Goal: Task Accomplishment & Management: Manage account settings

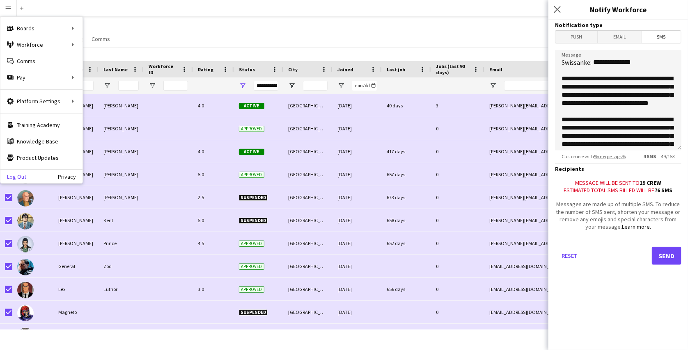
click at [22, 176] on link "Log Out" at bounding box center [13, 177] width 26 height 7
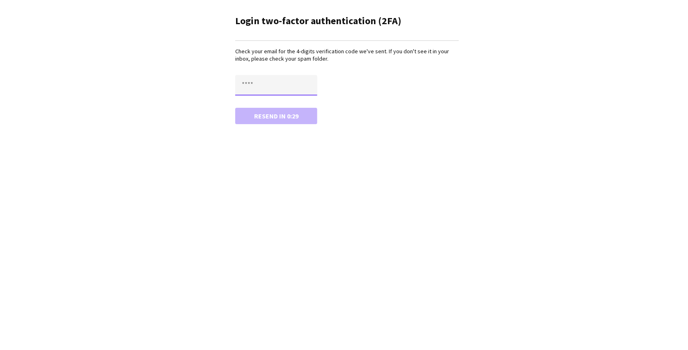
click at [257, 82] on input "text" at bounding box center [276, 85] width 82 height 21
paste input "****"
type input "****"
click at [235, 108] on button "Confirm" at bounding box center [276, 116] width 82 height 16
click at [251, 115] on button "Resend" at bounding box center [276, 116] width 82 height 16
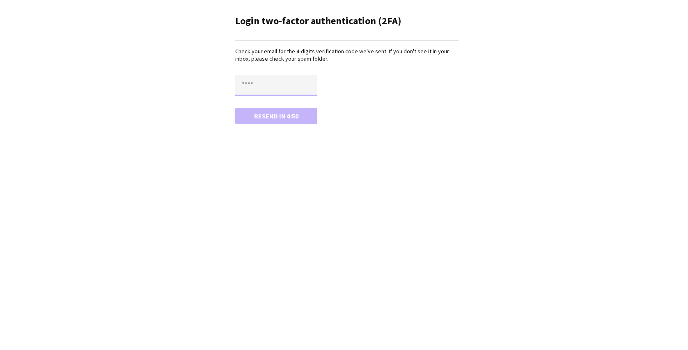
click at [259, 76] on input "text" at bounding box center [276, 85] width 82 height 21
paste input "****"
type input "****"
click at [235, 108] on button "Confirm" at bounding box center [276, 116] width 82 height 16
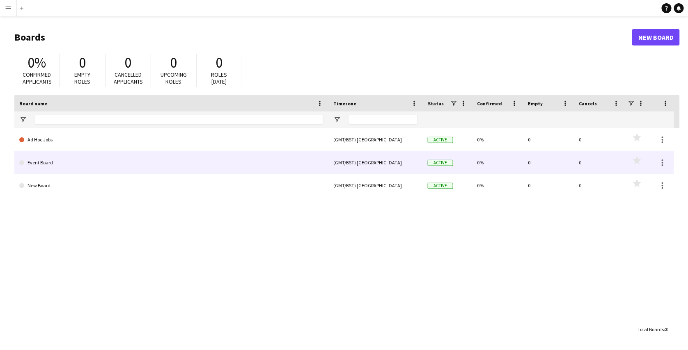
click at [57, 164] on link "Event Board" at bounding box center [171, 162] width 304 height 23
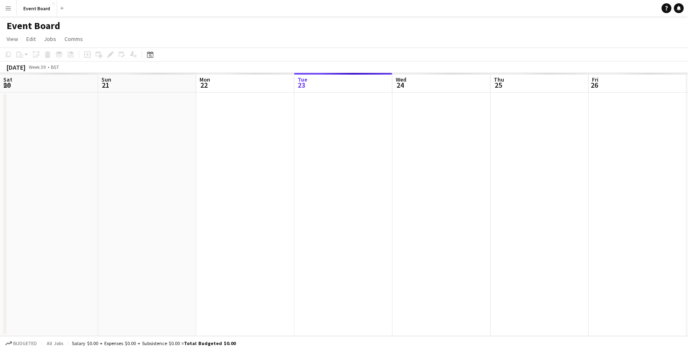
scroll to position [0, 196]
click at [197, 127] on app-date-cell at bounding box center [245, 215] width 98 height 244
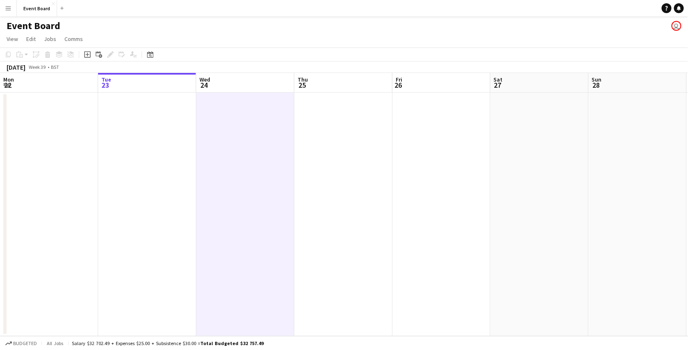
click at [161, 110] on app-date-cell at bounding box center [147, 215] width 98 height 244
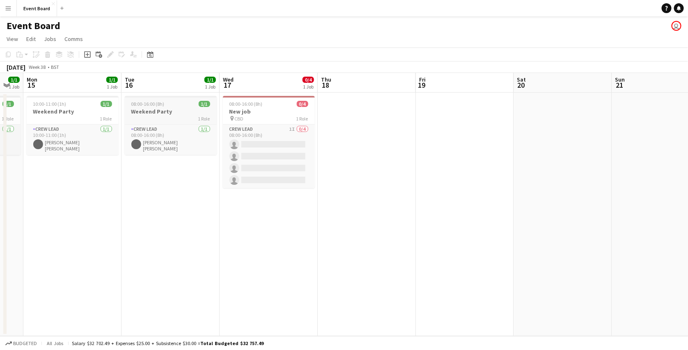
scroll to position [0, 167]
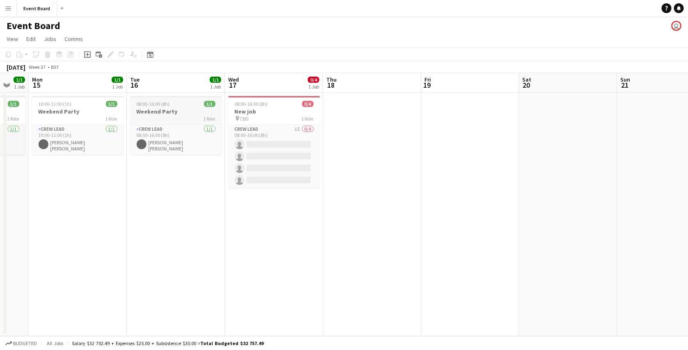
click at [174, 110] on h3 "Weekend Party" at bounding box center [176, 111] width 92 height 7
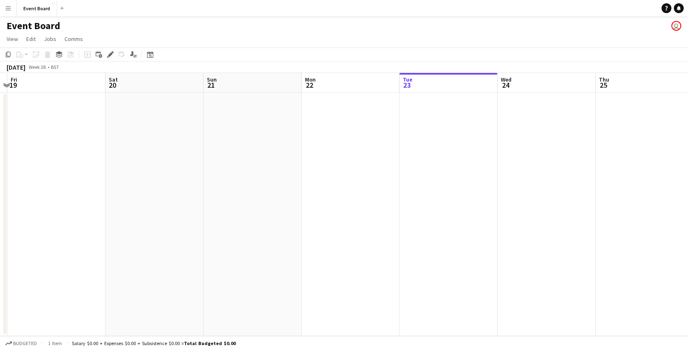
scroll to position [0, 287]
click at [428, 101] on app-date-cell at bounding box center [448, 215] width 98 height 244
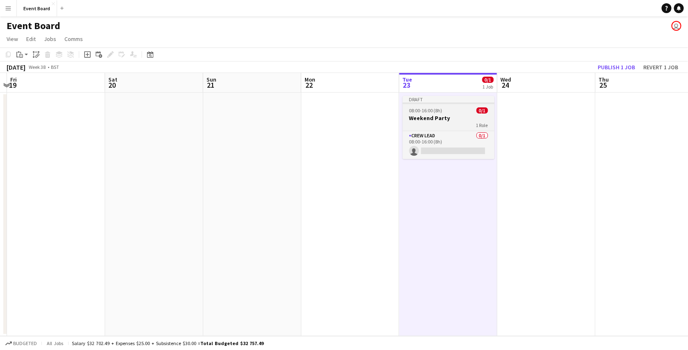
click at [430, 116] on h3 "Weekend Party" at bounding box center [449, 117] width 92 height 7
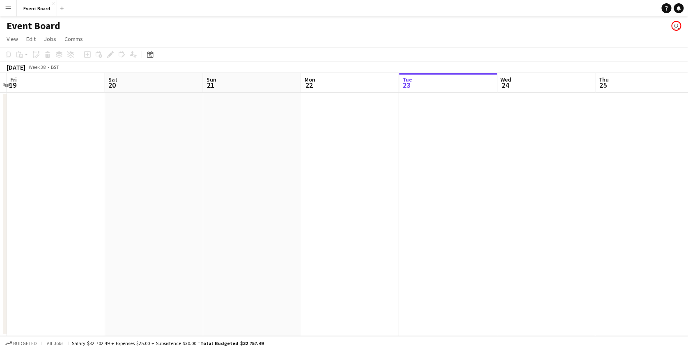
click at [440, 112] on app-date-cell at bounding box center [448, 215] width 98 height 244
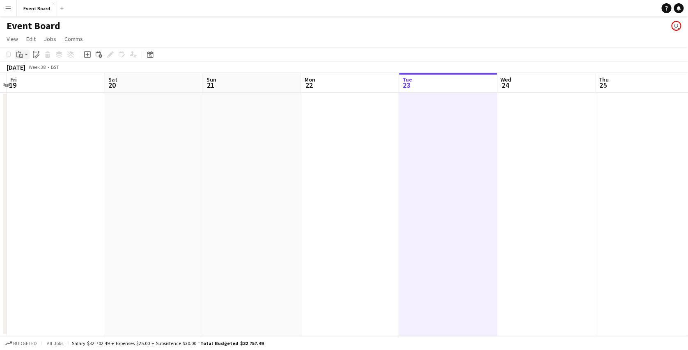
click at [28, 53] on app-action-btn "Paste" at bounding box center [22, 55] width 15 height 10
click at [40, 83] on link "Paste with crew Ctrl+Shift+V" at bounding box center [60, 83] width 77 height 7
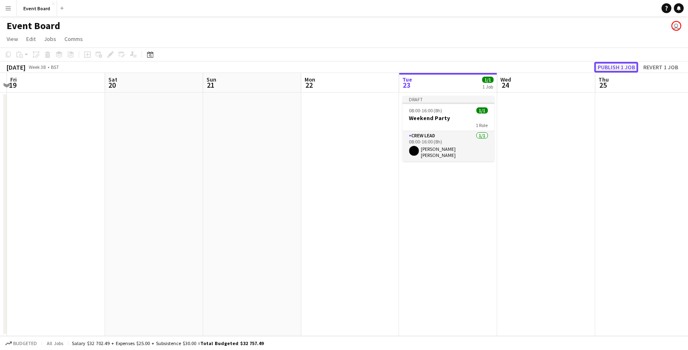
click at [622, 69] on button "Publish 1 job" at bounding box center [616, 67] width 44 height 11
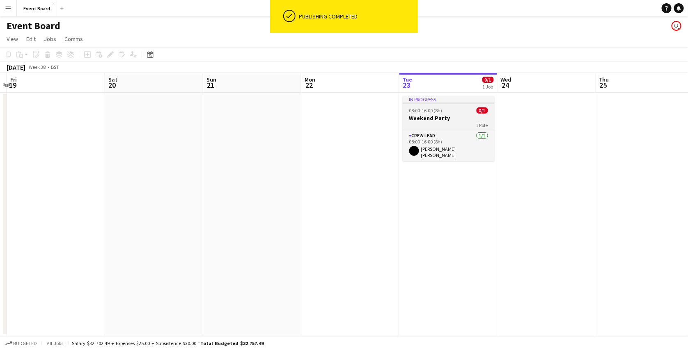
click at [445, 114] on h3 "Weekend Party" at bounding box center [449, 117] width 92 height 7
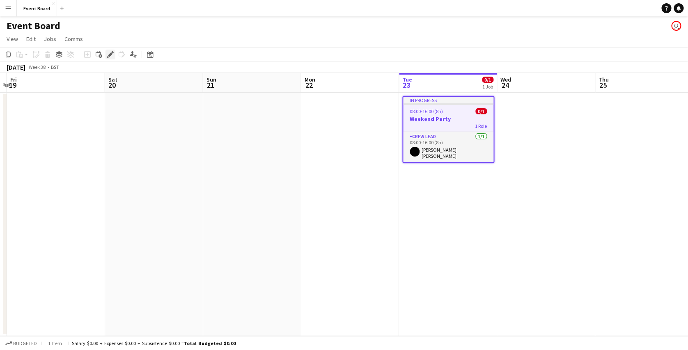
click at [108, 56] on icon "Edit" at bounding box center [110, 54] width 7 height 7
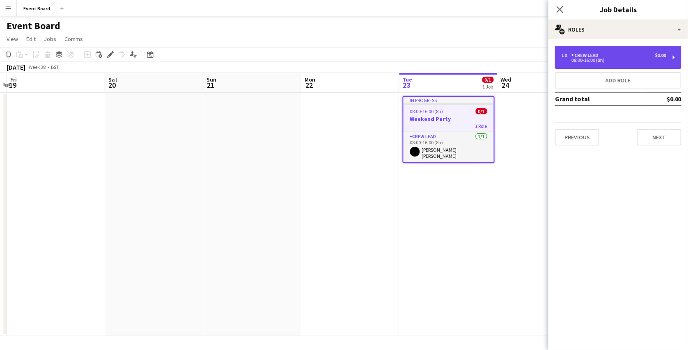
click at [588, 57] on div "Crew Lead" at bounding box center [586, 56] width 30 height 6
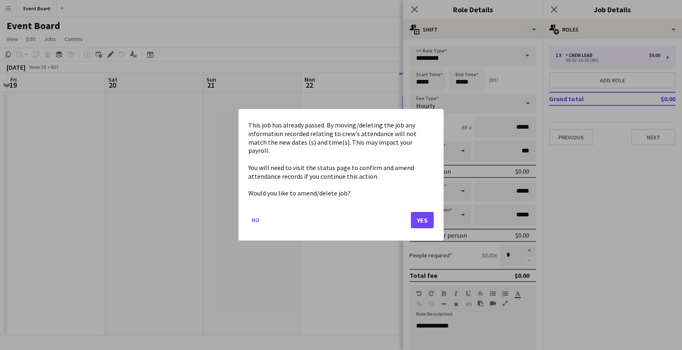
click at [437, 84] on body "Menu Boards Boards Boards All jobs Status Workforce Workforce My Workforce Recr…" at bounding box center [341, 175] width 682 height 350
click at [429, 217] on button "Yes" at bounding box center [422, 221] width 23 height 16
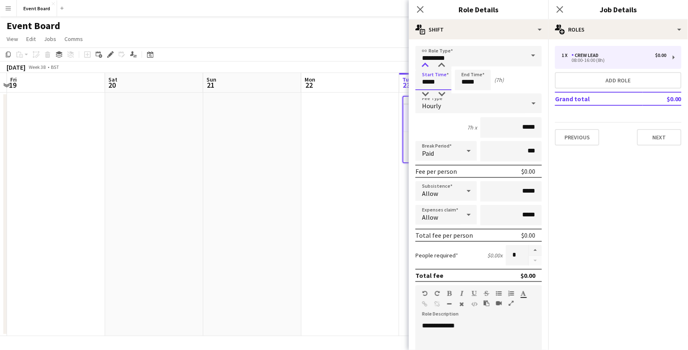
click at [427, 67] on div at bounding box center [425, 66] width 16 height 8
type input "*****"
click at [427, 67] on div at bounding box center [425, 66] width 16 height 8
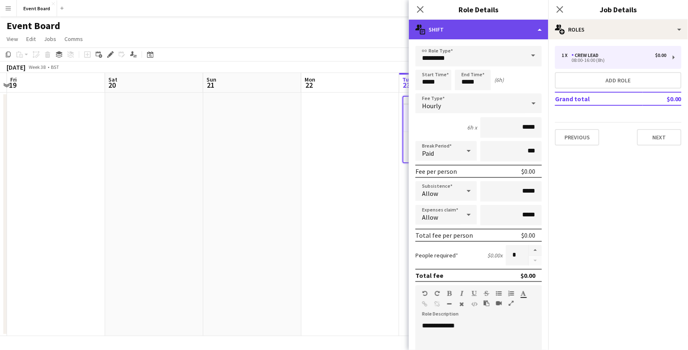
click at [409, 32] on div "multiple-actions-text Shift" at bounding box center [479, 30] width 140 height 20
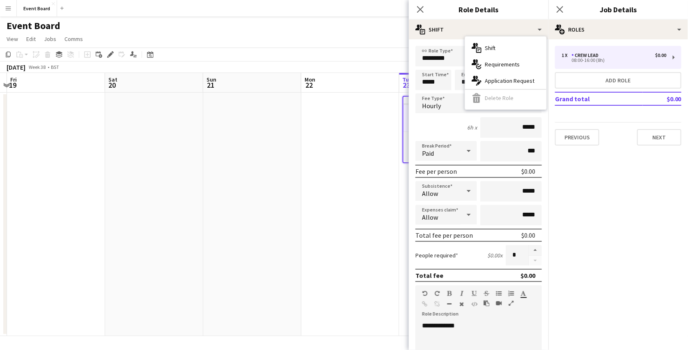
click at [391, 31] on div "Event Board user" at bounding box center [344, 24] width 688 height 16
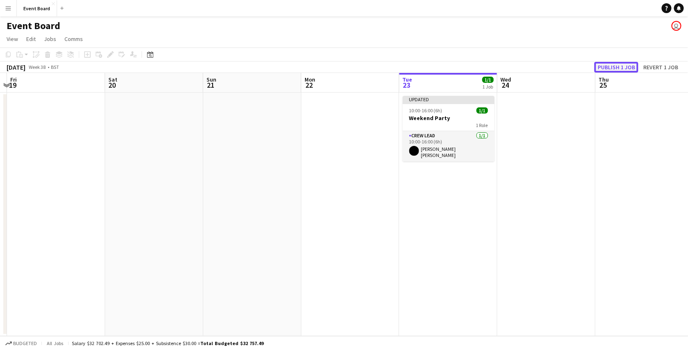
click at [611, 63] on button "Publish 1 job" at bounding box center [616, 67] width 44 height 11
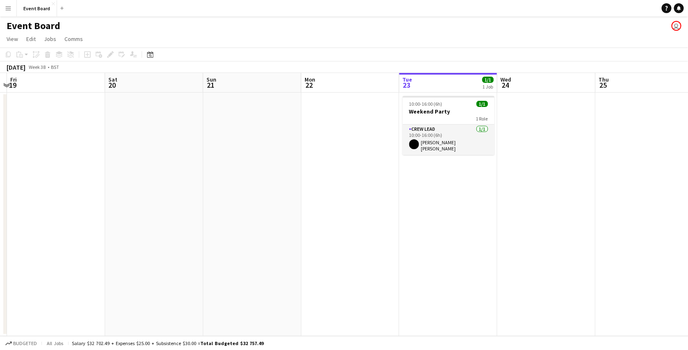
click at [8, 9] on app-icon "Menu" at bounding box center [8, 8] width 7 height 7
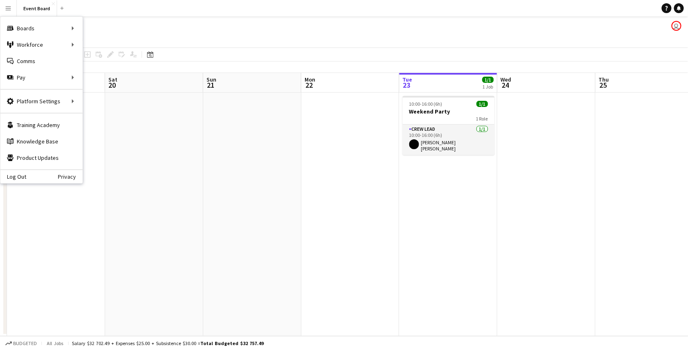
click at [110, 22] on div "Event Board user" at bounding box center [344, 24] width 688 height 16
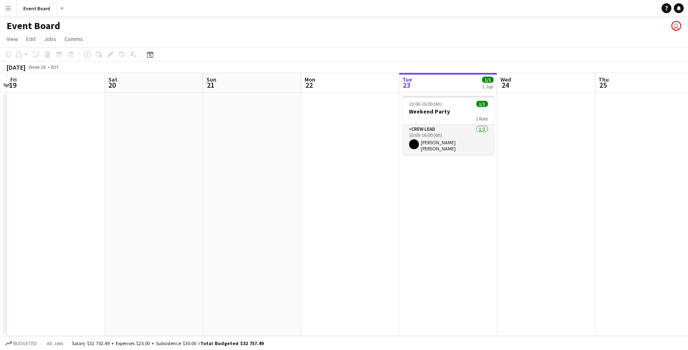
click at [9, 7] on app-icon "Menu" at bounding box center [8, 8] width 7 height 7
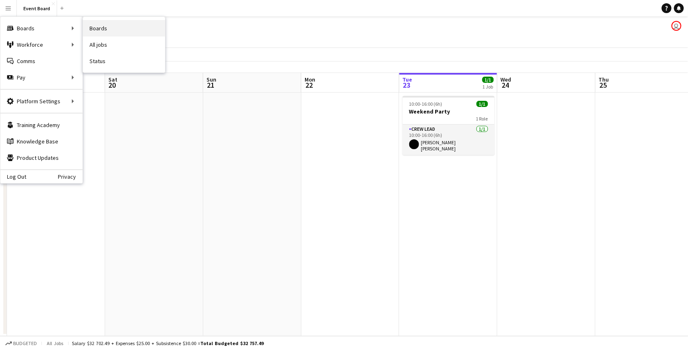
click at [94, 27] on link "Boards" at bounding box center [124, 28] width 82 height 16
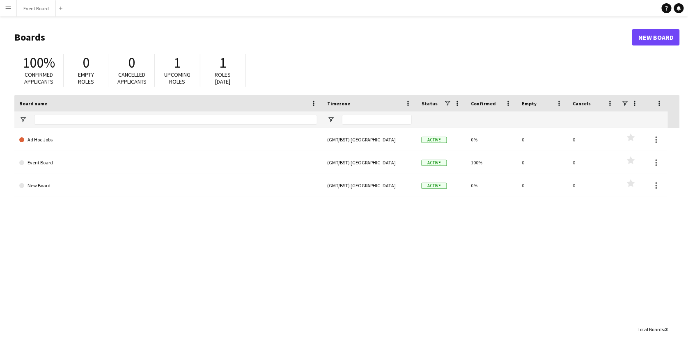
click at [9, 6] on app-icon "Menu" at bounding box center [8, 8] width 7 height 7
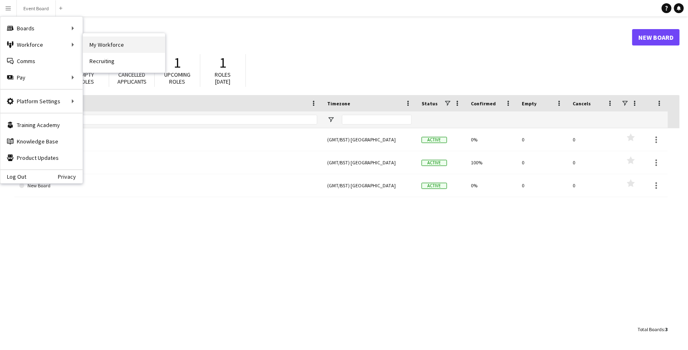
click at [117, 45] on link "My Workforce" at bounding box center [124, 45] width 82 height 16
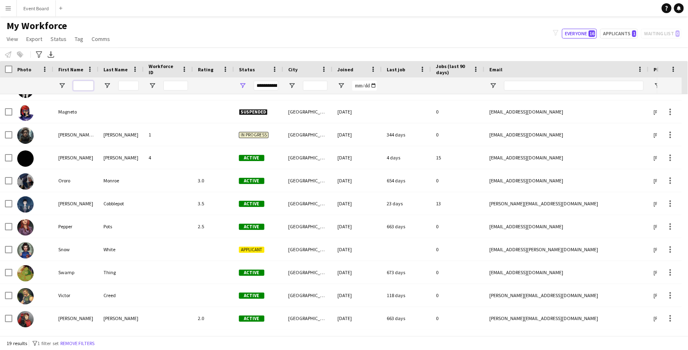
click at [82, 83] on input "First Name Filter Input" at bounding box center [83, 86] width 21 height 10
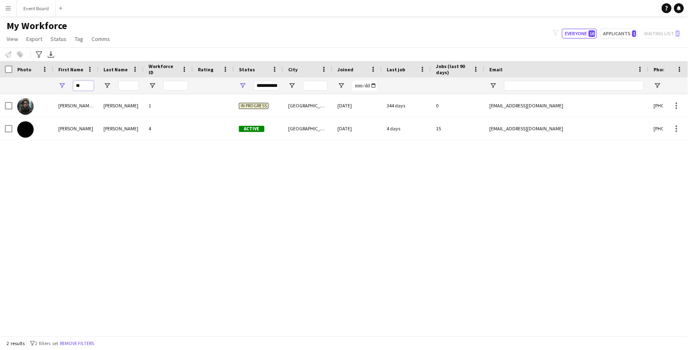
type input "*"
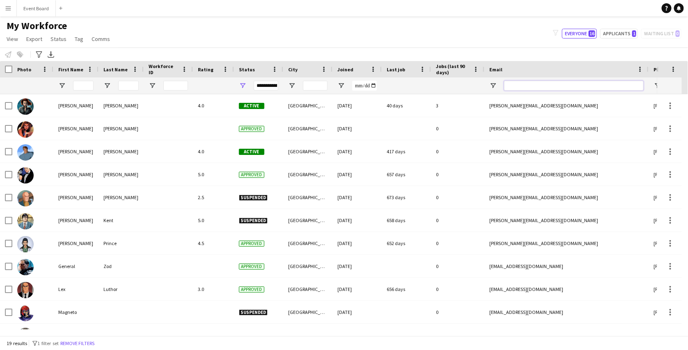
click at [556, 87] on input "Email Filter Input" at bounding box center [574, 86] width 140 height 10
click at [242, 88] on span "Open Filter Menu" at bounding box center [242, 85] width 7 height 7
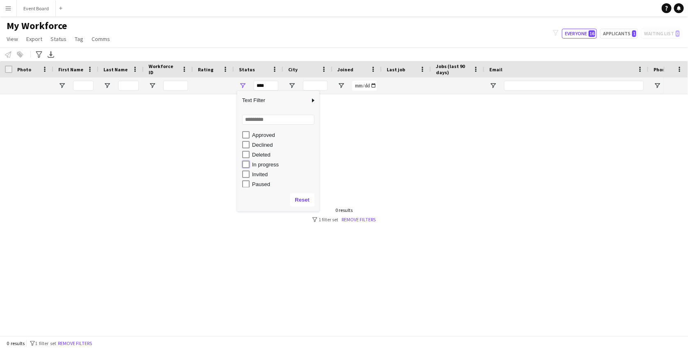
type input "**********"
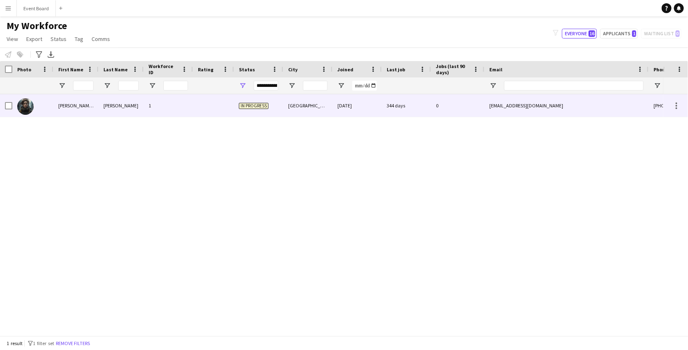
click at [201, 113] on div at bounding box center [213, 105] width 41 height 23
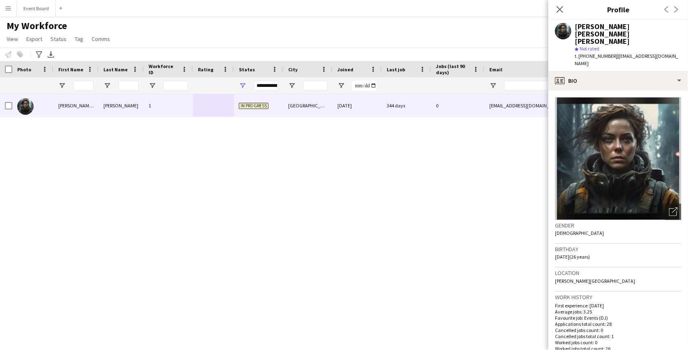
click at [602, 151] on img at bounding box center [618, 158] width 126 height 123
click at [541, 28] on div "My Workforce View Views Default view active only Mailing list New view Update v…" at bounding box center [344, 34] width 688 height 28
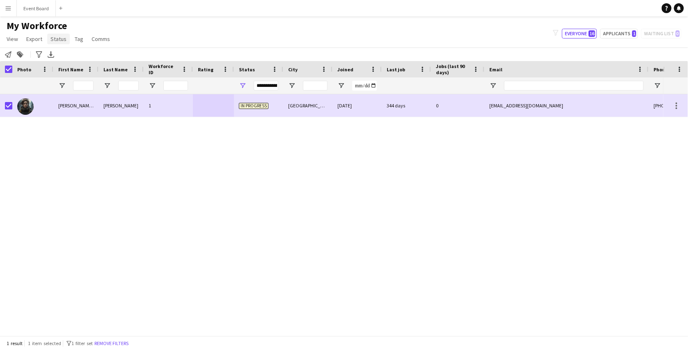
click at [53, 40] on span "Status" at bounding box center [58, 38] width 16 height 7
click at [71, 55] on link "Edit" at bounding box center [75, 56] width 57 height 17
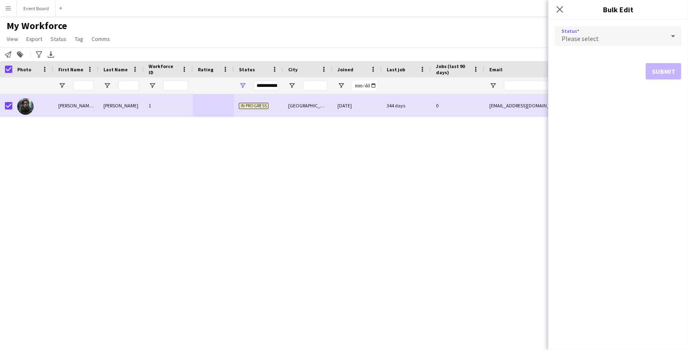
click at [635, 32] on div "Please select" at bounding box center [610, 36] width 110 height 20
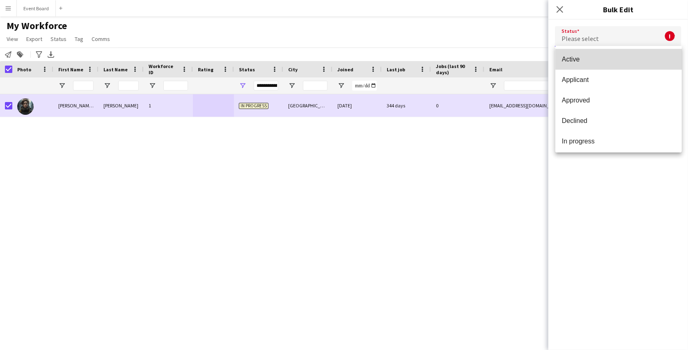
click at [624, 56] on span "Active" at bounding box center [618, 59] width 113 height 8
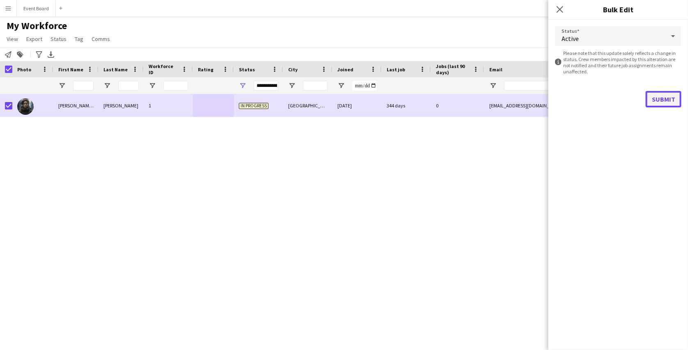
click at [655, 95] on button "Submit" at bounding box center [664, 99] width 36 height 16
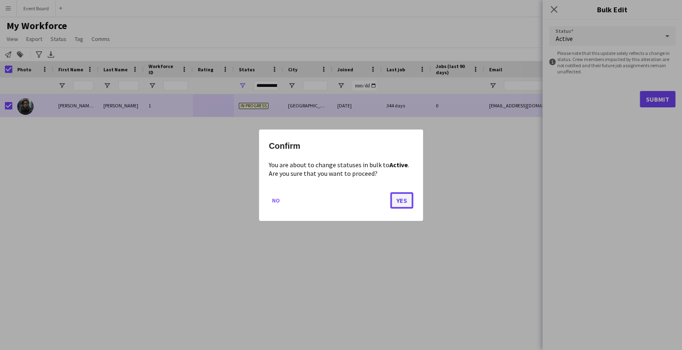
click at [396, 195] on button "Yes" at bounding box center [401, 200] width 23 height 16
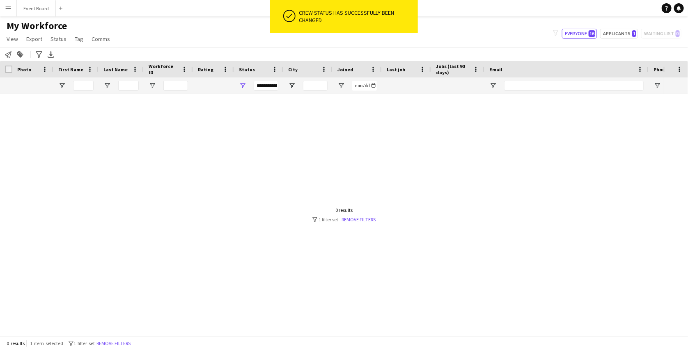
click at [259, 82] on div "**********" at bounding box center [266, 86] width 25 height 10
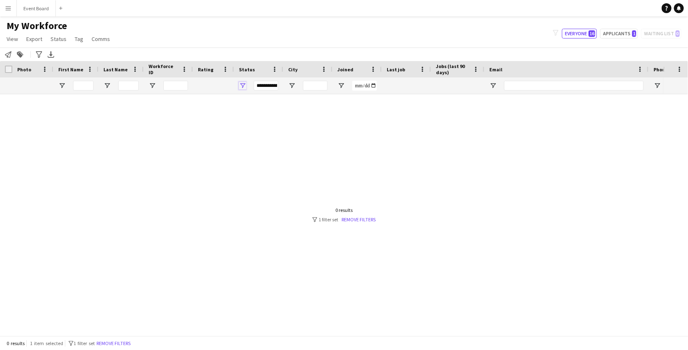
click at [243, 86] on span "Open Filter Menu" at bounding box center [242, 85] width 7 height 7
click at [261, 89] on div "**********" at bounding box center [266, 86] width 25 height 10
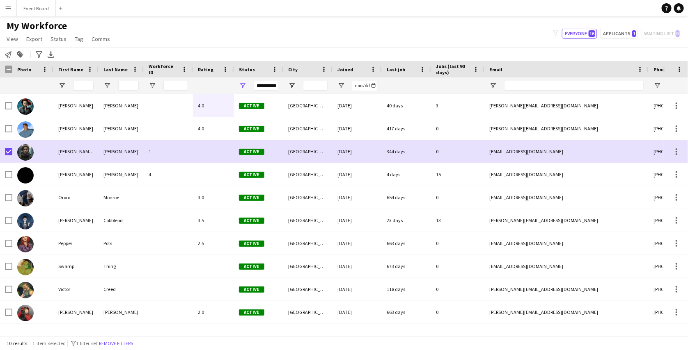
click at [287, 53] on div "Notify workforce Add to tag Search tags magnifier Add tag Advanced filters Adva…" at bounding box center [344, 55] width 688 height 14
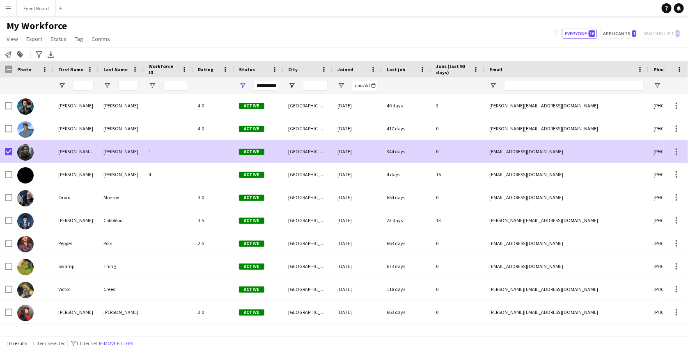
click at [250, 149] on span "Active" at bounding box center [251, 152] width 25 height 6
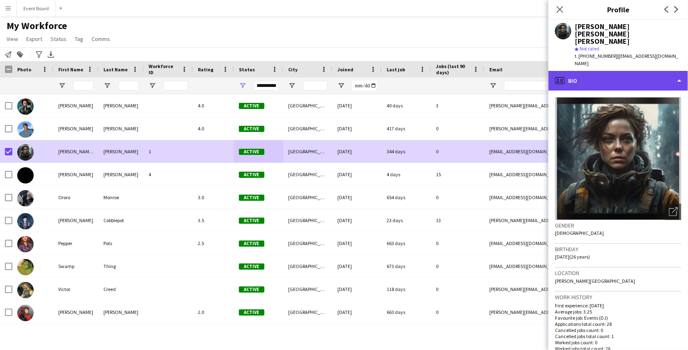
click at [616, 71] on div "profile Bio" at bounding box center [618, 81] width 140 height 20
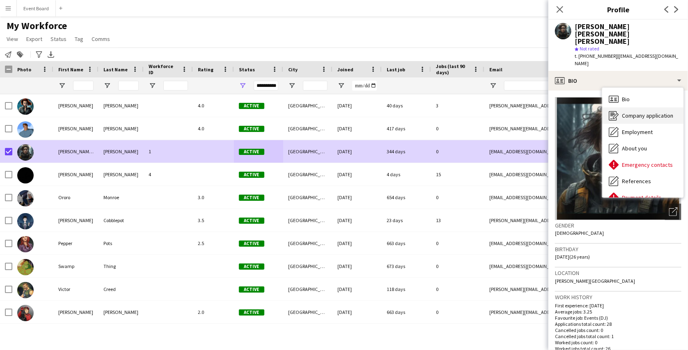
click at [630, 112] on span "Company application" at bounding box center [647, 115] width 51 height 7
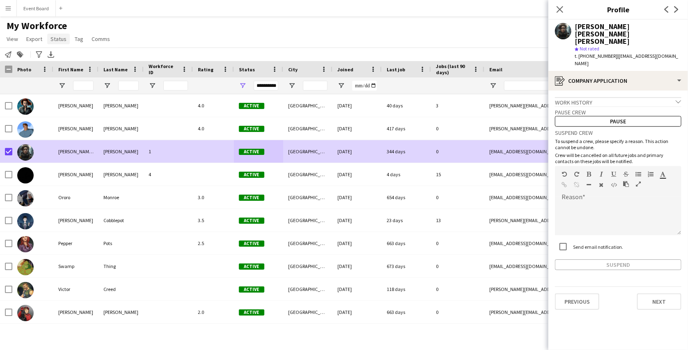
click at [65, 44] on link "Status" at bounding box center [58, 39] width 23 height 11
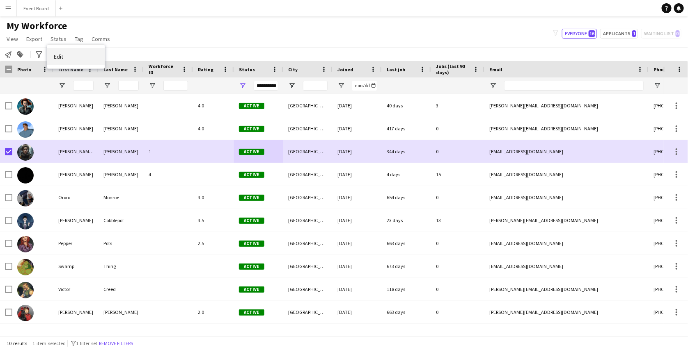
click at [73, 54] on link "Edit" at bounding box center [75, 56] width 57 height 17
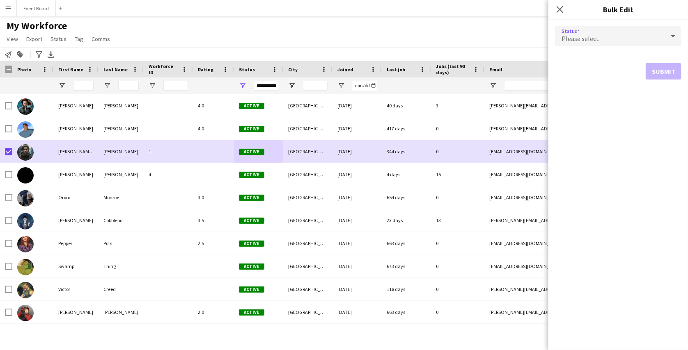
click at [574, 38] on span "Please select" at bounding box center [579, 38] width 37 height 8
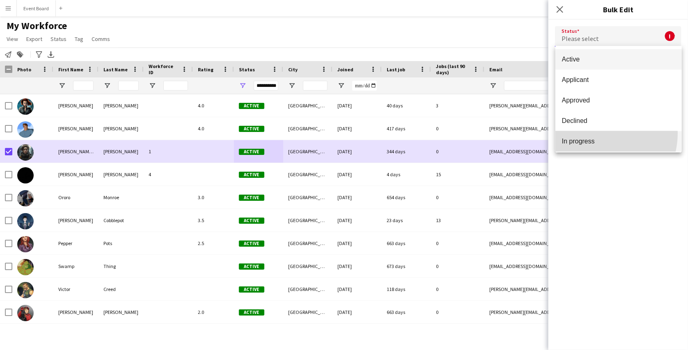
click at [591, 133] on mat-option "In progress" at bounding box center [618, 141] width 126 height 21
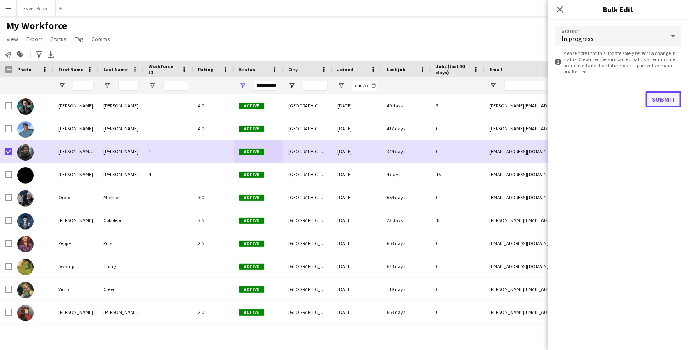
click at [654, 96] on button "Submit" at bounding box center [664, 99] width 36 height 16
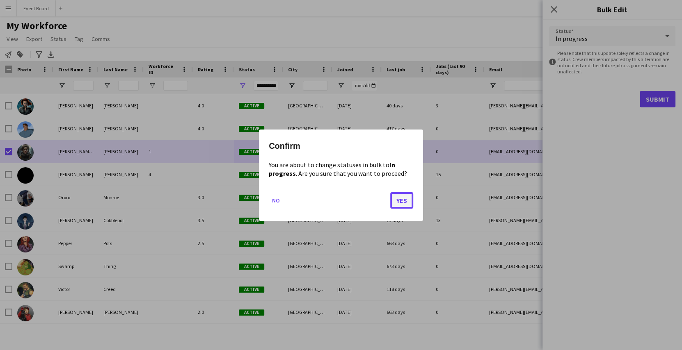
click at [408, 192] on button "Yes" at bounding box center [401, 200] width 23 height 16
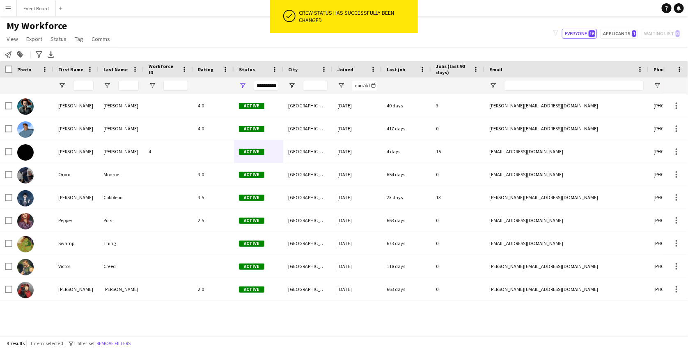
click at [269, 79] on div "**********" at bounding box center [266, 86] width 25 height 16
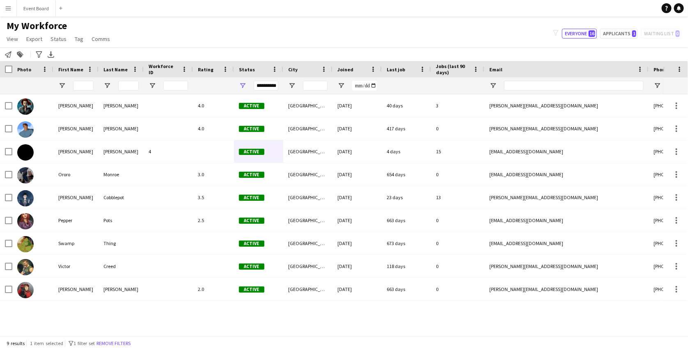
click at [269, 85] on div "**********" at bounding box center [266, 86] width 25 height 10
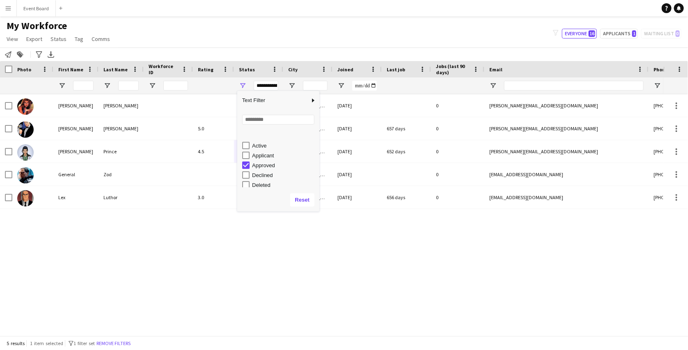
scroll to position [14, 0]
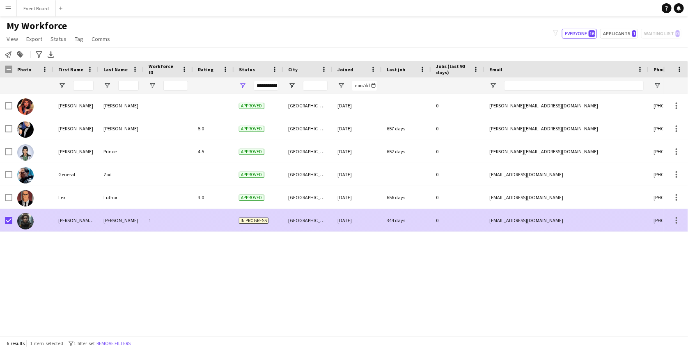
click at [201, 224] on div at bounding box center [213, 220] width 41 height 23
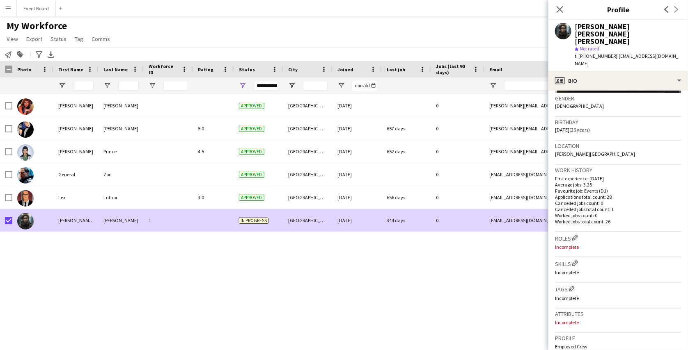
scroll to position [0, 0]
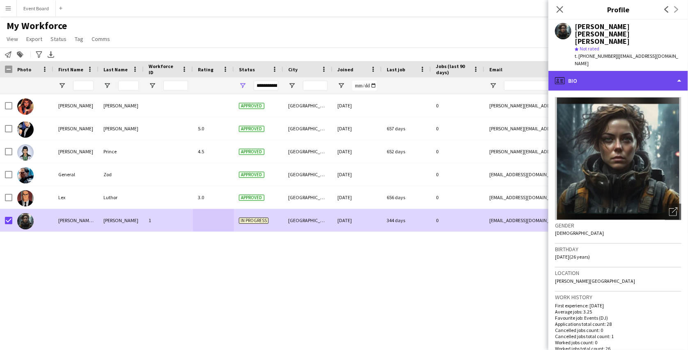
click at [620, 71] on div "profile Bio" at bounding box center [618, 81] width 140 height 20
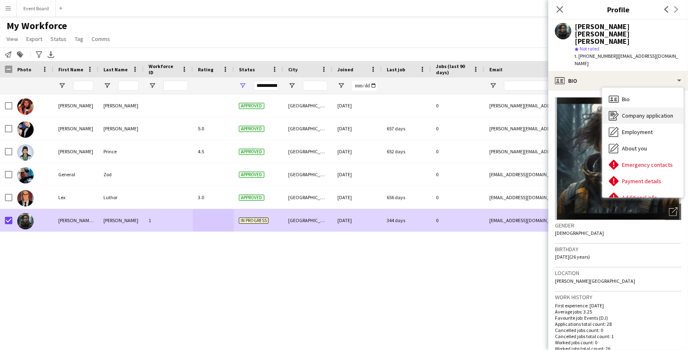
click at [613, 111] on icon "Company application" at bounding box center [614, 116] width 10 height 10
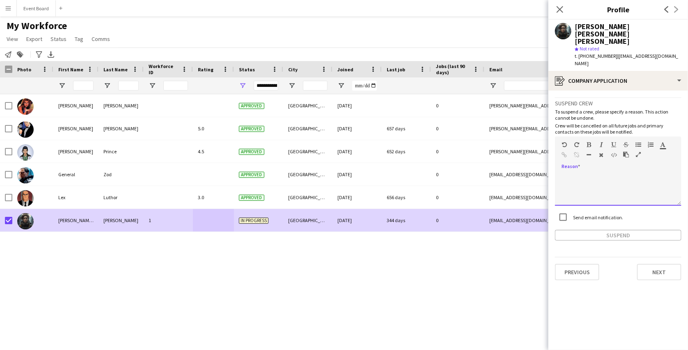
click at [607, 173] on div at bounding box center [618, 189] width 126 height 33
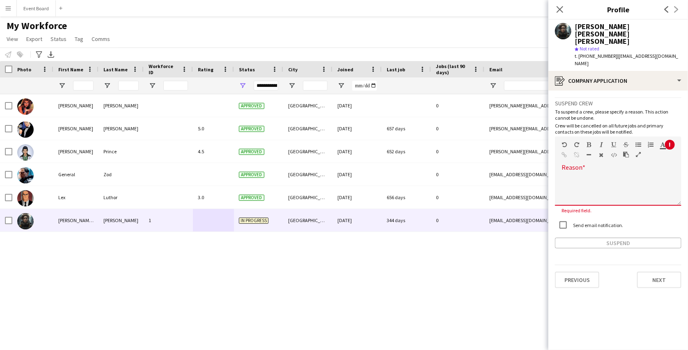
click at [263, 88] on div "**********" at bounding box center [266, 86] width 25 height 10
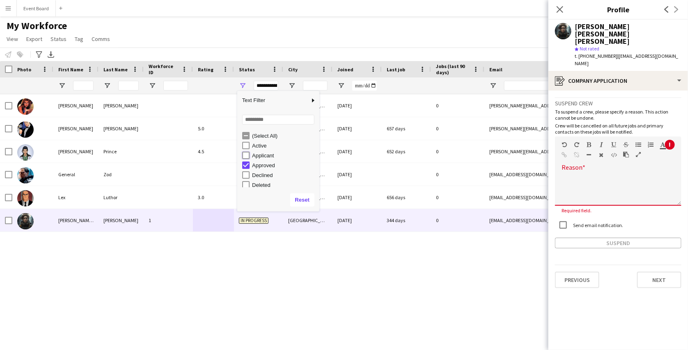
type input "**********"
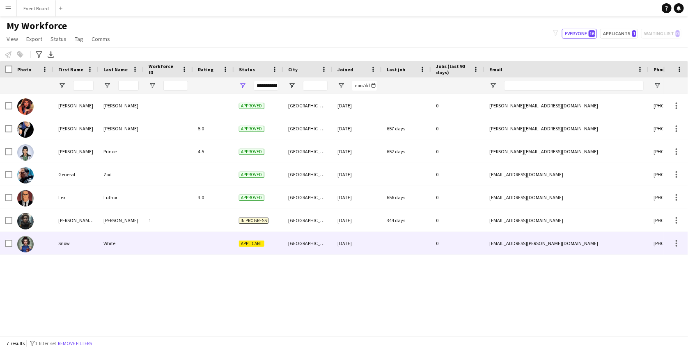
click at [230, 248] on div at bounding box center [213, 243] width 41 height 23
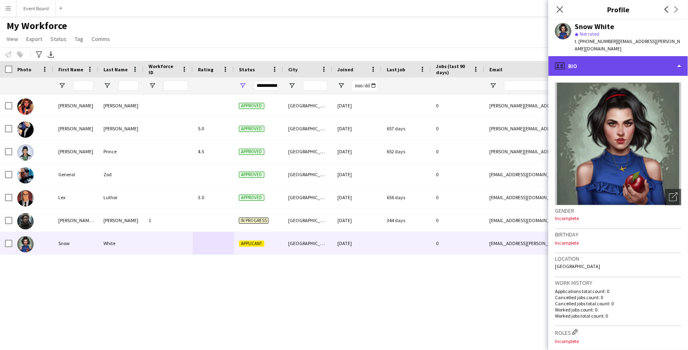
click at [601, 62] on div "profile Bio" at bounding box center [618, 66] width 140 height 20
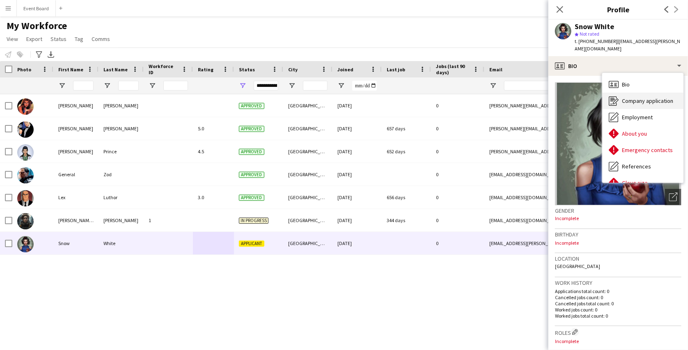
click at [627, 97] on div "Company application Company application" at bounding box center [642, 101] width 81 height 16
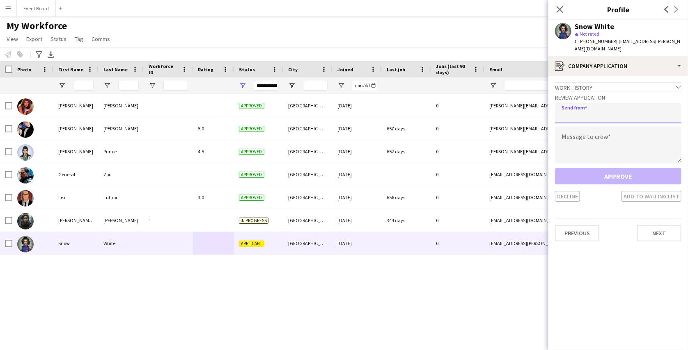
click at [592, 107] on input "email" at bounding box center [618, 113] width 126 height 21
click at [583, 109] on input "email" at bounding box center [618, 113] width 126 height 21
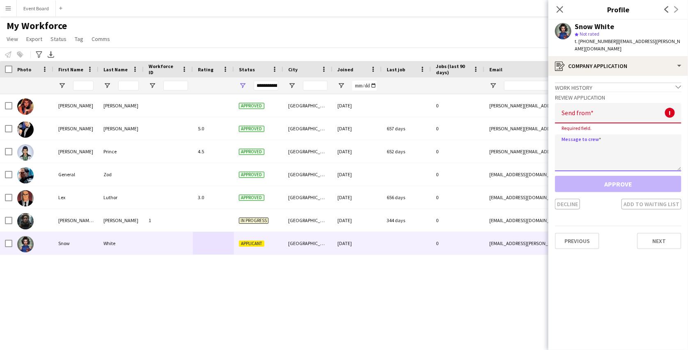
click at [602, 135] on textarea at bounding box center [618, 153] width 126 height 37
type textarea "**********"
click at [613, 199] on div "Decline Add to waiting list" at bounding box center [618, 204] width 126 height 11
click at [614, 103] on input "email" at bounding box center [618, 113] width 126 height 21
click at [639, 40] on span "| [EMAIL_ADDRESS][DOMAIN_NAME]" at bounding box center [628, 45] width 106 height 14
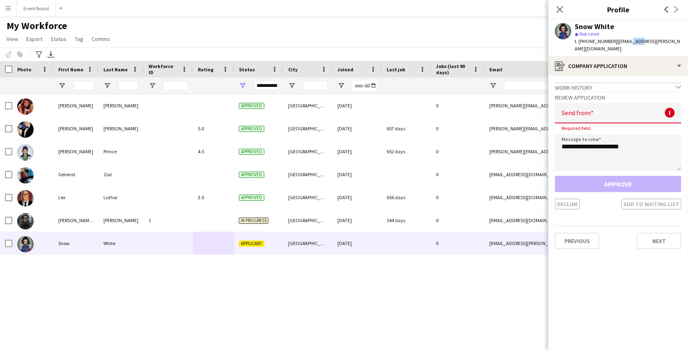
click at [639, 40] on span "| [EMAIL_ADDRESS][DOMAIN_NAME]" at bounding box center [628, 45] width 106 height 14
copy app-crew-profile "t. [PHONE_NUMBER] | [EMAIL_ADDRESS][DOMAIN_NAME] register"
click at [599, 103] on input "email" at bounding box center [618, 113] width 126 height 21
paste input "**********"
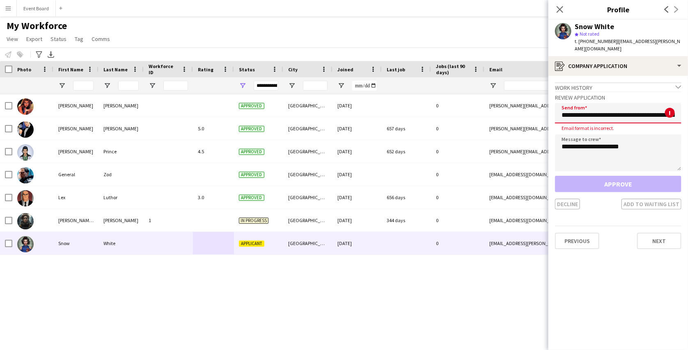
drag, startPoint x: 588, startPoint y: 112, endPoint x: 552, endPoint y: 111, distance: 36.5
click at [552, 111] on app-crew-profile-application "**********" at bounding box center [618, 213] width 140 height 275
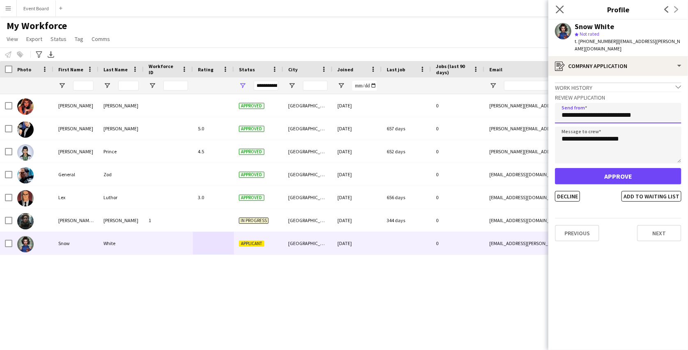
type input "**********"
click at [564, 9] on app-icon "Close pop-in" at bounding box center [560, 10] width 12 height 12
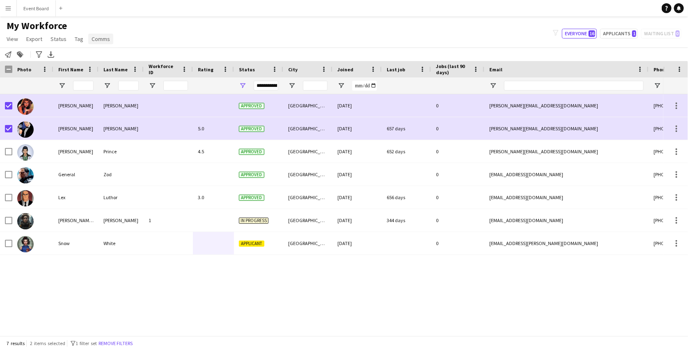
click at [103, 40] on span "Comms" at bounding box center [101, 38] width 18 height 7
click at [135, 57] on link "Send notification" at bounding box center [115, 56] width 57 height 17
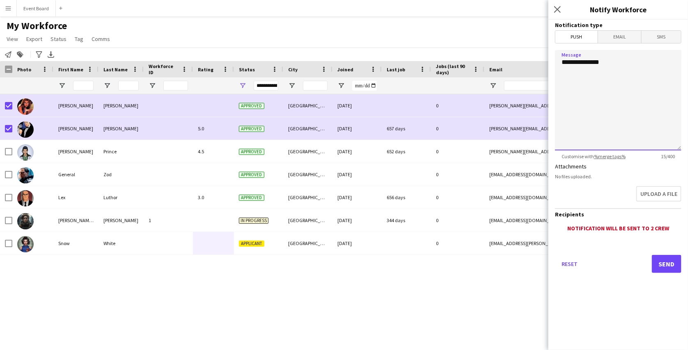
click at [587, 84] on textarea "**********" at bounding box center [618, 100] width 126 height 101
click at [620, 34] on span "Email" at bounding box center [619, 37] width 43 height 12
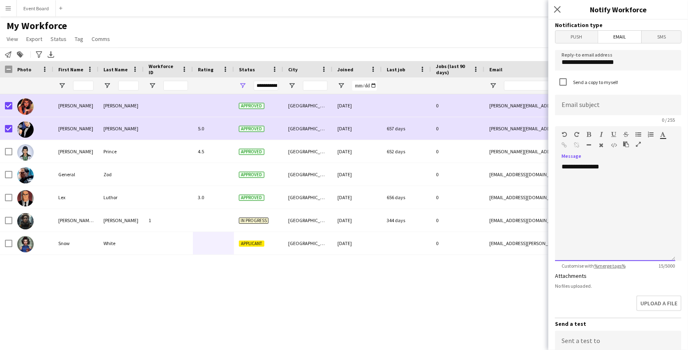
click at [591, 195] on div "**********" at bounding box center [615, 212] width 120 height 98
click at [657, 36] on span "SMS" at bounding box center [660, 37] width 39 height 12
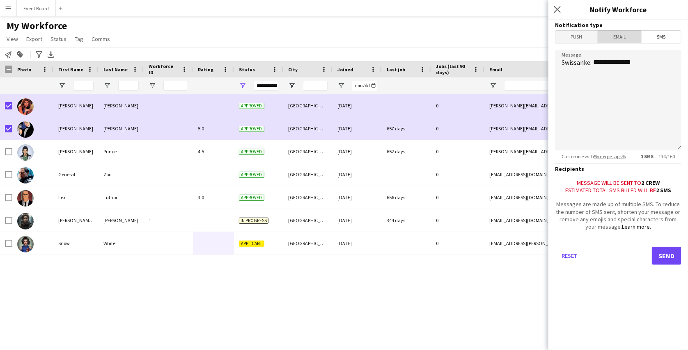
click at [613, 37] on span "Email" at bounding box center [619, 37] width 43 height 12
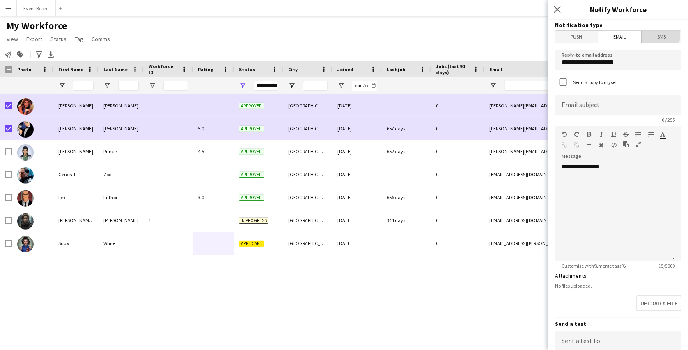
click at [645, 34] on span "SMS" at bounding box center [660, 37] width 39 height 12
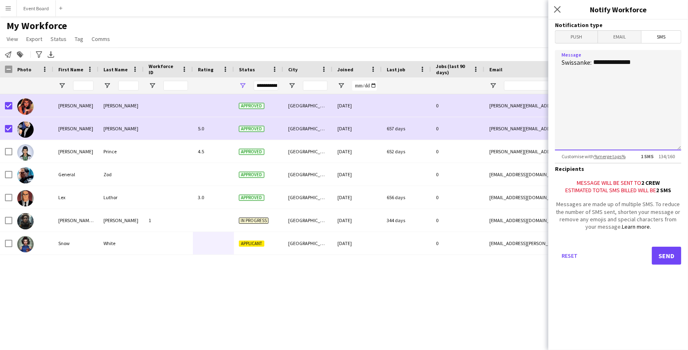
click at [656, 81] on textarea "**********" at bounding box center [618, 100] width 126 height 101
click at [617, 43] on span "Email" at bounding box center [619, 37] width 43 height 12
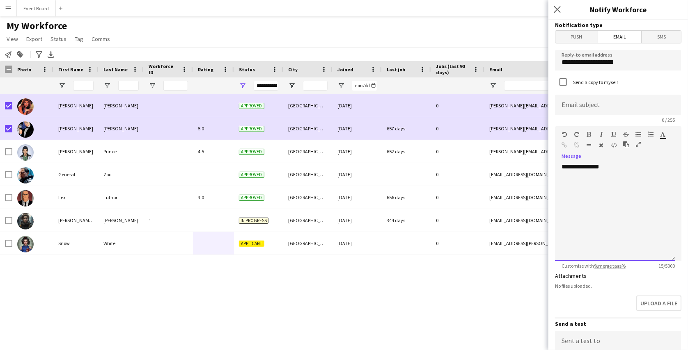
click at [596, 196] on div "**********" at bounding box center [615, 212] width 120 height 98
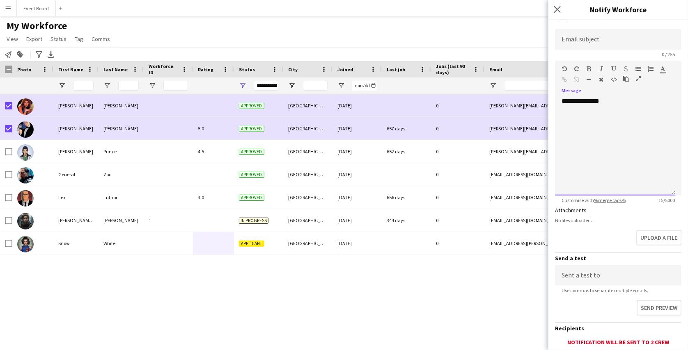
scroll to position [124, 0]
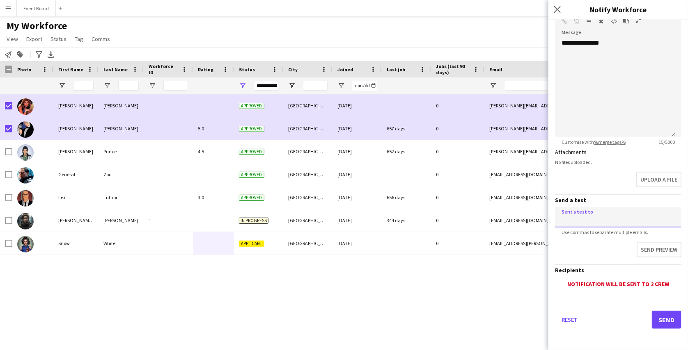
click at [612, 223] on input at bounding box center [618, 217] width 126 height 21
click at [606, 88] on div "**********" at bounding box center [615, 88] width 120 height 98
click at [557, 7] on icon "Close pop-in" at bounding box center [557, 9] width 8 height 8
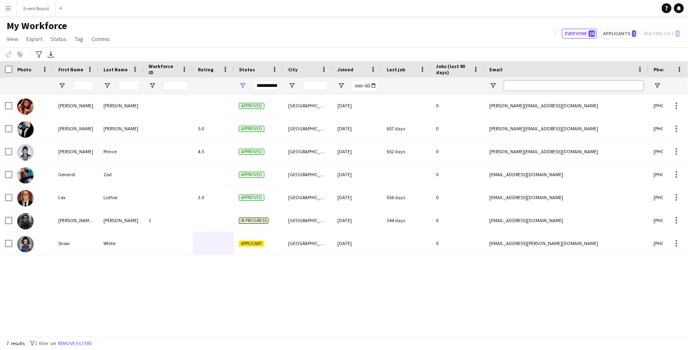
click at [508, 85] on input "Email Filter Input" at bounding box center [574, 86] width 140 height 10
click at [373, 86] on input "Joined Filter Input" at bounding box center [364, 86] width 25 height 10
click at [268, 87] on div "**********" at bounding box center [266, 86] width 25 height 10
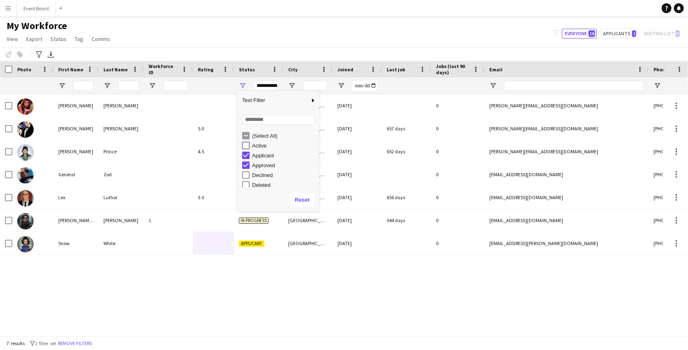
type input "**********"
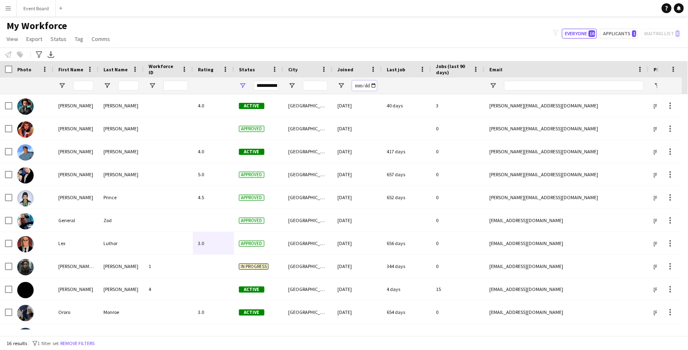
click at [364, 89] on input "Joined Filter Input" at bounding box center [364, 86] width 25 height 10
click at [371, 87] on input "Joined Filter Input" at bounding box center [364, 86] width 25 height 10
type input "**********"
click at [259, 32] on div "My Workforce View Views Default view active only Mailing list New view Update v…" at bounding box center [344, 34] width 688 height 28
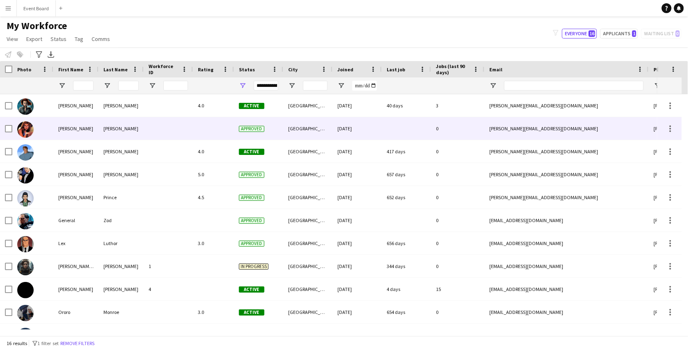
click at [372, 127] on div "[DATE]" at bounding box center [356, 128] width 49 height 23
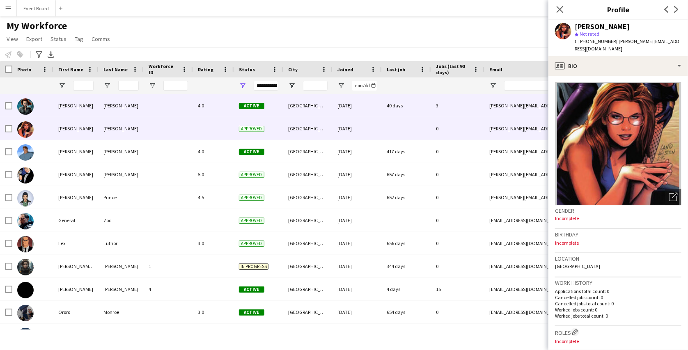
click at [418, 116] on div "40 days" at bounding box center [406, 105] width 49 height 23
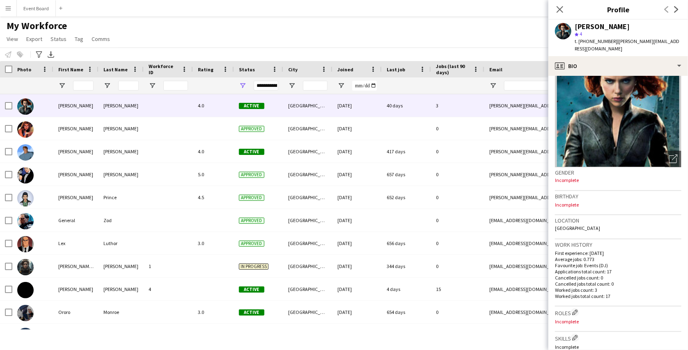
scroll to position [51, 0]
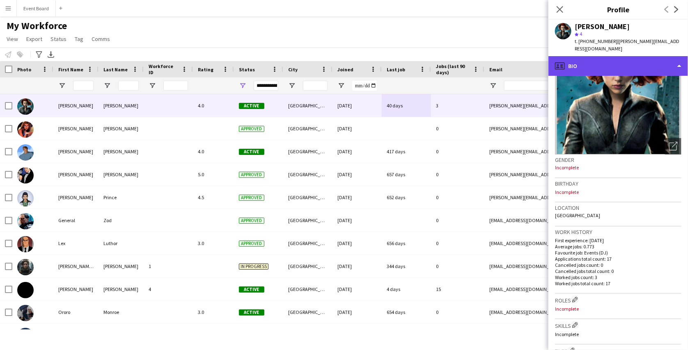
click at [634, 65] on div "profile Bio" at bounding box center [618, 66] width 140 height 20
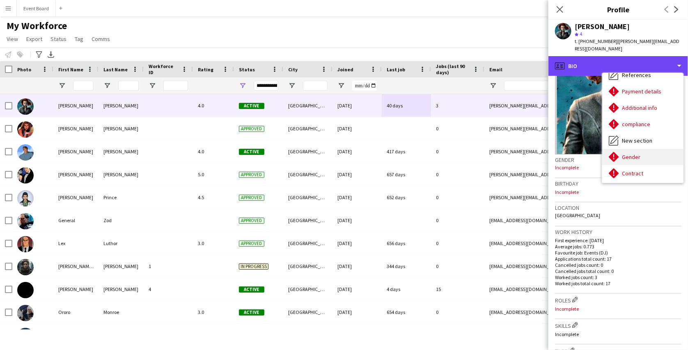
scroll to position [0, 0]
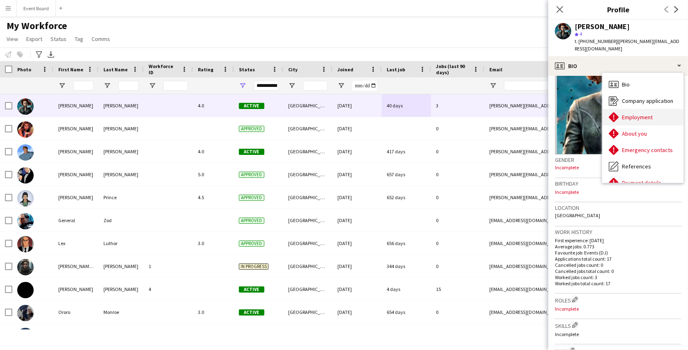
click at [644, 114] on span "Employment" at bounding box center [637, 117] width 31 height 7
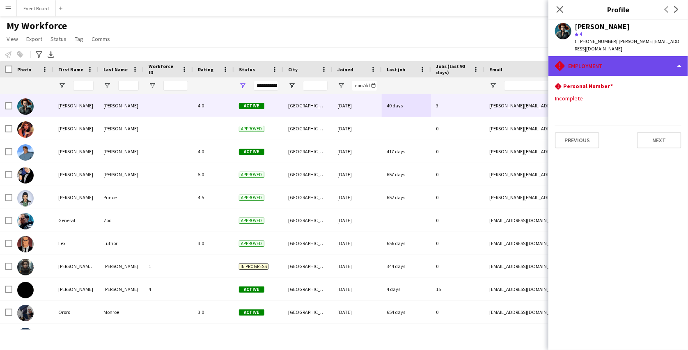
click at [619, 71] on div "rhombus-alert Employment" at bounding box center [618, 66] width 140 height 20
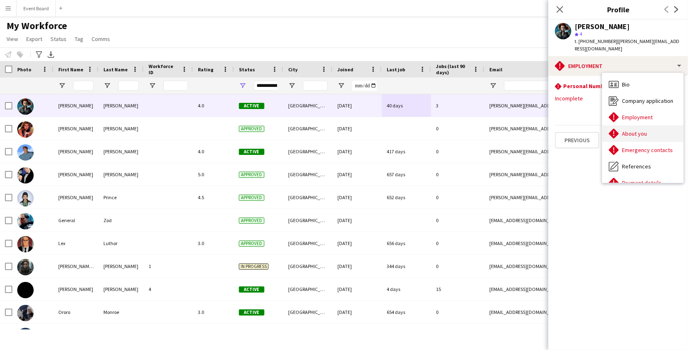
click at [644, 133] on span "About you" at bounding box center [634, 133] width 25 height 7
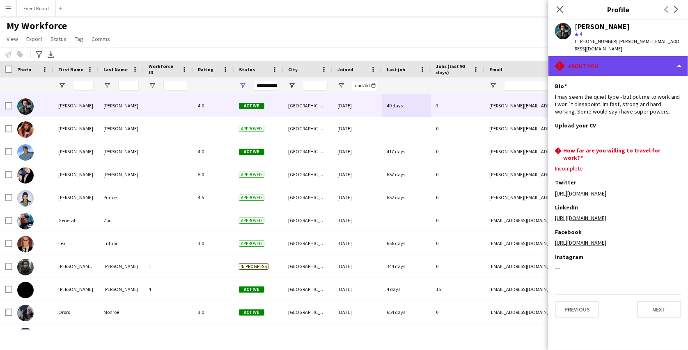
click at [644, 57] on div "rhombus-alert About you" at bounding box center [618, 66] width 140 height 20
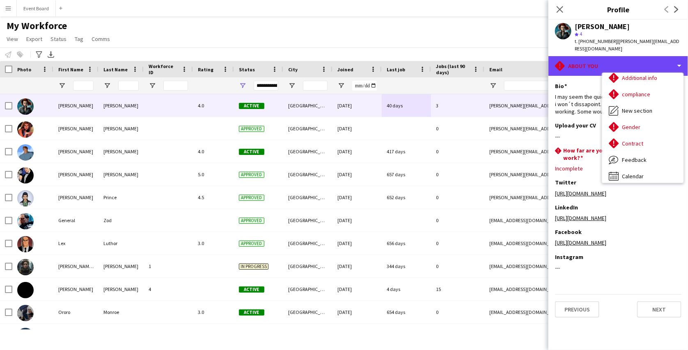
scroll to position [126, 0]
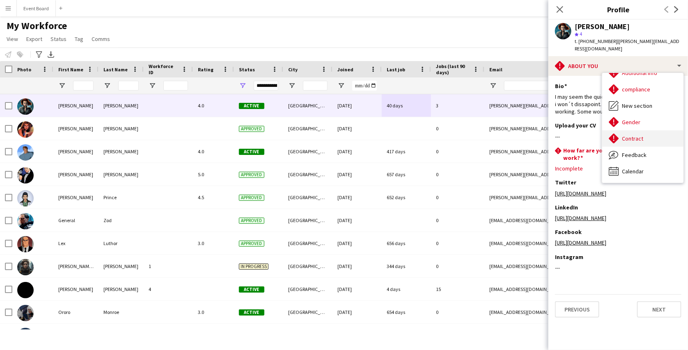
click at [639, 142] on div "Contract Contract" at bounding box center [642, 138] width 81 height 16
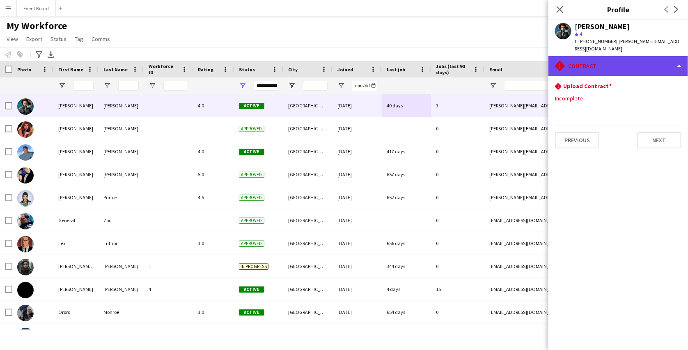
click at [637, 71] on div "rhombus-alert Contract" at bounding box center [618, 66] width 140 height 20
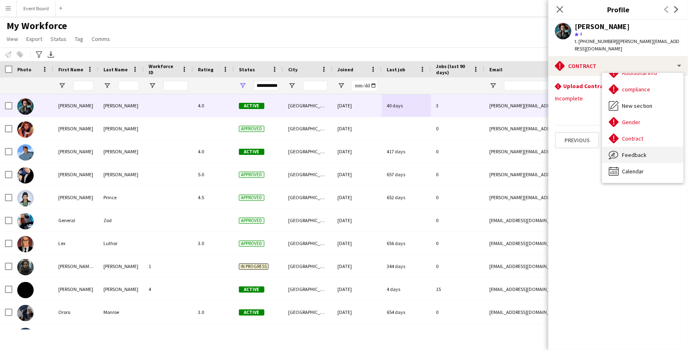
click at [625, 161] on div "Feedback Feedback" at bounding box center [642, 155] width 81 height 16
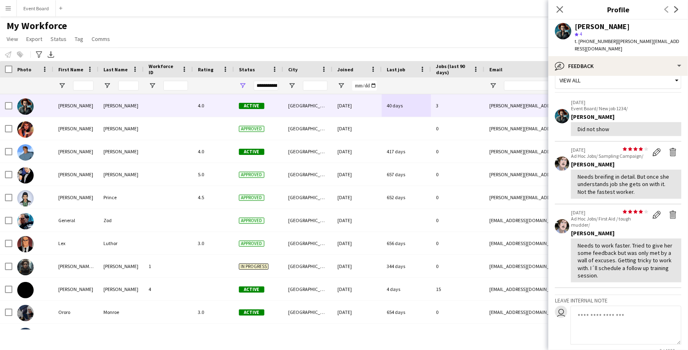
scroll to position [0, 0]
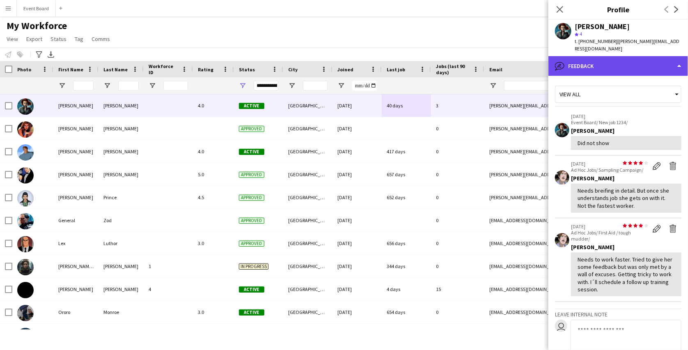
click at [655, 58] on div "bubble-pencil Feedback" at bounding box center [618, 66] width 140 height 20
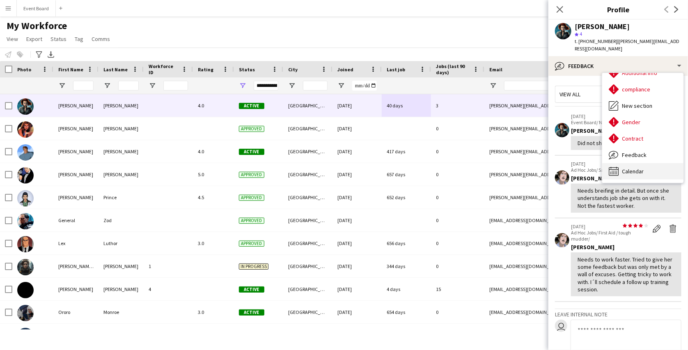
click at [636, 172] on span "Calendar" at bounding box center [633, 171] width 22 height 7
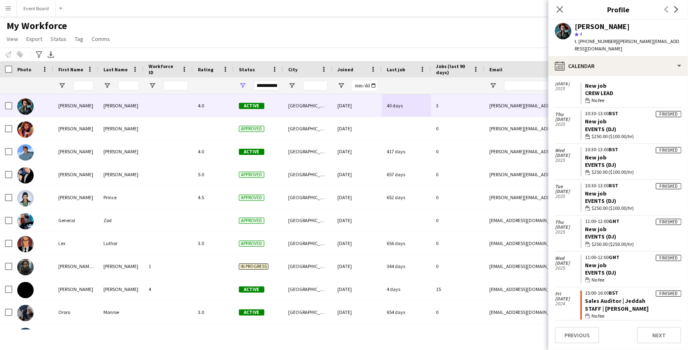
scroll to position [100, 0]
click at [411, 10] on app-navbar "Menu Boards Boards Boards All jobs Status Workforce Workforce My Workforce Recr…" at bounding box center [344, 8] width 688 height 16
click at [34, 6] on button "Event Board Close" at bounding box center [36, 8] width 39 height 16
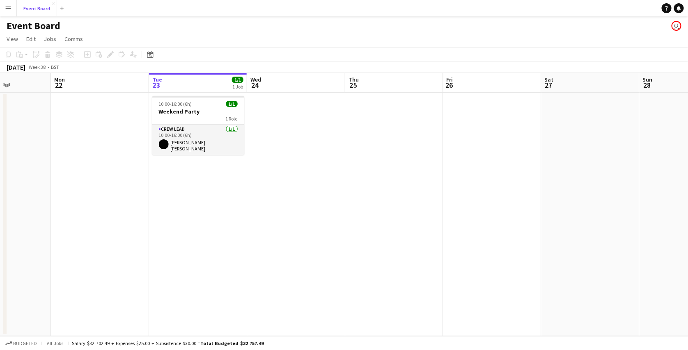
scroll to position [0, 245]
click at [9, 6] on app-icon "Menu" at bounding box center [8, 8] width 7 height 7
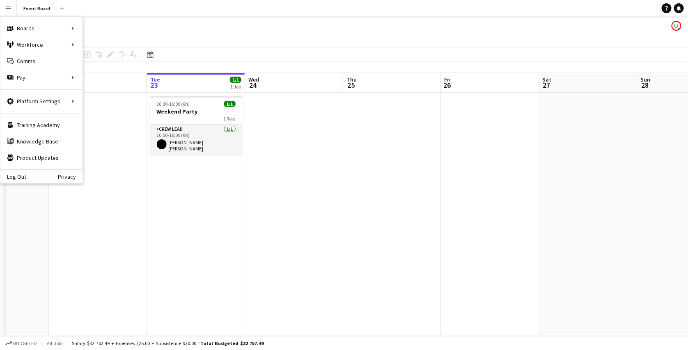
click at [11, 6] on button "Menu" at bounding box center [8, 8] width 16 height 16
click at [114, 64] on link "Status" at bounding box center [124, 61] width 82 height 16
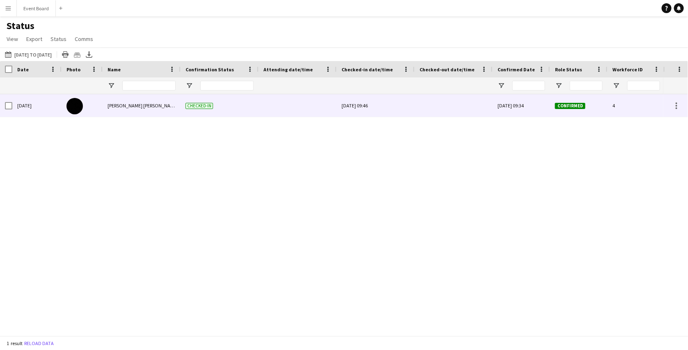
click at [371, 105] on div "[DATE] 09:46" at bounding box center [375, 105] width 68 height 23
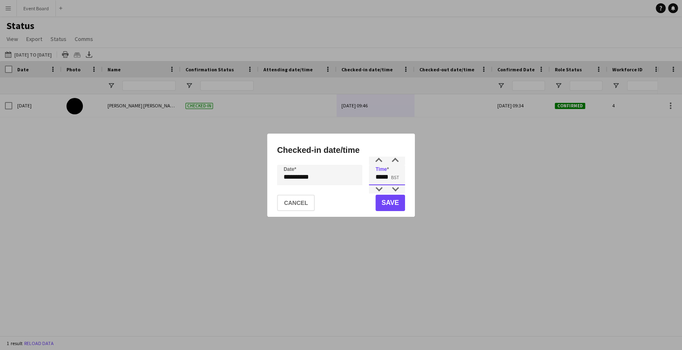
click at [389, 178] on input "*****" at bounding box center [387, 175] width 36 height 21
type input "*****"
click at [391, 197] on button "Save" at bounding box center [390, 203] width 30 height 16
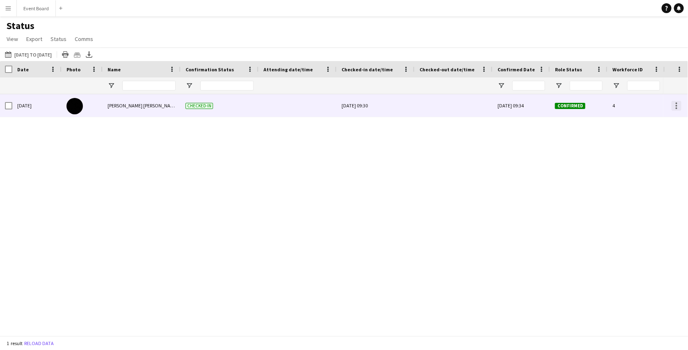
click at [678, 105] on div at bounding box center [676, 106] width 10 height 10
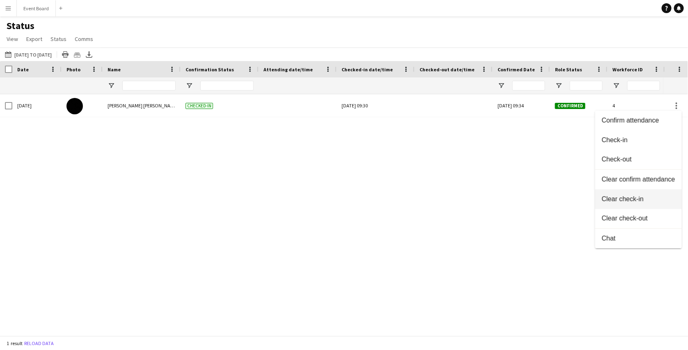
click at [632, 199] on span "Clear check-in" at bounding box center [638, 199] width 73 height 7
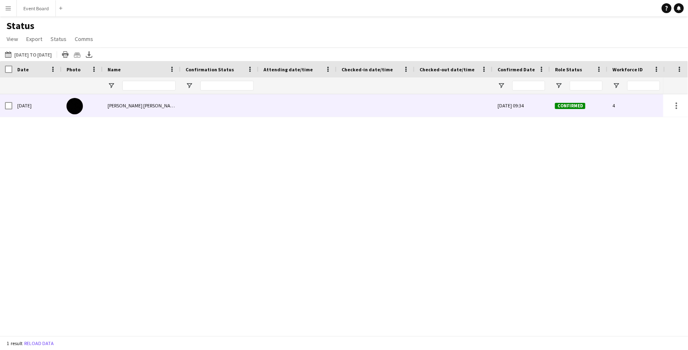
click at [366, 108] on div at bounding box center [375, 105] width 68 height 23
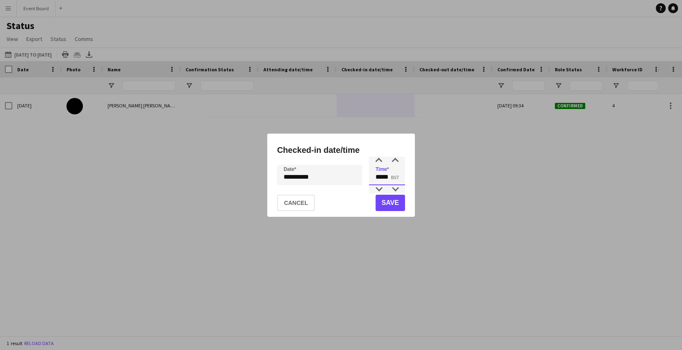
click at [390, 179] on input "*****" at bounding box center [387, 175] width 36 height 21
click at [387, 206] on button "Save" at bounding box center [390, 203] width 30 height 16
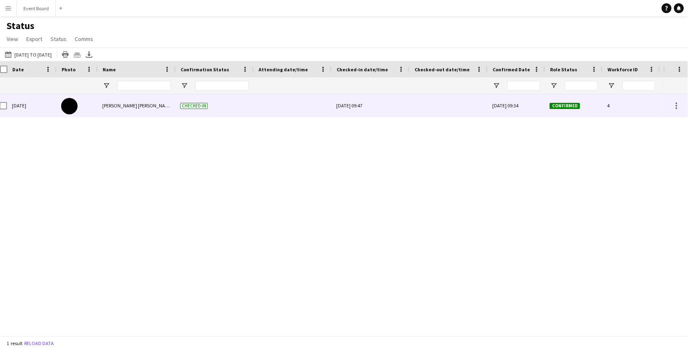
scroll to position [0, 5]
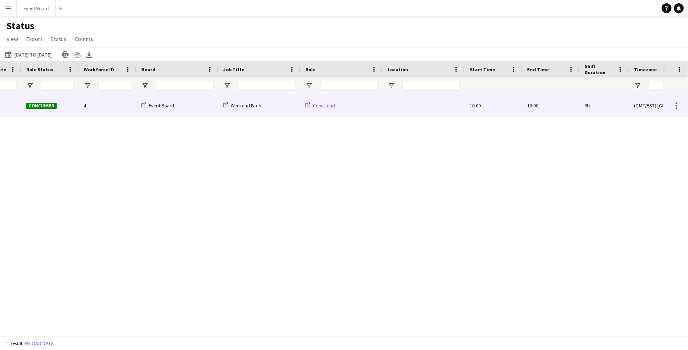
click at [320, 105] on span "Crew Lead" at bounding box center [324, 106] width 22 height 6
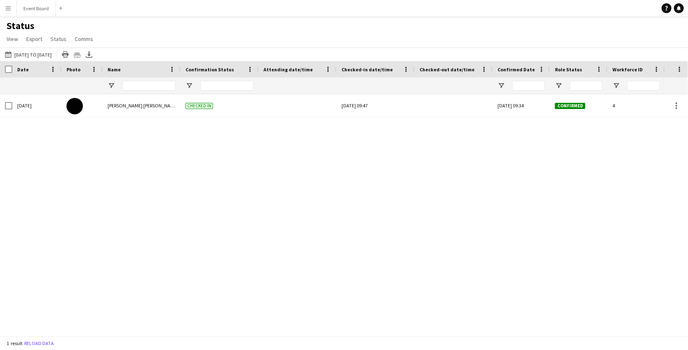
click at [9, 6] on app-icon "Menu" at bounding box center [8, 8] width 7 height 7
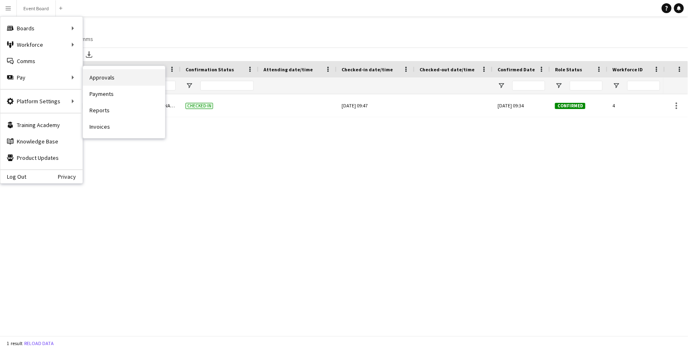
click at [102, 78] on link "Approvals" at bounding box center [124, 77] width 82 height 16
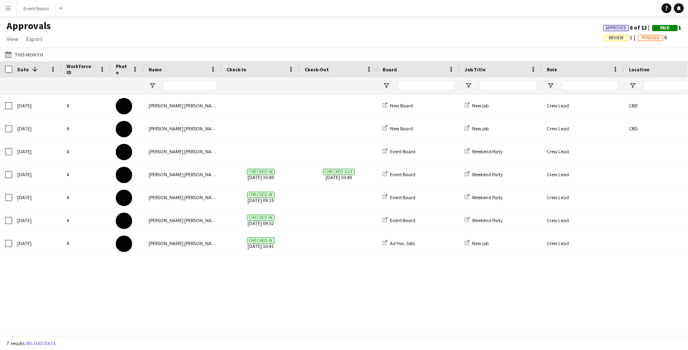
click at [9, 7] on app-icon "Menu" at bounding box center [8, 8] width 7 height 7
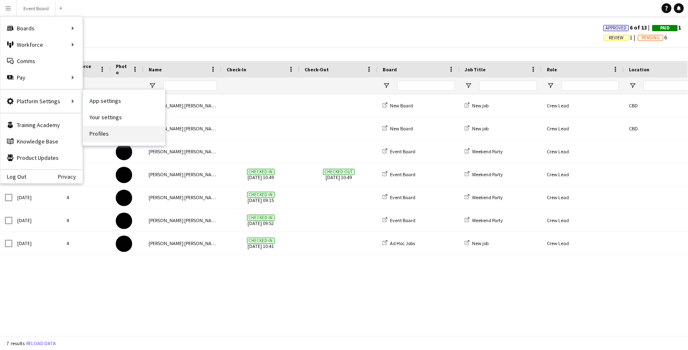
click at [103, 136] on link "Profiles" at bounding box center [124, 134] width 82 height 16
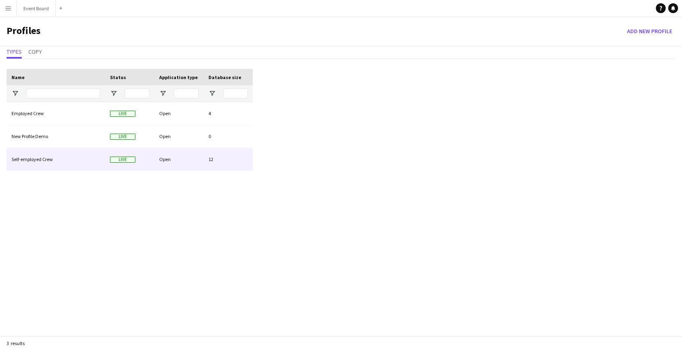
click at [86, 158] on div "Self-employed Crew" at bounding box center [56, 159] width 98 height 23
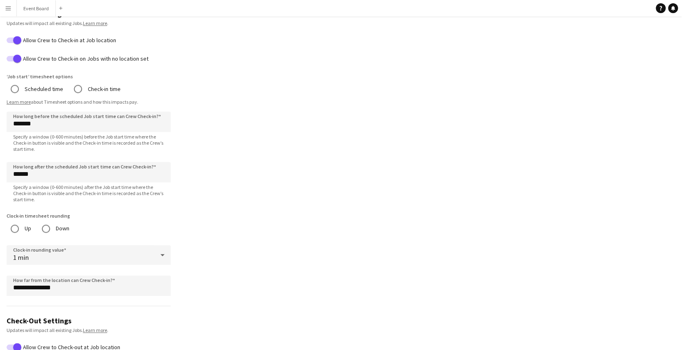
scroll to position [358, 0]
click at [27, 89] on label "Scheduled time" at bounding box center [43, 89] width 40 height 13
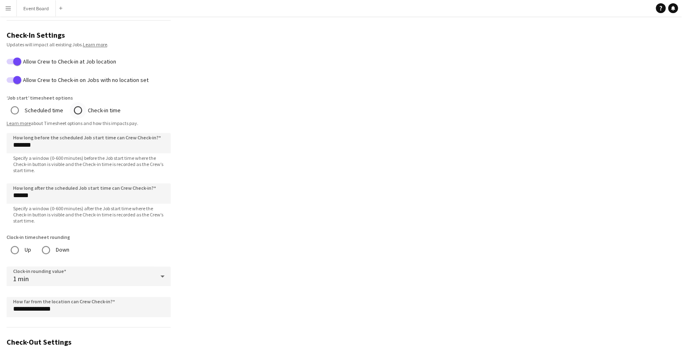
scroll to position [348, 0]
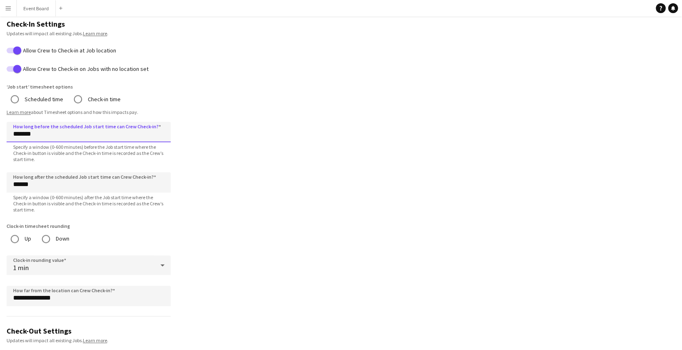
click at [17, 133] on input "*******" at bounding box center [89, 132] width 164 height 21
type input "*******"
click at [97, 150] on span "Specify a window (0-600 minutes) before the Job start time where the Check-in b…" at bounding box center [89, 153] width 164 height 18
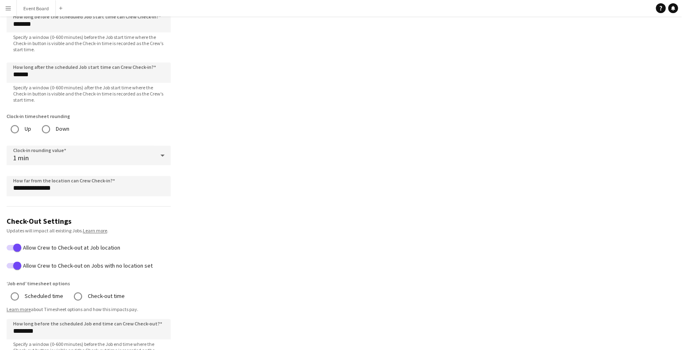
scroll to position [458, 0]
click at [88, 149] on div "1 min" at bounding box center [81, 155] width 148 height 20
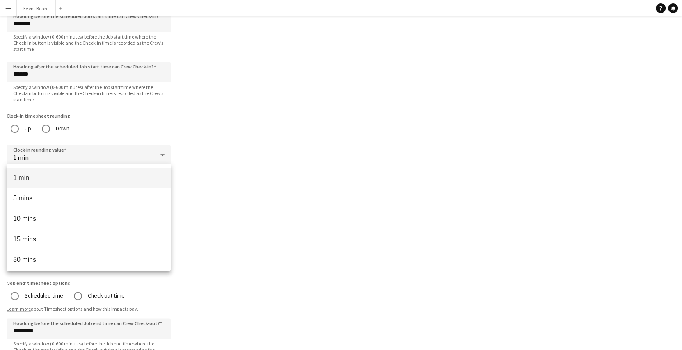
click at [131, 155] on div at bounding box center [341, 175] width 682 height 350
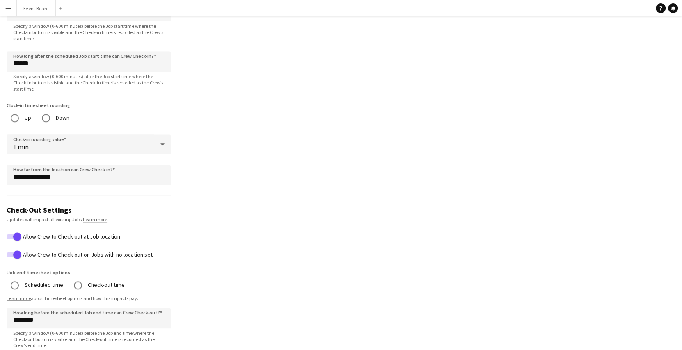
scroll to position [471, 0]
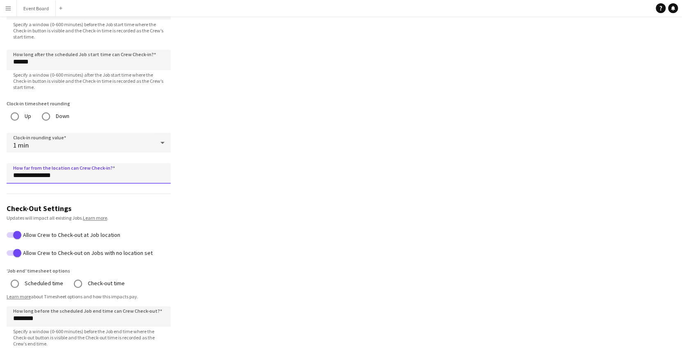
click at [25, 171] on input "**********" at bounding box center [89, 173] width 164 height 21
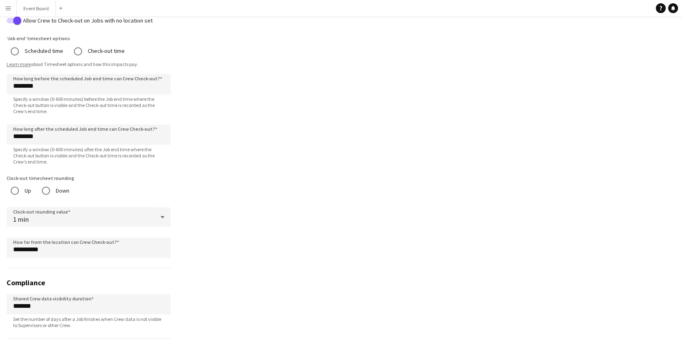
scroll to position [734, 0]
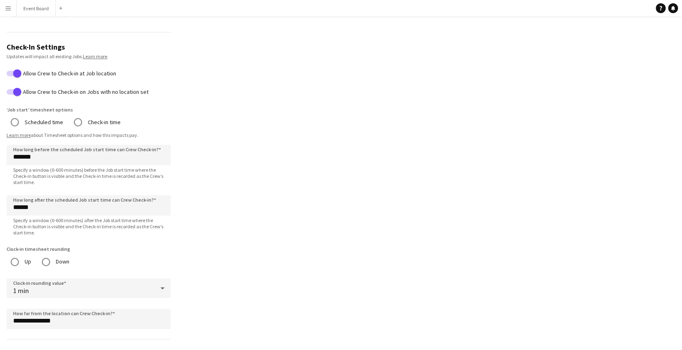
click at [184, 240] on app-profile-settings "**********" at bounding box center [341, 233] width 682 height 1053
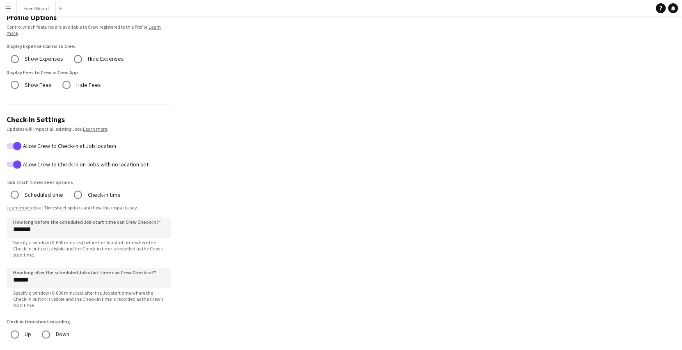
scroll to position [236, 0]
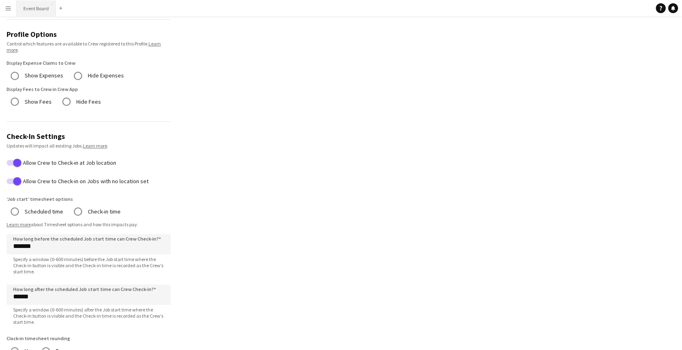
click at [41, 13] on button "Event Board Close" at bounding box center [36, 8] width 39 height 16
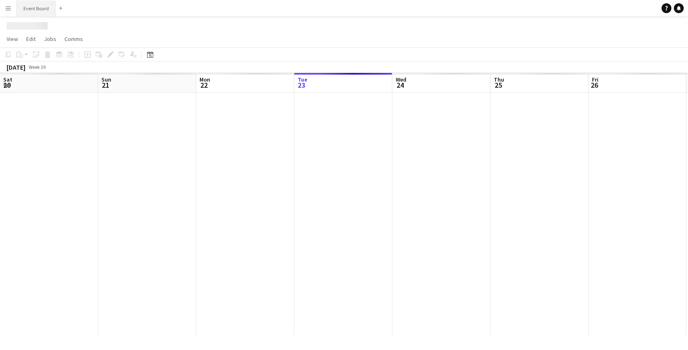
scroll to position [0, 196]
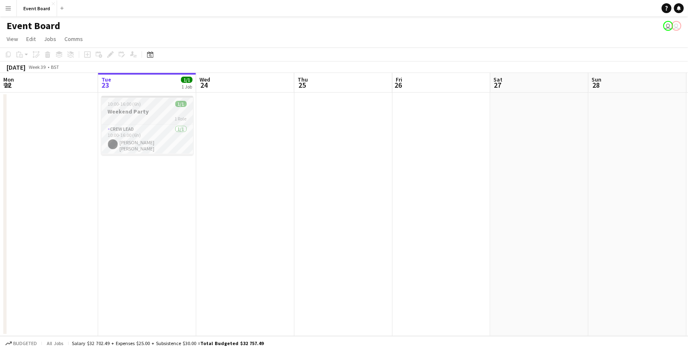
click at [138, 112] on h3 "Weekend Party" at bounding box center [147, 111] width 92 height 7
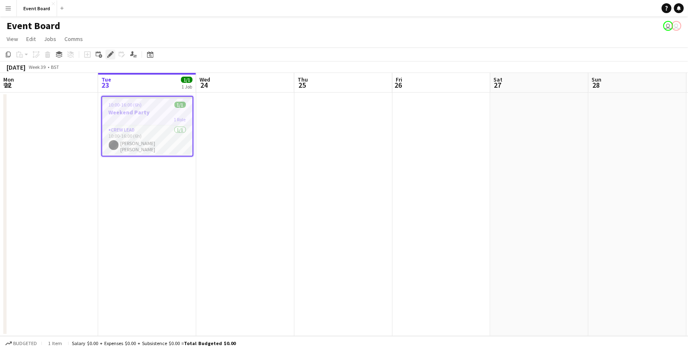
click at [112, 55] on icon "Edit" at bounding box center [110, 54] width 7 height 7
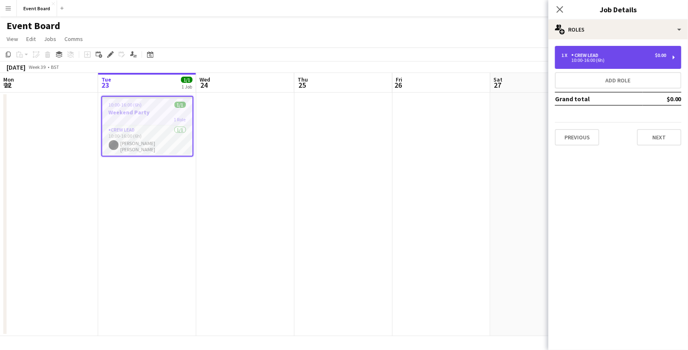
click at [604, 56] on div "1 x Crew Lead $0.00" at bounding box center [613, 56] width 105 height 6
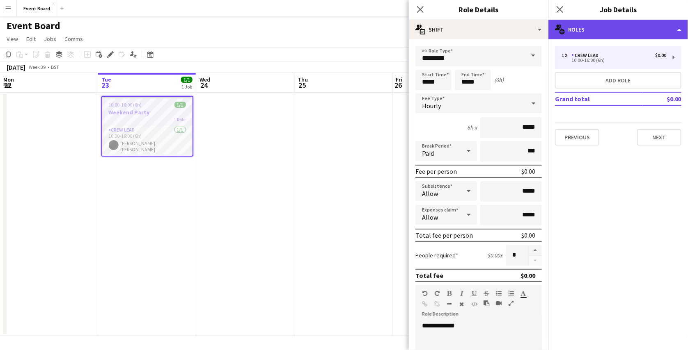
click at [623, 33] on div "multiple-users-add Roles" at bounding box center [618, 30] width 140 height 20
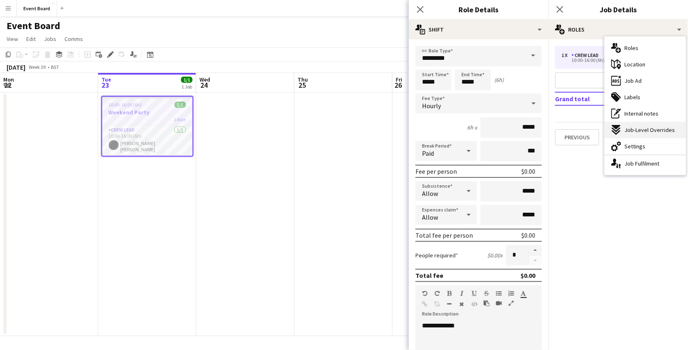
click at [642, 127] on span "Job-Level Overrides" at bounding box center [649, 129] width 50 height 7
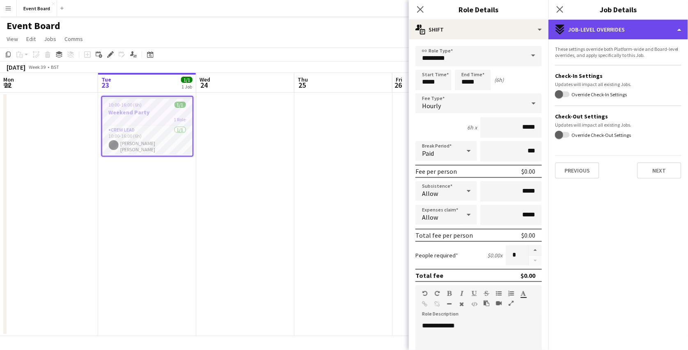
click at [601, 28] on div "expand-all-down Job-Level Overrides" at bounding box center [618, 30] width 140 height 20
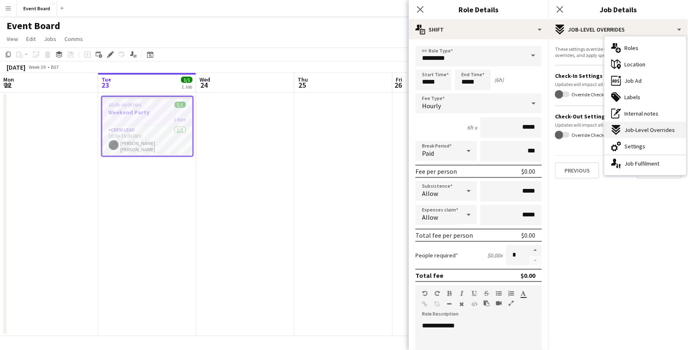
click at [661, 130] on span "Job-Level Overrides" at bounding box center [649, 129] width 50 height 7
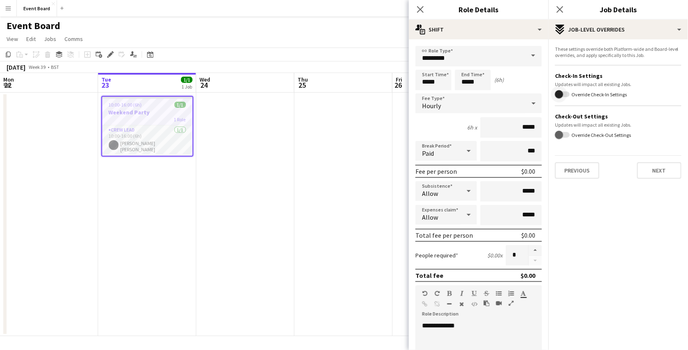
click at [562, 93] on span "button" at bounding box center [559, 94] width 8 height 8
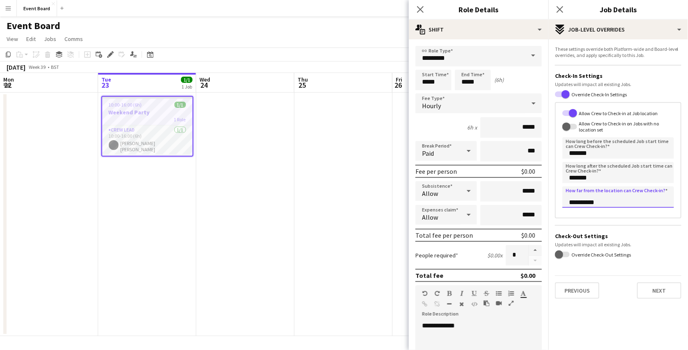
click at [577, 205] on input "**********" at bounding box center [618, 197] width 112 height 21
type input "********"
click at [608, 222] on form "These settings override both Platform-wide and Board-level overrides, and apply…" at bounding box center [618, 172] width 140 height 253
click at [571, 156] on input "*******" at bounding box center [618, 147] width 112 height 21
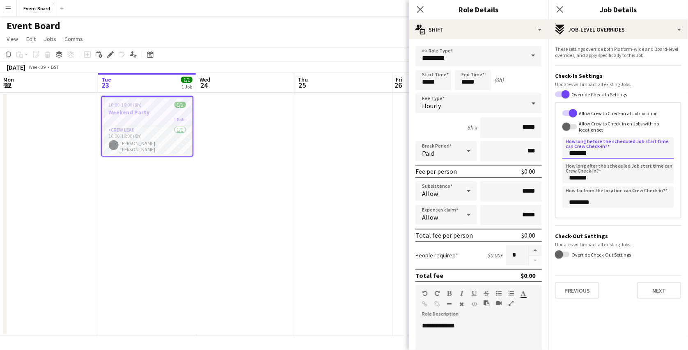
type input "*******"
click at [611, 219] on form "These settings override both Platform-wide and Board-level overrides, and apply…" at bounding box center [618, 172] width 140 height 253
click at [616, 270] on form "These settings override both Platform-wide and Board-level overrides, and apply…" at bounding box center [618, 172] width 140 height 253
click at [374, 169] on app-date-cell at bounding box center [343, 215] width 98 height 244
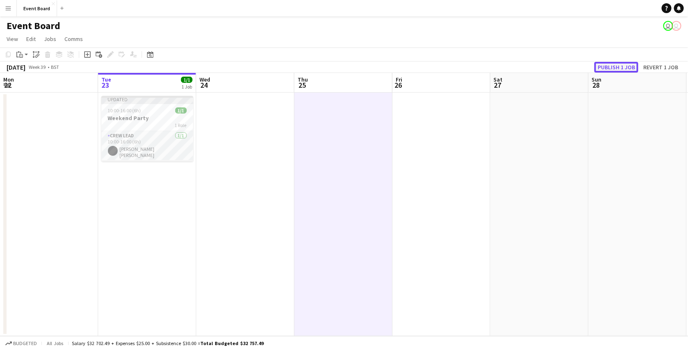
click at [615, 69] on button "Publish 1 job" at bounding box center [616, 67] width 44 height 11
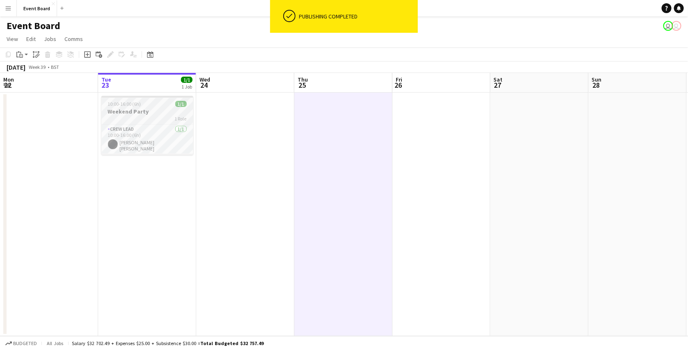
click at [154, 106] on div "10:00-16:00 (6h) 1/1" at bounding box center [147, 104] width 92 height 6
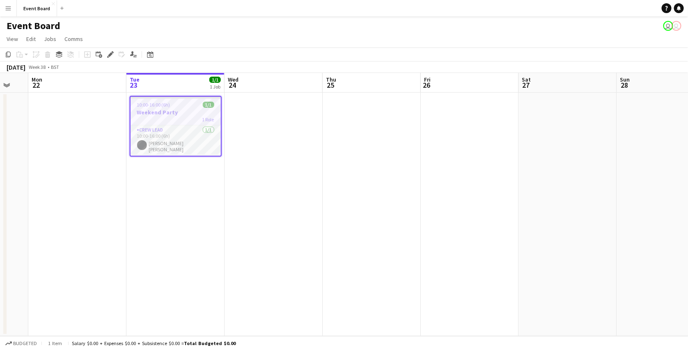
scroll to position [0, 251]
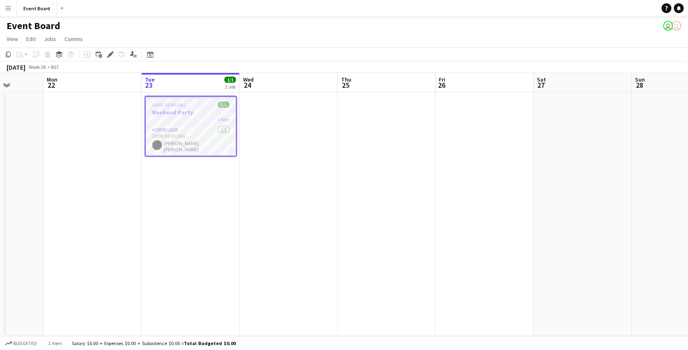
click at [185, 125] on div "Crew Lead [DATE] 10:00-16:00 (6h) [PERSON_NAME] [PERSON_NAME]" at bounding box center [191, 140] width 90 height 31
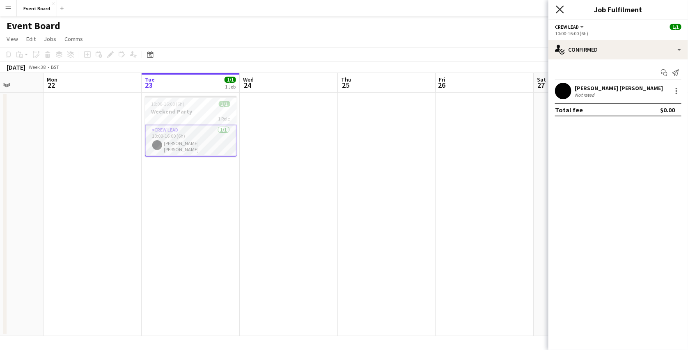
click at [562, 7] on icon at bounding box center [560, 9] width 8 height 8
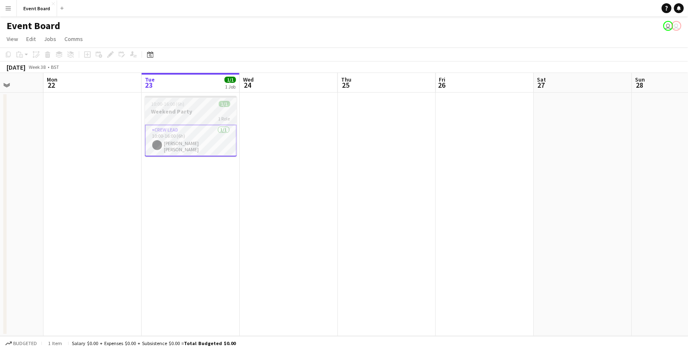
click at [197, 110] on h3 "Weekend Party" at bounding box center [191, 111] width 92 height 7
click at [275, 113] on app-date-cell at bounding box center [289, 215] width 98 height 244
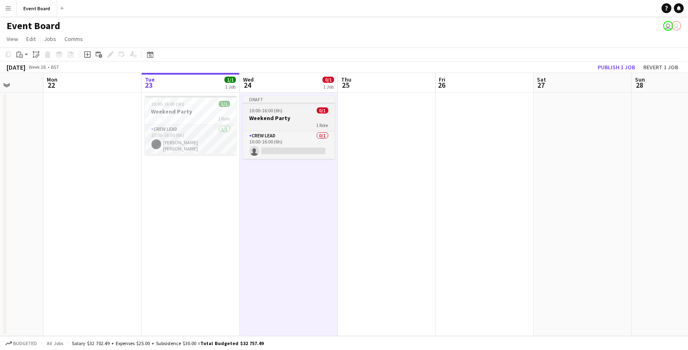
click at [293, 116] on h3 "Weekend Party" at bounding box center [289, 117] width 92 height 7
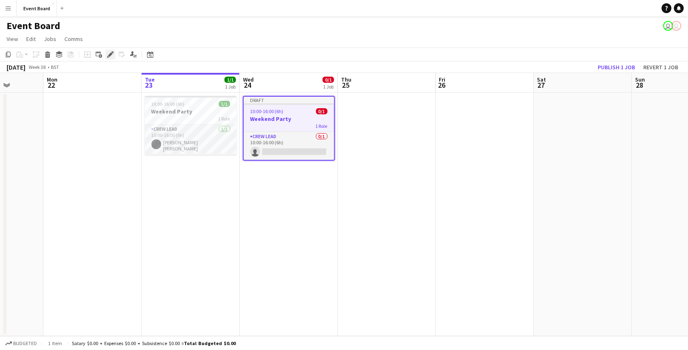
click at [111, 55] on icon "Edit" at bounding box center [110, 54] width 7 height 7
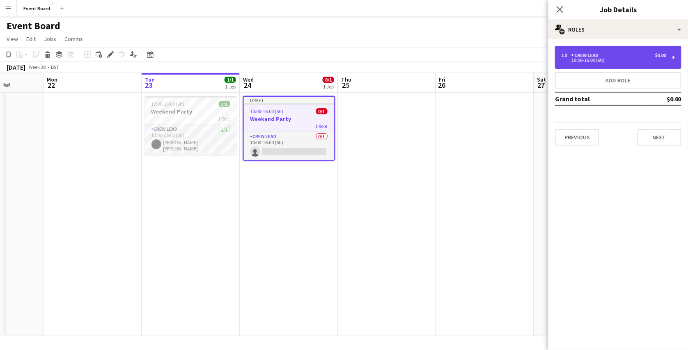
click at [584, 61] on div "10:00-16:00 (6h)" at bounding box center [613, 60] width 105 height 4
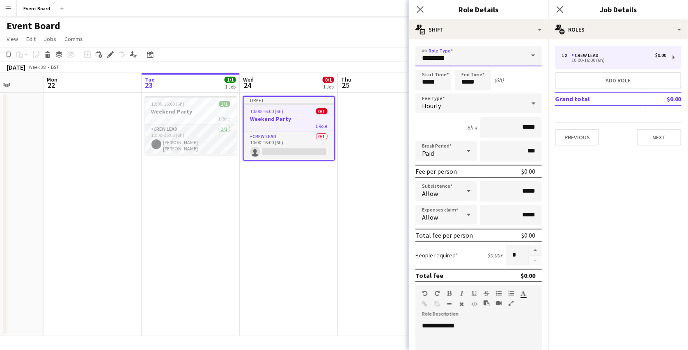
click at [493, 57] on input "*********" at bounding box center [478, 56] width 126 height 21
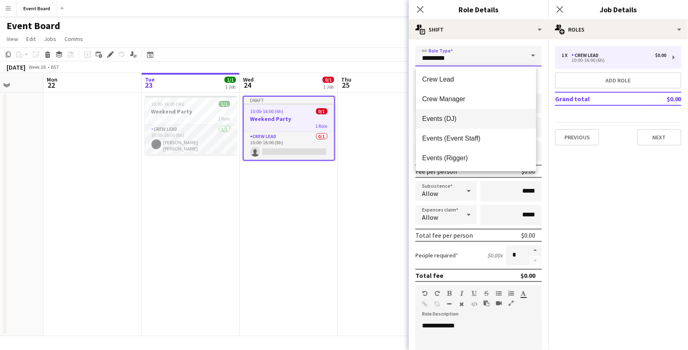
scroll to position [20, 0]
click at [575, 198] on mat-expansion-panel "pencil3 General details 1 x Crew Lead $0.00 10:00-16:00 (6h) Add role Grand tot…" at bounding box center [618, 194] width 140 height 311
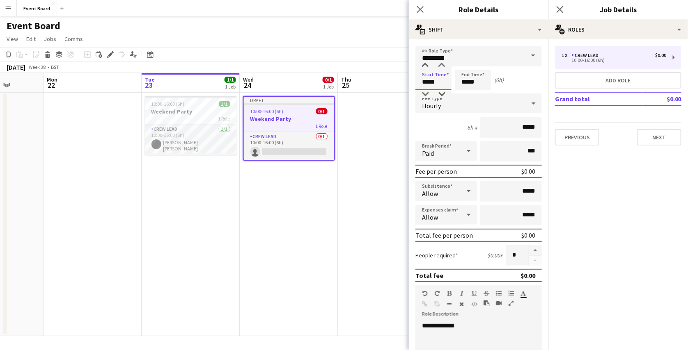
click at [426, 82] on input "*****" at bounding box center [433, 80] width 36 height 21
click at [469, 88] on input "*****" at bounding box center [473, 80] width 36 height 21
click at [464, 108] on div "Hourly" at bounding box center [470, 104] width 110 height 20
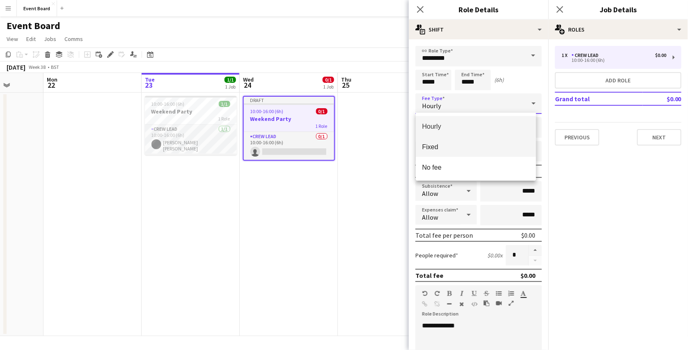
click at [439, 144] on span "Fixed" at bounding box center [475, 147] width 107 height 8
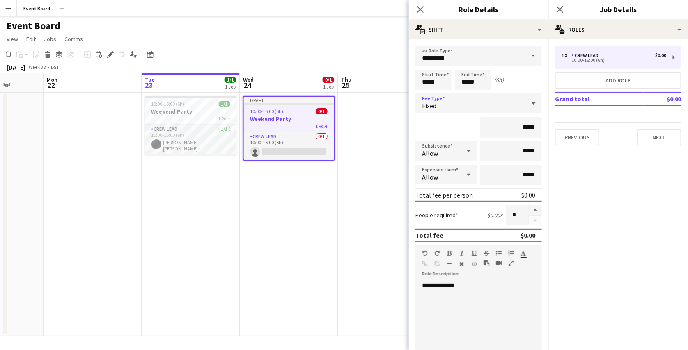
click at [474, 108] on div "Fixed" at bounding box center [470, 104] width 110 height 20
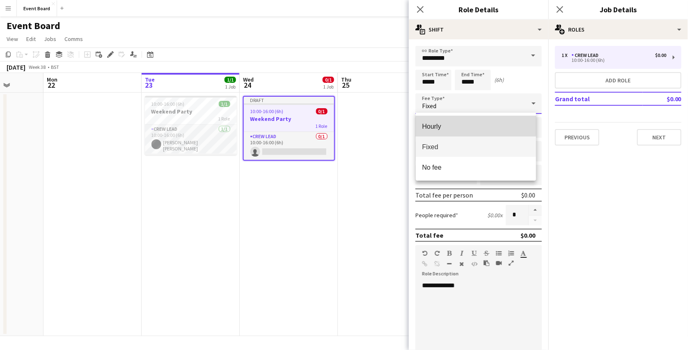
click at [467, 118] on mat-option "Hourly" at bounding box center [476, 126] width 120 height 21
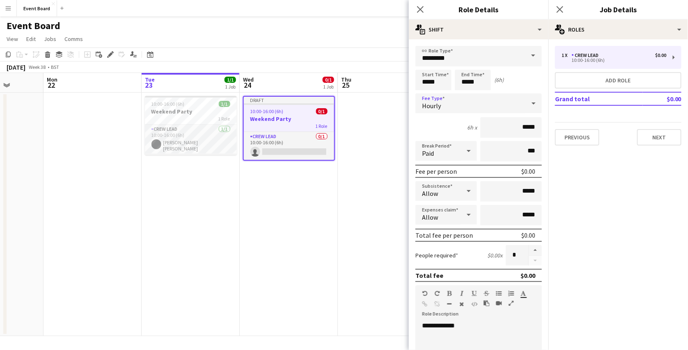
click at [529, 109] on icon at bounding box center [534, 103] width 10 height 16
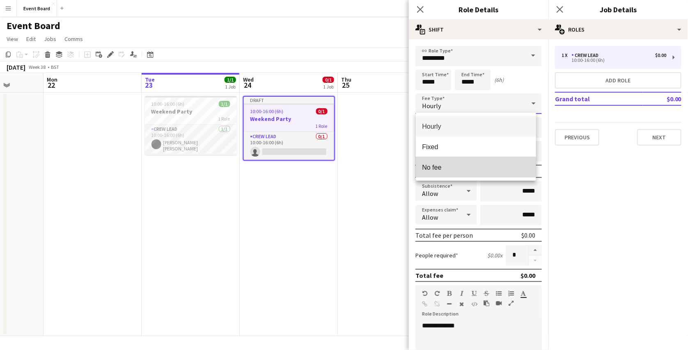
click at [472, 168] on span "No fee" at bounding box center [475, 168] width 107 height 8
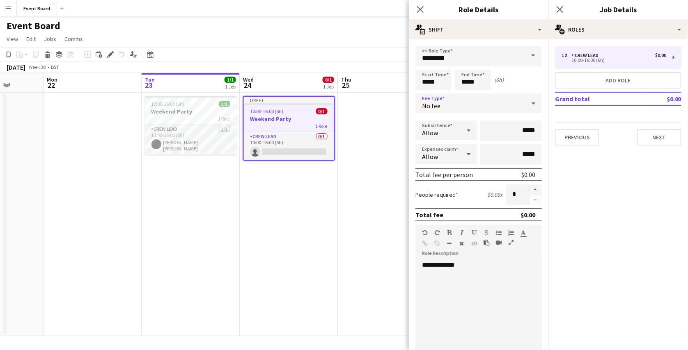
click at [525, 105] on div at bounding box center [533, 103] width 16 height 16
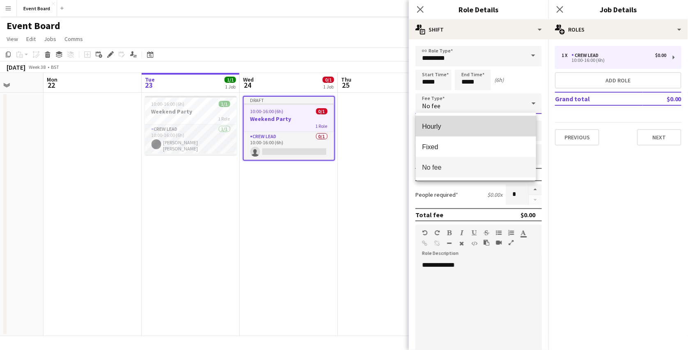
click at [498, 125] on span "Hourly" at bounding box center [475, 127] width 107 height 8
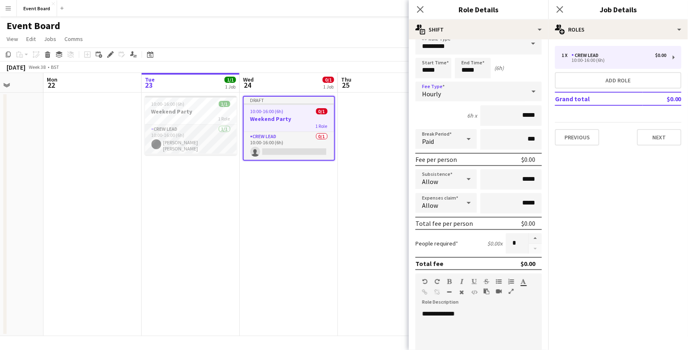
scroll to position [13, 0]
click at [516, 116] on input "*****" at bounding box center [511, 115] width 62 height 21
type input "******"
click at [593, 164] on mat-expansion-panel "pencil3 General details 1 x Crew Lead $0.00 10:00-16:00 (6h) Add role Grand tot…" at bounding box center [618, 194] width 140 height 311
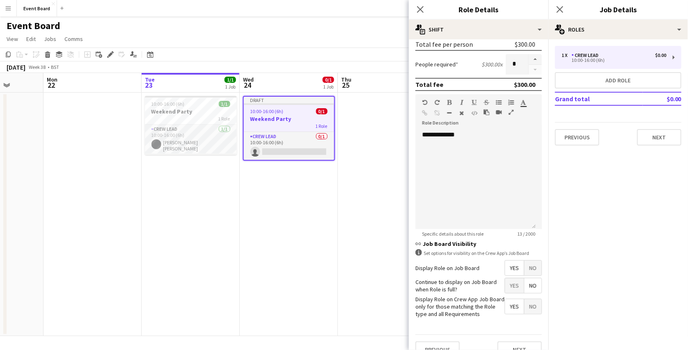
scroll to position [204, 0]
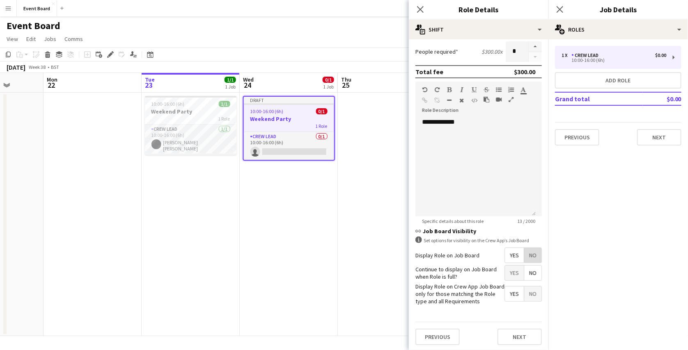
click at [531, 252] on span "No" at bounding box center [532, 255] width 17 height 15
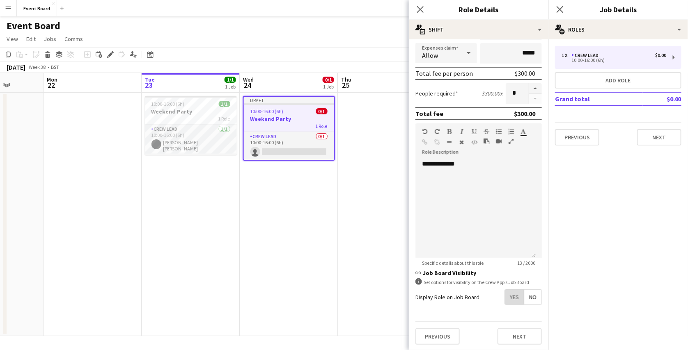
click at [505, 296] on span "Yes" at bounding box center [514, 297] width 19 height 15
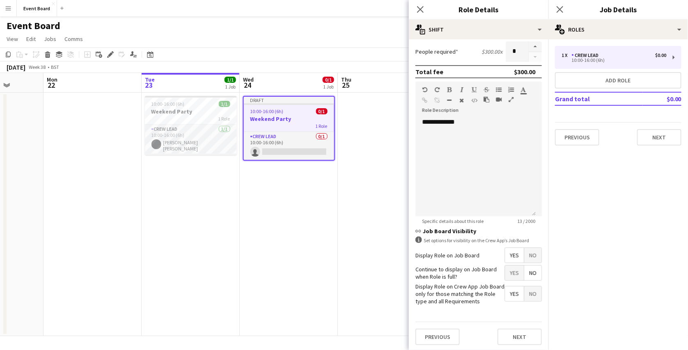
scroll to position [204, 0]
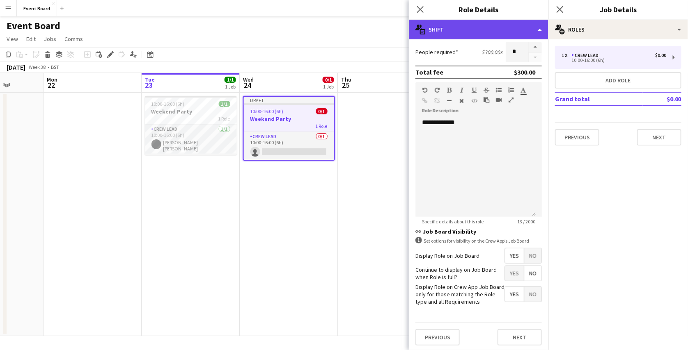
click at [532, 26] on div "multiple-actions-text Shift" at bounding box center [479, 30] width 140 height 20
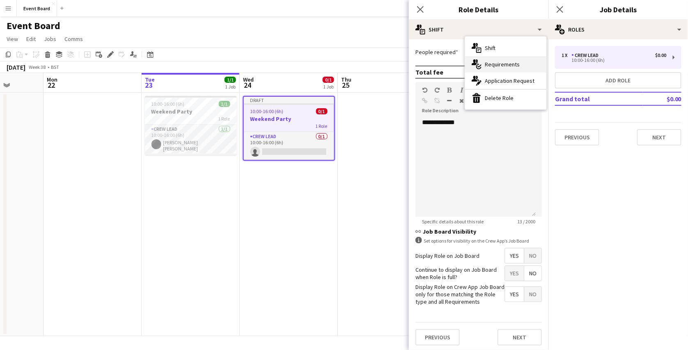
click at [525, 62] on div "multiple-actions-check-2 Requirements" at bounding box center [505, 64] width 81 height 16
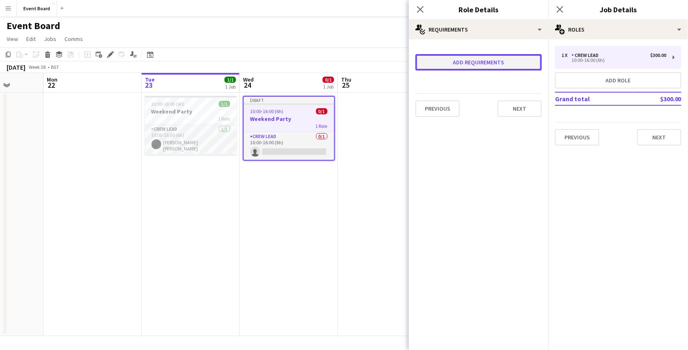
click at [508, 65] on button "Add requirements" at bounding box center [478, 62] width 126 height 16
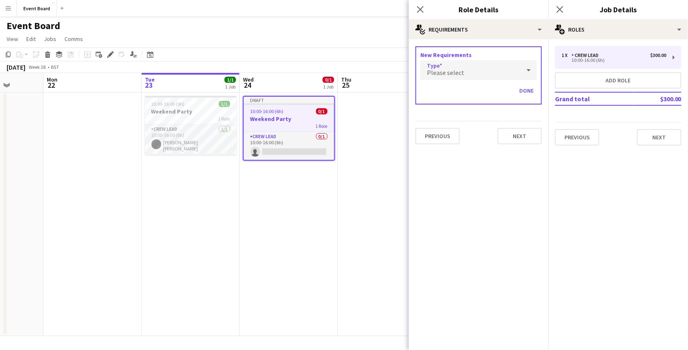
click at [493, 72] on div "Please select" at bounding box center [470, 70] width 100 height 20
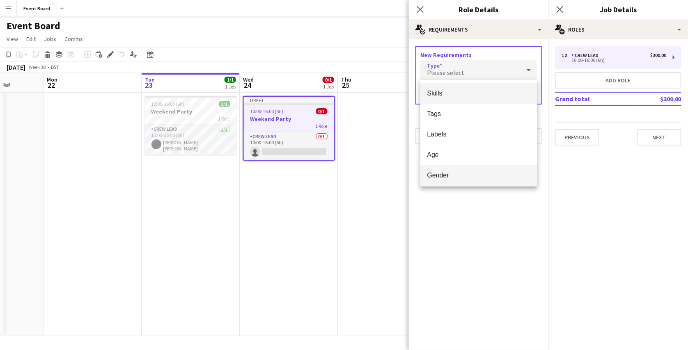
scroll to position [23, 0]
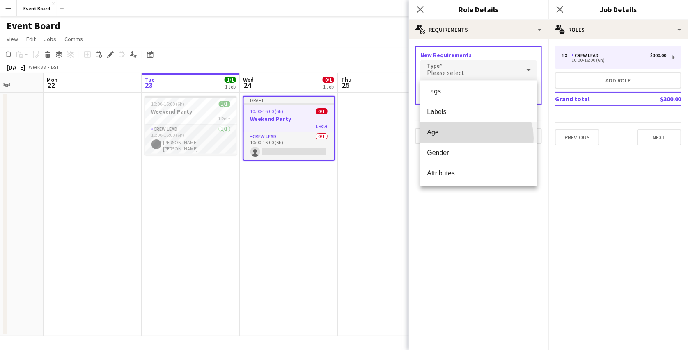
click at [473, 138] on mat-option "Age" at bounding box center [478, 132] width 117 height 21
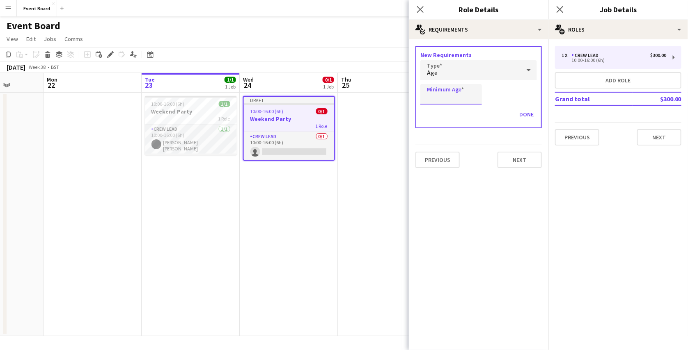
click at [450, 95] on input "Minimum Age" at bounding box center [451, 94] width 62 height 21
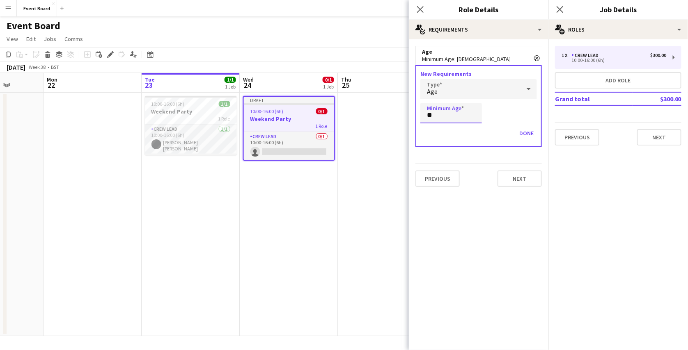
type input "**"
click at [489, 147] on form "Age Remove Minimum Age: [DEMOGRAPHIC_DATA] New Requirements Type Age Minimum Ag…" at bounding box center [479, 120] width 140 height 148
click at [523, 134] on button "Done" at bounding box center [526, 133] width 21 height 13
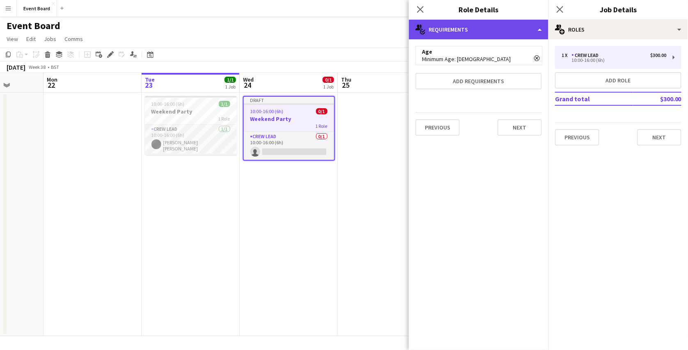
click at [513, 25] on div "multiple-actions-check-2 Requirements" at bounding box center [479, 30] width 140 height 20
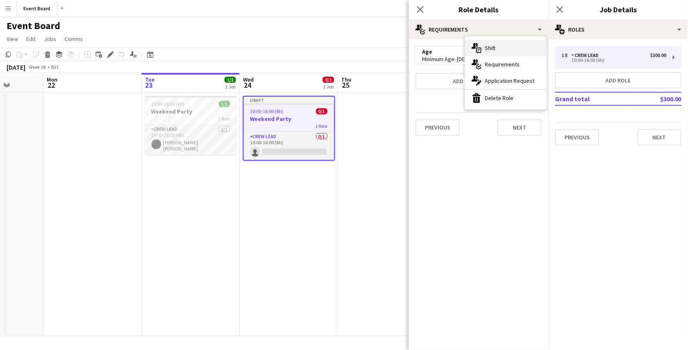
click at [522, 47] on div "multiple-actions-text Shift" at bounding box center [505, 48] width 81 height 16
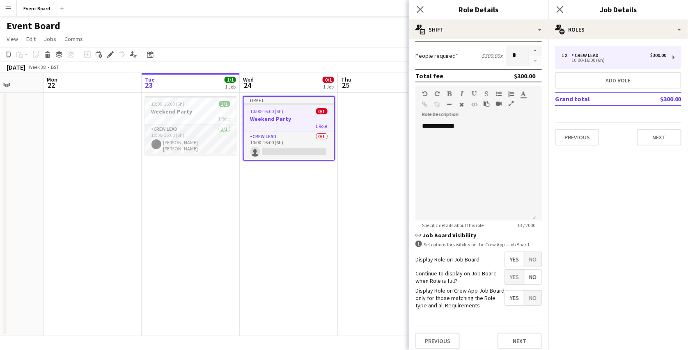
scroll to position [225, 0]
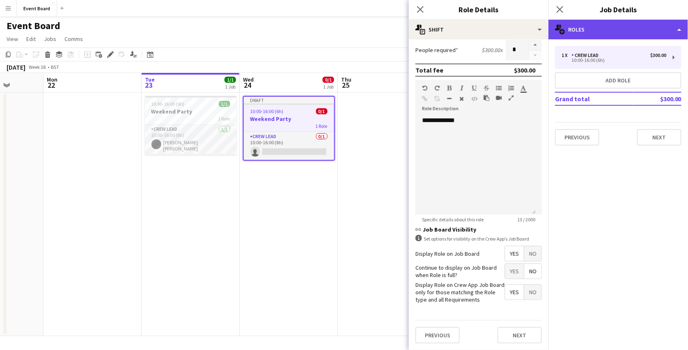
click at [589, 24] on div "multiple-users-add Roles" at bounding box center [618, 30] width 140 height 20
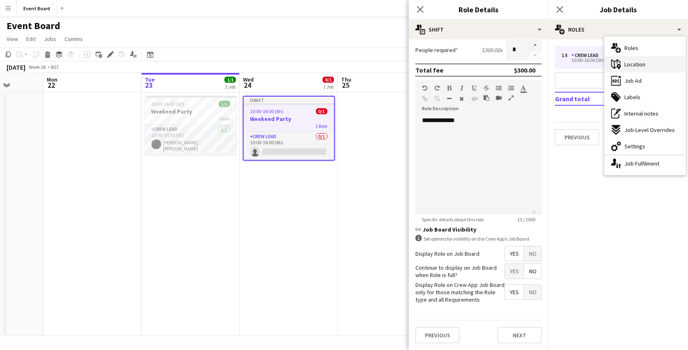
click at [642, 61] on span "Location" at bounding box center [634, 64] width 21 height 7
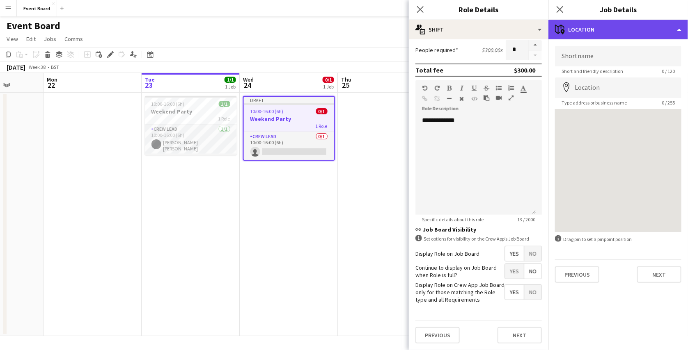
click at [627, 29] on div "maps-pin-1 Location" at bounding box center [618, 30] width 140 height 20
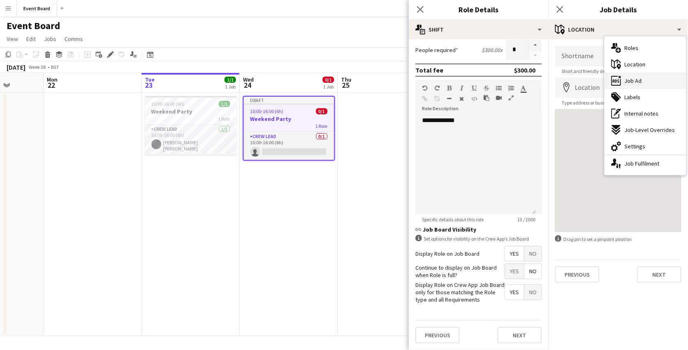
click at [628, 81] on span "Job Ad" at bounding box center [632, 80] width 17 height 7
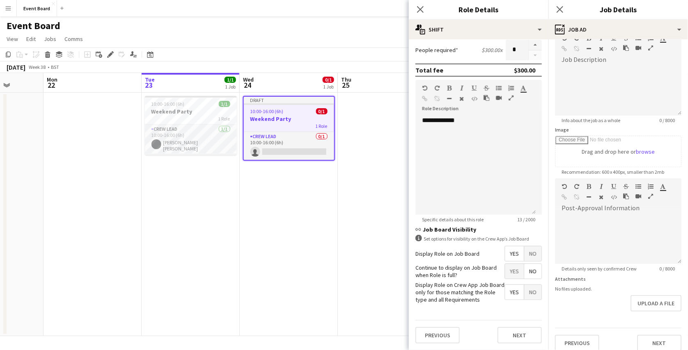
scroll to position [49, 0]
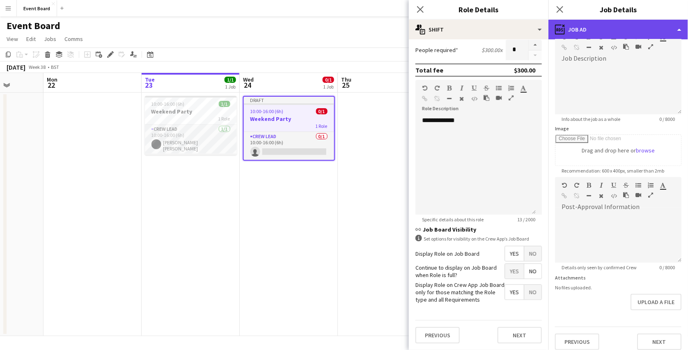
click at [627, 30] on div "ads-window Job Ad" at bounding box center [618, 30] width 140 height 20
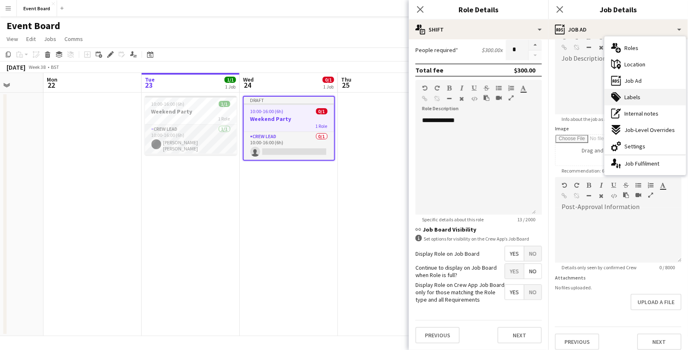
click at [645, 101] on div "tags-double Labels" at bounding box center [644, 97] width 81 height 16
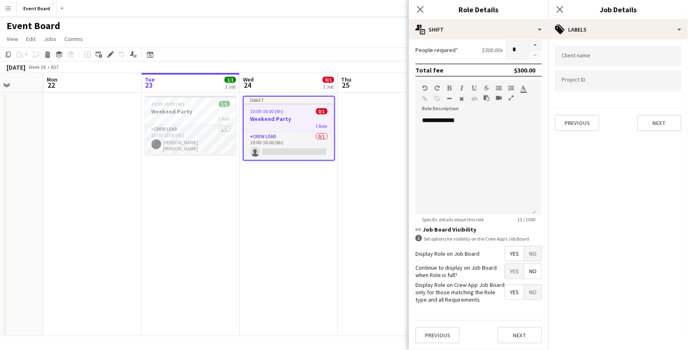
scroll to position [0, 0]
click at [605, 63] on div at bounding box center [618, 56] width 126 height 21
click at [612, 78] on form at bounding box center [617, 82] width 113 height 9
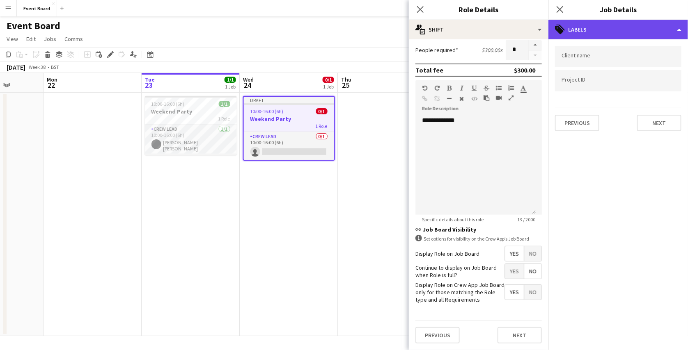
click at [627, 29] on div "tags-double Labels" at bounding box center [618, 30] width 140 height 20
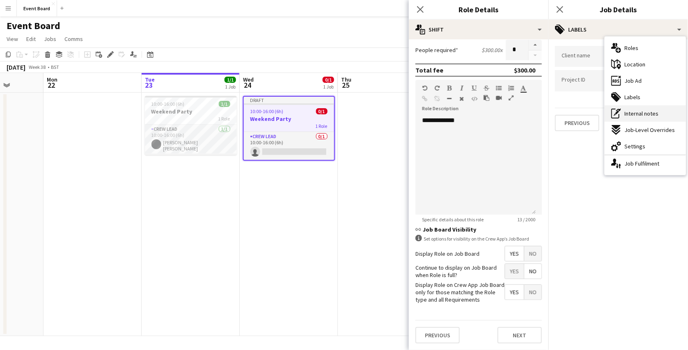
click at [631, 109] on div "pen-write Internal notes" at bounding box center [644, 113] width 81 height 16
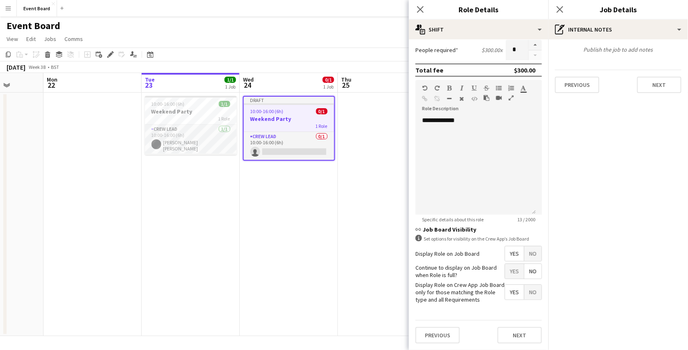
click at [622, 51] on div "Publish the job to add notes" at bounding box center [618, 49] width 140 height 7
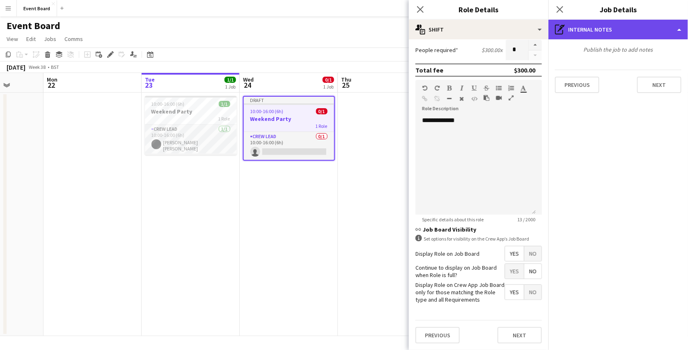
click at [590, 27] on div "pen-write Internal notes" at bounding box center [618, 30] width 140 height 20
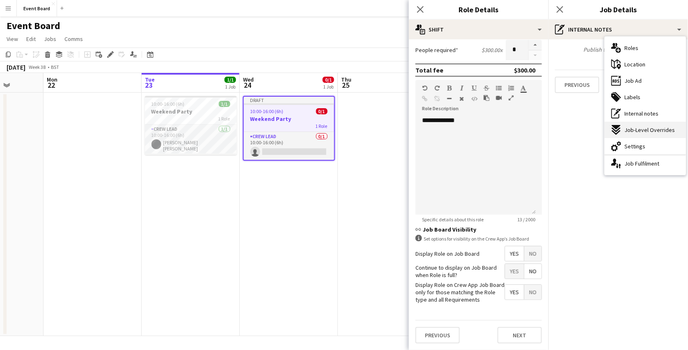
click at [623, 134] on div "expand-all-down Job-Level Overrides" at bounding box center [644, 130] width 81 height 16
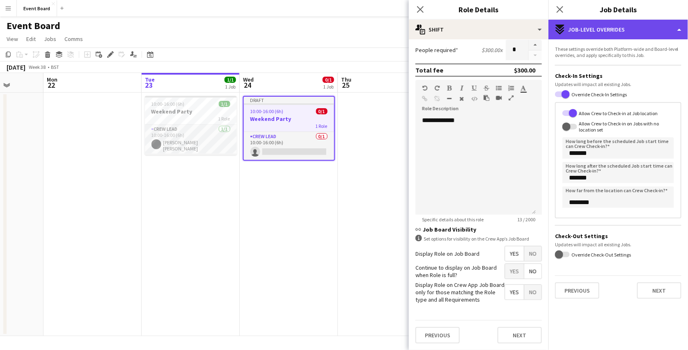
click at [620, 28] on div "expand-all-down Job-Level Overrides" at bounding box center [618, 30] width 140 height 20
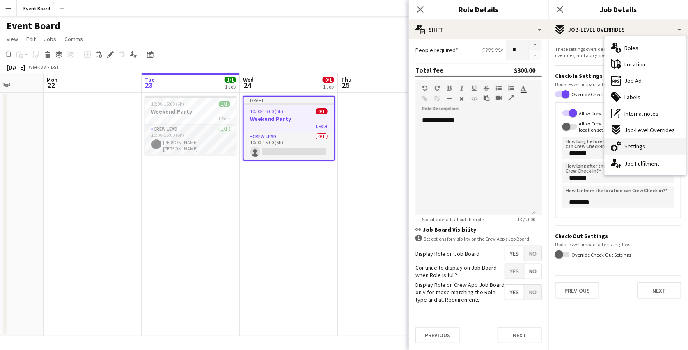
click at [633, 142] on div "cog-double-3 Settings" at bounding box center [644, 146] width 81 height 16
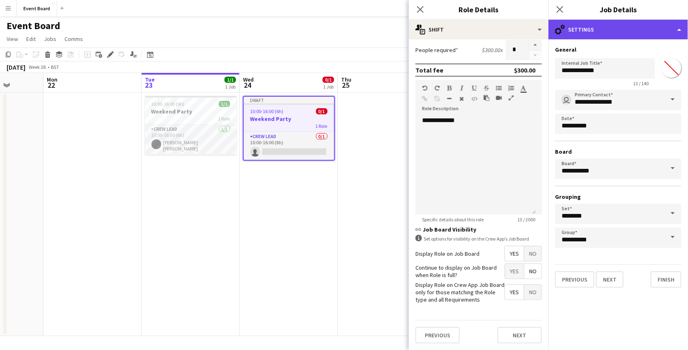
click at [634, 28] on div "cog-double-3 Settings" at bounding box center [618, 30] width 140 height 20
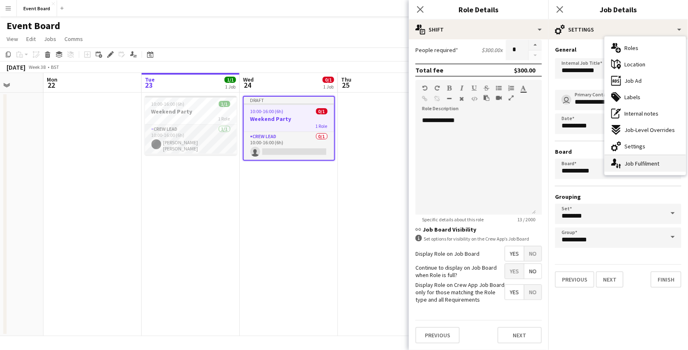
click at [639, 162] on div "single-neutral-actions-up-down Job Fulfilment" at bounding box center [644, 164] width 81 height 16
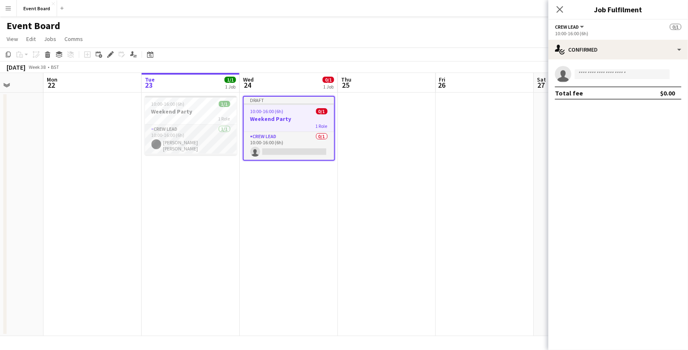
click at [450, 94] on app-date-cell at bounding box center [485, 215] width 98 height 244
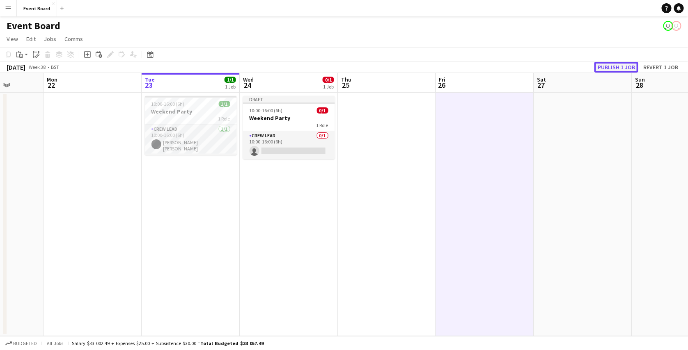
click at [617, 69] on button "Publish 1 job" at bounding box center [616, 67] width 44 height 11
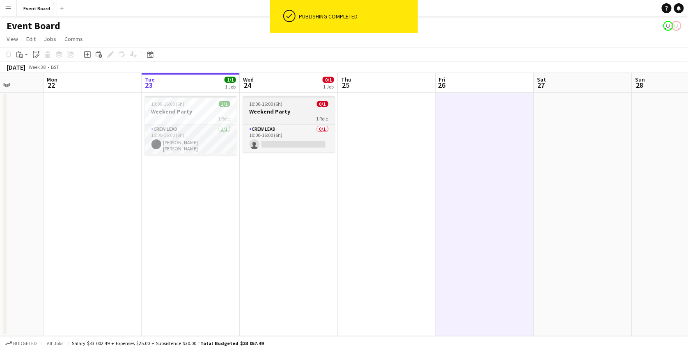
click at [300, 117] on div "1 Role" at bounding box center [289, 118] width 92 height 7
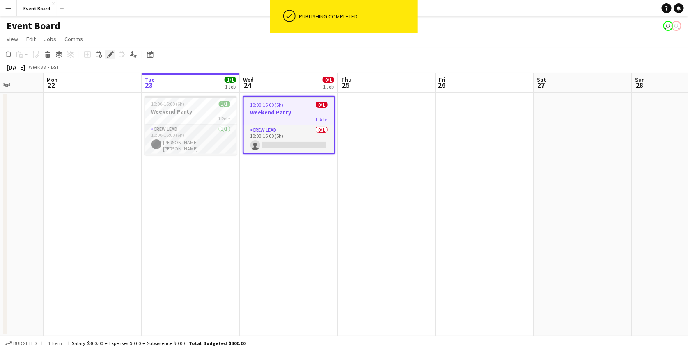
click at [110, 56] on icon "Edit" at bounding box center [110, 54] width 7 height 7
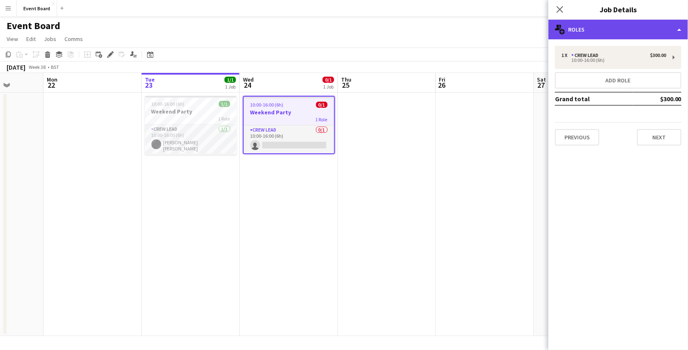
click at [643, 30] on div "multiple-users-add Roles" at bounding box center [618, 30] width 140 height 20
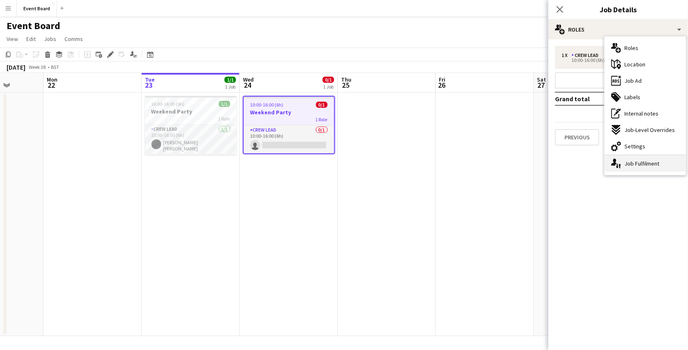
click at [641, 160] on div "single-neutral-actions-up-down Job Fulfilment" at bounding box center [644, 164] width 81 height 16
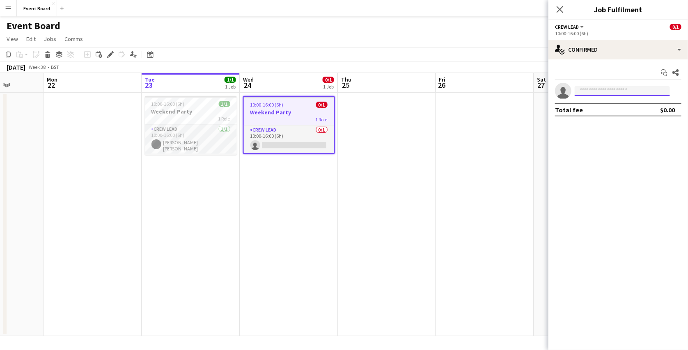
click at [604, 89] on input at bounding box center [622, 91] width 95 height 10
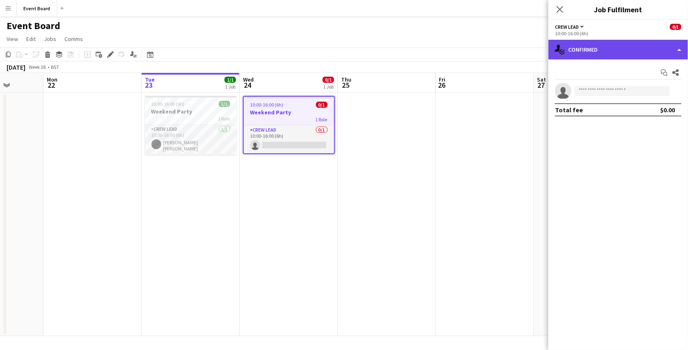
click at [589, 48] on div "single-neutral-actions-check-2 Confirmed" at bounding box center [618, 50] width 140 height 20
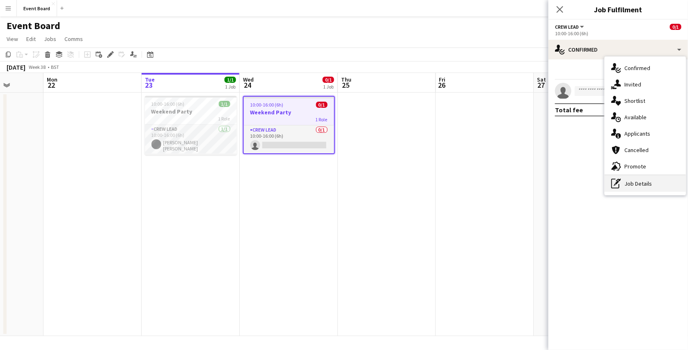
click at [630, 180] on div "pen-write Job Details" at bounding box center [644, 184] width 81 height 16
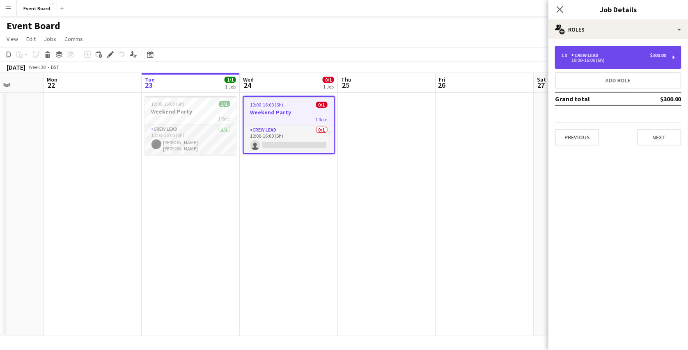
click at [608, 54] on div "1 x Crew Lead $300.00" at bounding box center [613, 56] width 105 height 6
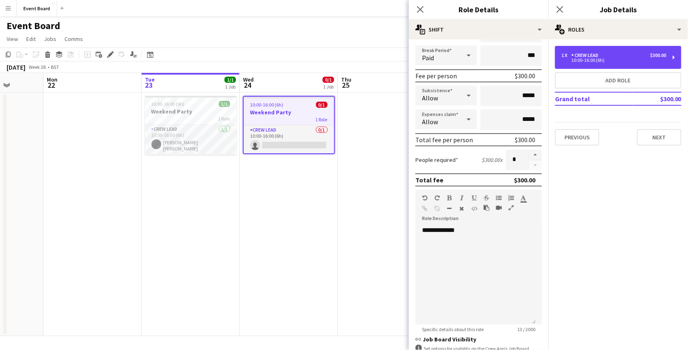
scroll to position [121, 0]
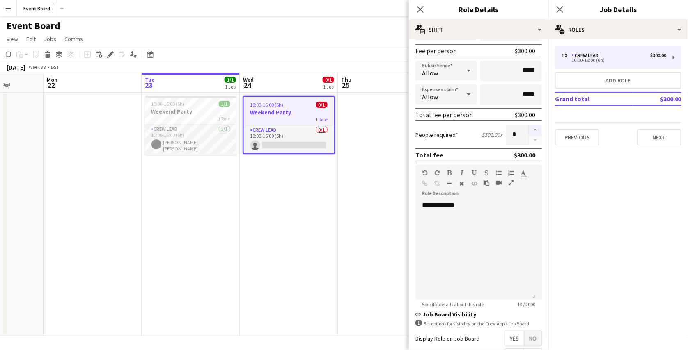
click at [529, 128] on button "button" at bounding box center [535, 130] width 13 height 11
type input "*"
click at [401, 34] on app-page-menu "View Day view expanded Day view collapsed Month view Date picker Jump to [DATE]…" at bounding box center [344, 40] width 688 height 16
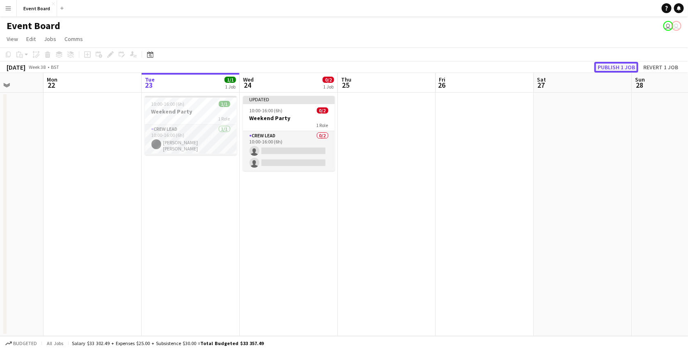
click at [619, 63] on button "Publish 1 job" at bounding box center [616, 67] width 44 height 11
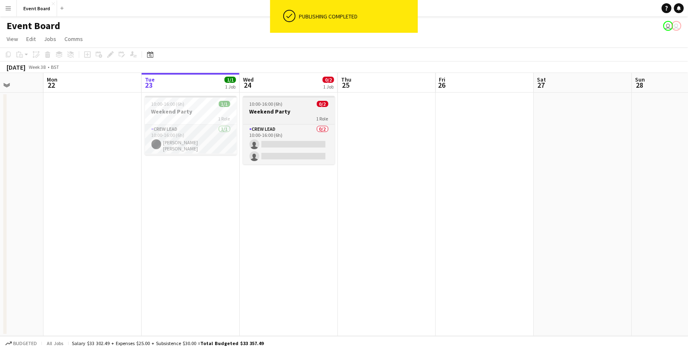
click at [307, 103] on div "10:00-16:00 (6h) 0/2" at bounding box center [289, 104] width 92 height 6
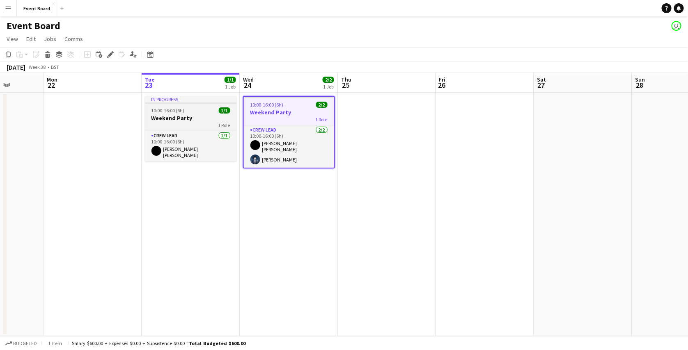
click at [206, 121] on h3 "Weekend Party" at bounding box center [191, 117] width 92 height 7
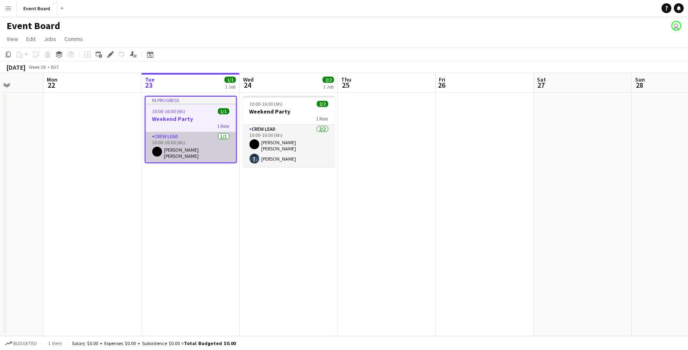
click at [195, 136] on app-card-role "Crew Lead [DATE] 10:00-16:00 (6h) [PERSON_NAME] [PERSON_NAME]" at bounding box center [191, 147] width 90 height 30
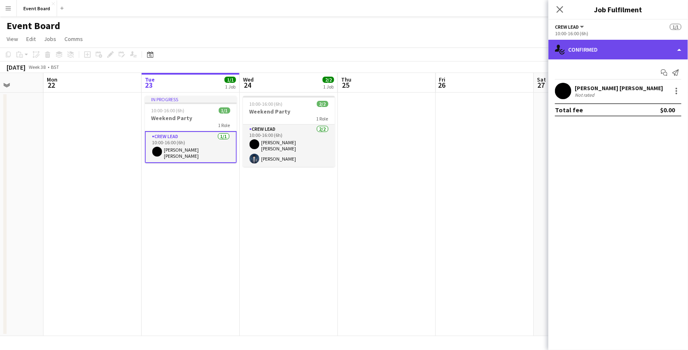
click at [647, 48] on div "single-neutral-actions-check-2 Confirmed" at bounding box center [618, 50] width 140 height 20
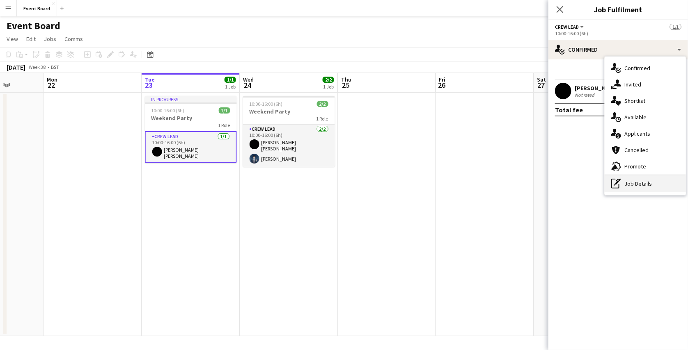
click at [643, 180] on div "pen-write Job Details" at bounding box center [644, 184] width 81 height 16
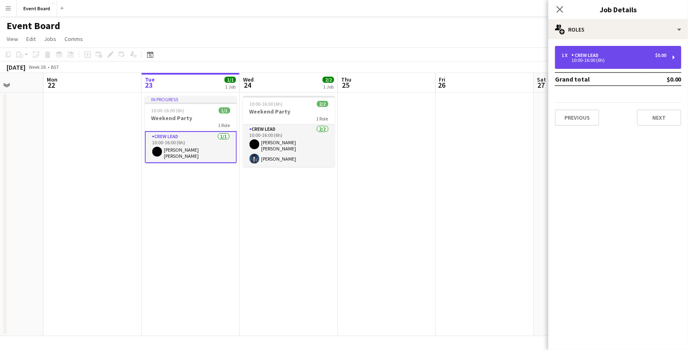
click at [593, 64] on div "1 x Crew Lead $0.00 10:00-16:00 (6h)" at bounding box center [618, 57] width 126 height 23
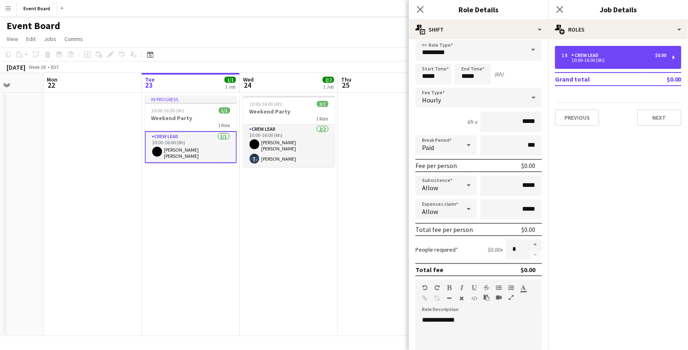
scroll to position [9, 0]
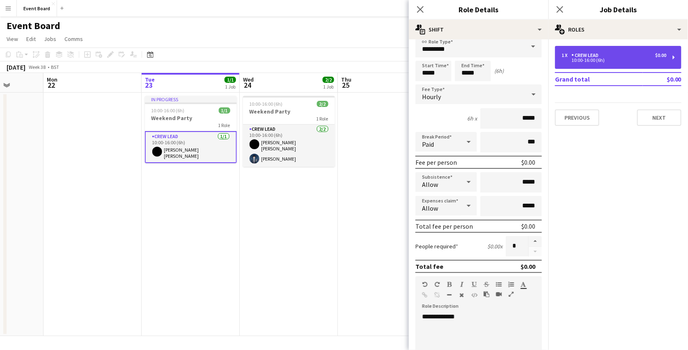
click at [625, 54] on div "1 x Crew Lead $0.00" at bounding box center [613, 56] width 105 height 6
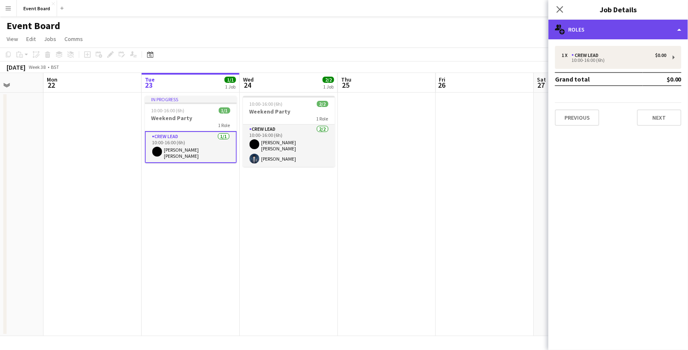
click at [629, 28] on div "multiple-users-add Roles" at bounding box center [618, 30] width 140 height 20
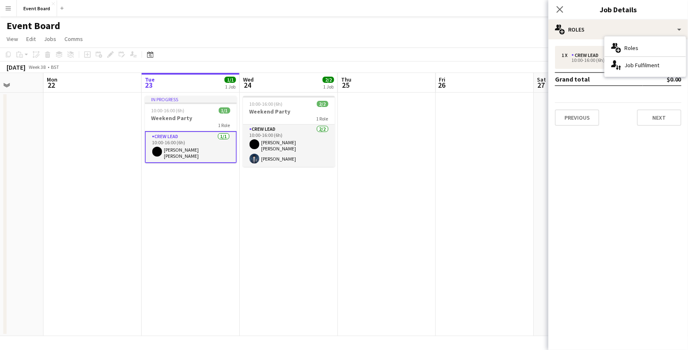
click at [486, 70] on div "[DATE] Week 38 • BST" at bounding box center [344, 67] width 688 height 11
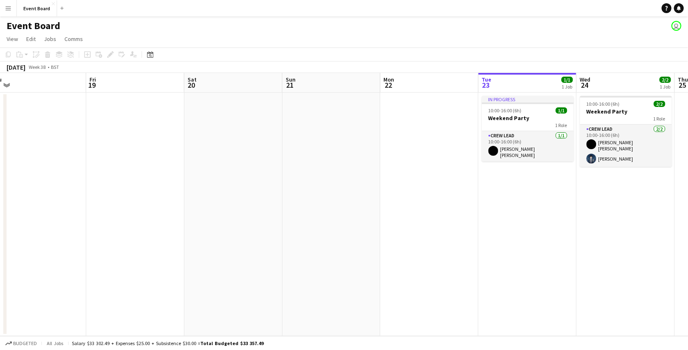
scroll to position [0, 316]
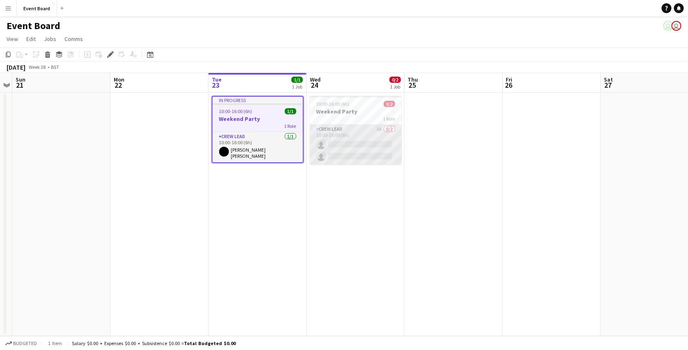
click at [364, 135] on app-card-role "Crew Lead 1A 0/2 10:00-16:00 (6h) single-neutral-actions single-neutral-actions" at bounding box center [356, 145] width 92 height 40
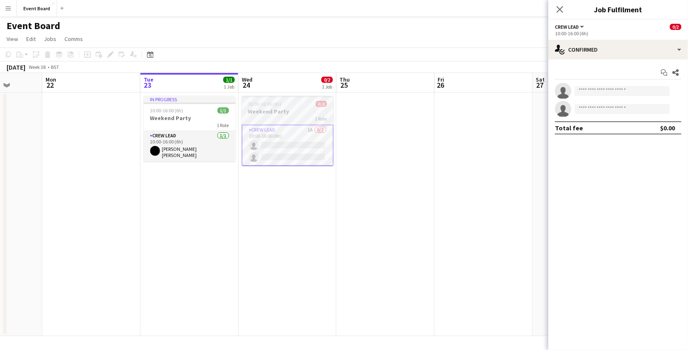
scroll to position [0, 351]
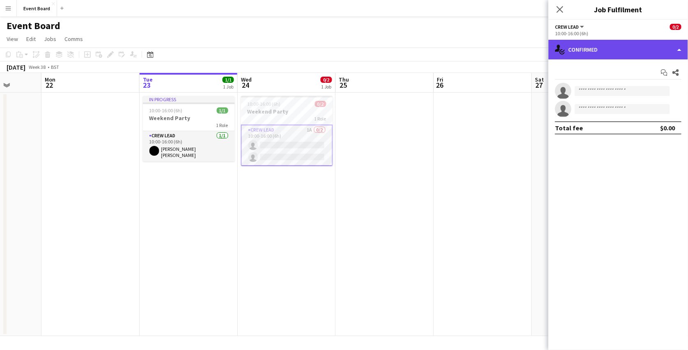
click at [617, 53] on div "single-neutral-actions-check-2 Confirmed" at bounding box center [618, 50] width 140 height 20
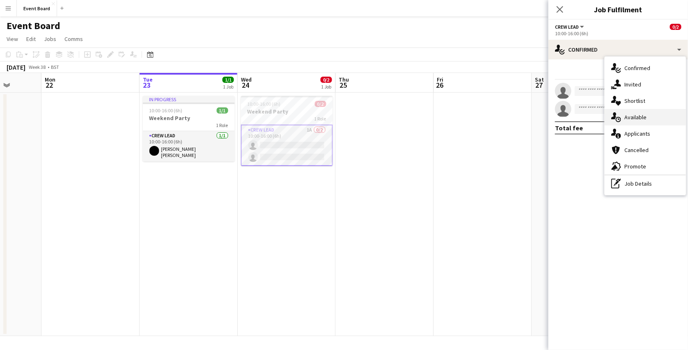
click at [635, 122] on div "single-neutral-actions-upload Available" at bounding box center [644, 117] width 81 height 16
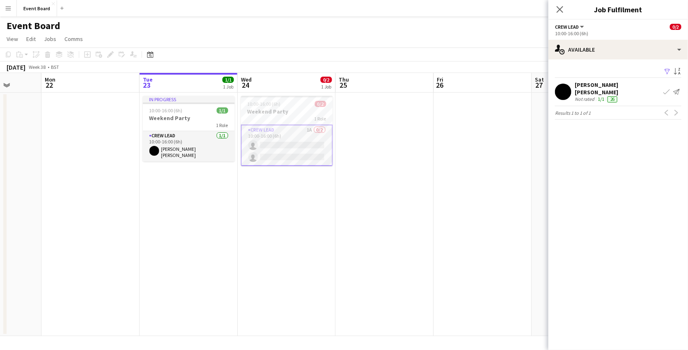
click at [666, 71] on app-icon "Filter" at bounding box center [667, 72] width 7 height 8
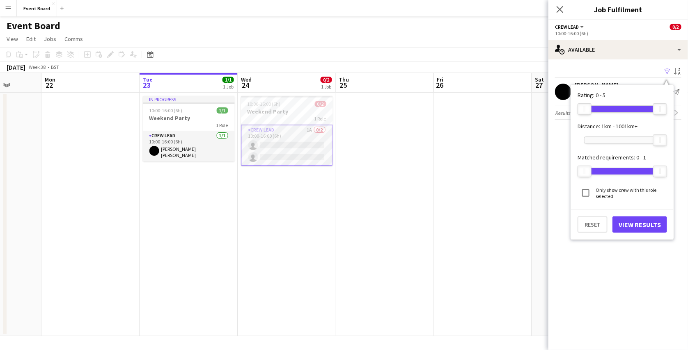
click at [644, 69] on div "Filter Sort asc" at bounding box center [618, 72] width 126 height 12
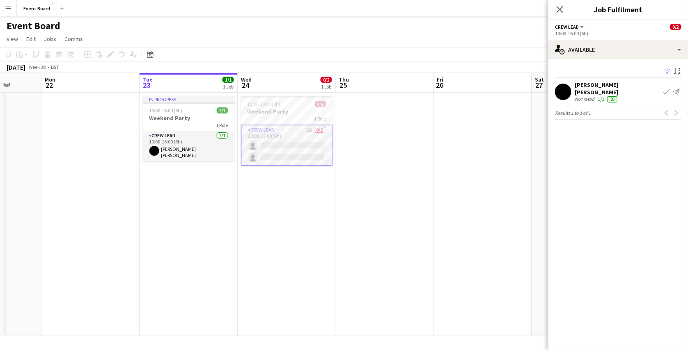
click at [669, 72] on app-icon "Filter" at bounding box center [667, 72] width 7 height 8
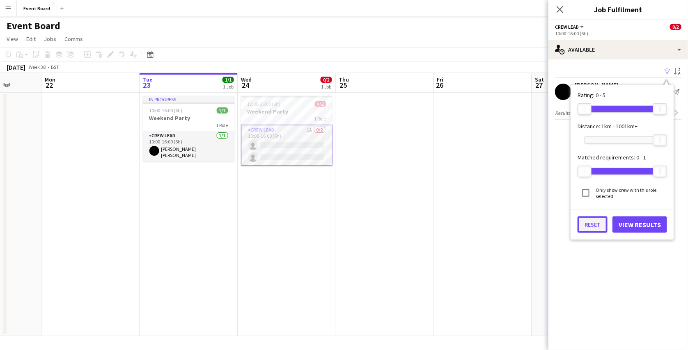
click at [598, 227] on button "Reset" at bounding box center [592, 225] width 30 height 16
click at [633, 224] on button "View Results" at bounding box center [639, 225] width 55 height 16
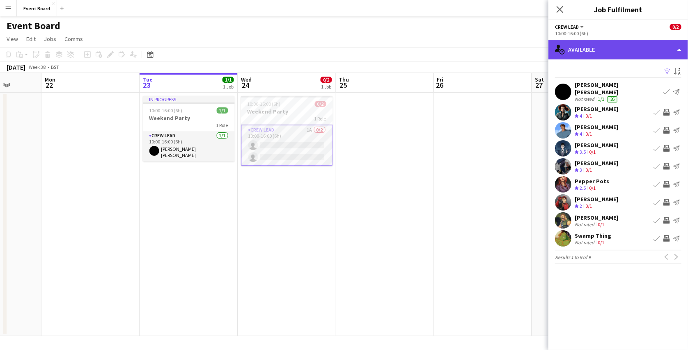
click at [669, 49] on div "single-neutral-actions-upload Available" at bounding box center [618, 50] width 140 height 20
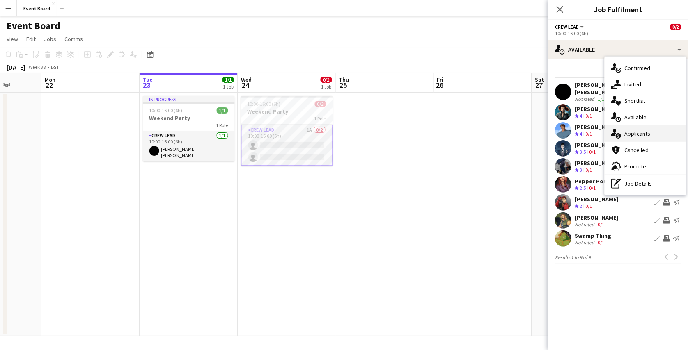
click at [652, 136] on div "single-neutral-actions-information Applicants" at bounding box center [644, 134] width 81 height 16
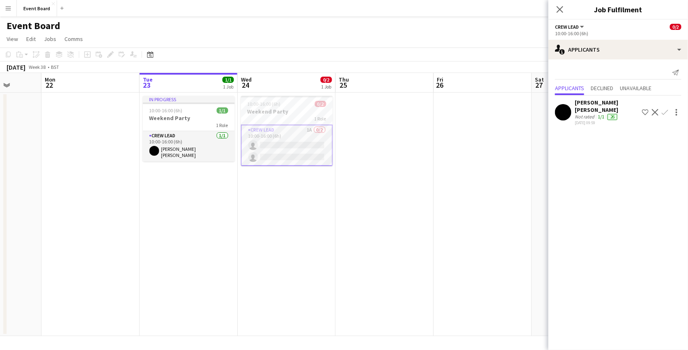
click at [644, 110] on app-icon "Shortlist crew" at bounding box center [645, 112] width 7 height 7
click at [665, 109] on app-icon "Confirm" at bounding box center [665, 112] width 7 height 7
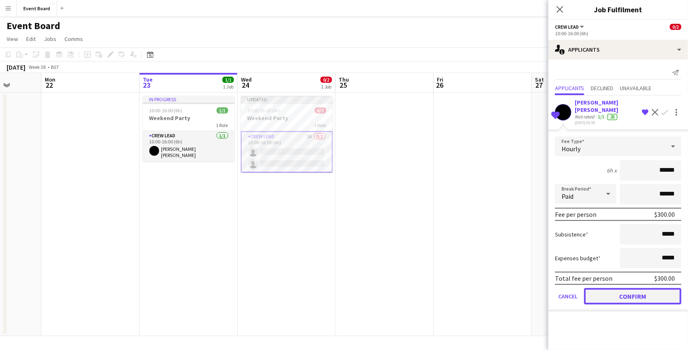
click at [621, 293] on button "Confirm" at bounding box center [632, 296] width 97 height 16
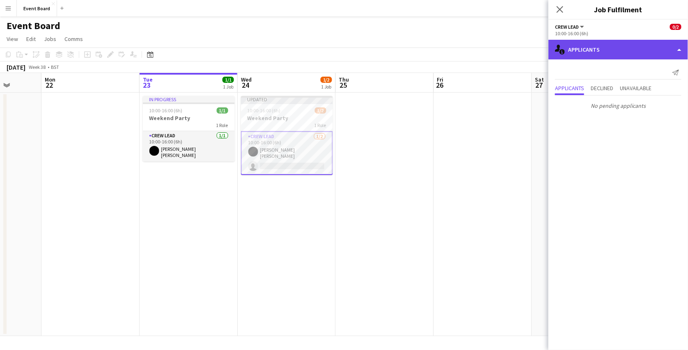
click at [636, 51] on div "single-neutral-actions-information Applicants" at bounding box center [618, 50] width 140 height 20
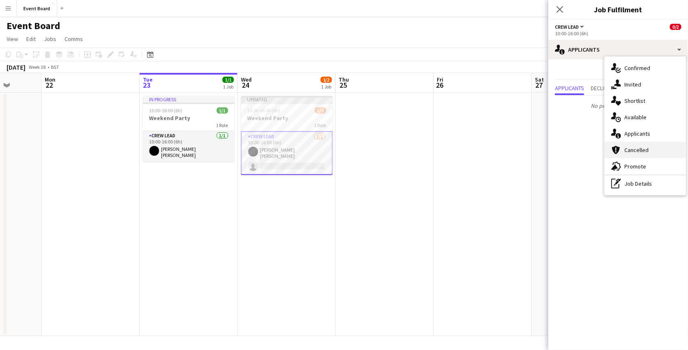
click at [644, 147] on span "Cancelled" at bounding box center [636, 150] width 24 height 7
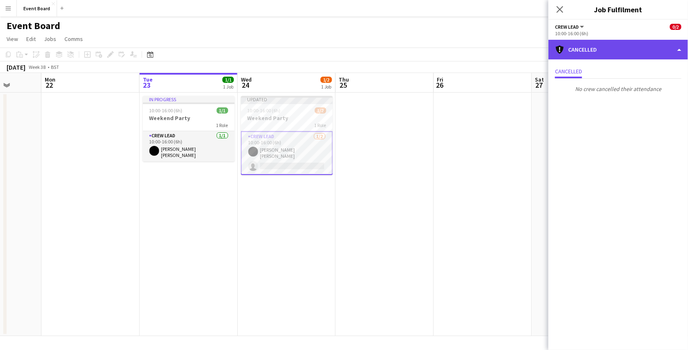
click at [642, 50] on div "cancellation Cancelled" at bounding box center [618, 50] width 140 height 20
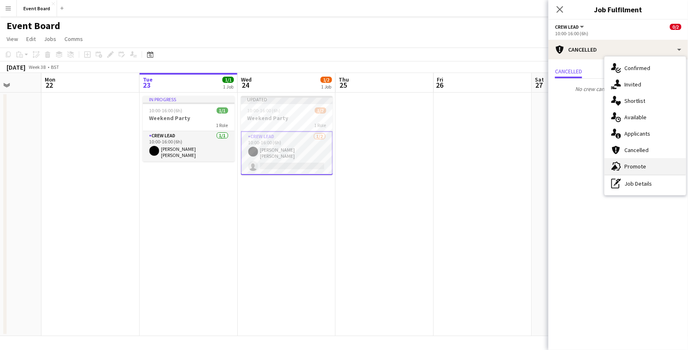
click at [644, 171] on div "advertising-megaphone Promote" at bounding box center [644, 166] width 81 height 16
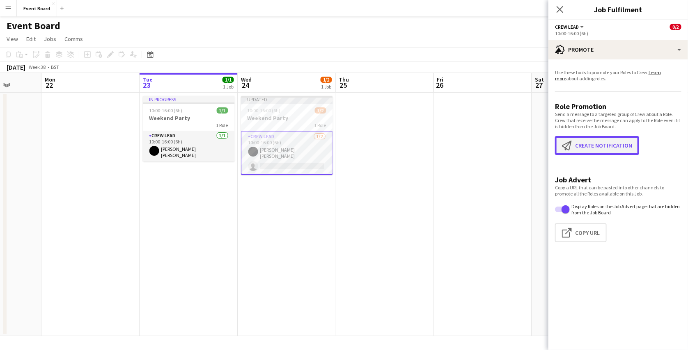
click at [615, 147] on button "Create notification Create notification" at bounding box center [597, 145] width 84 height 19
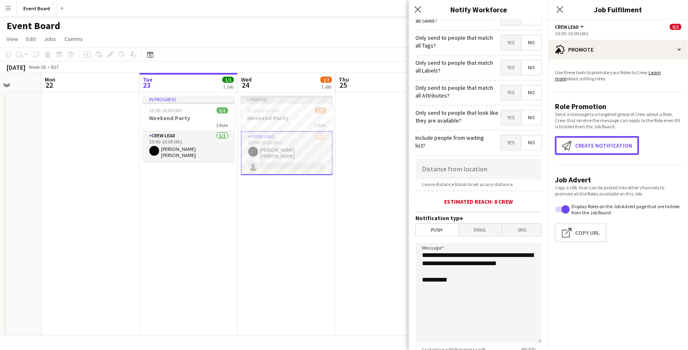
scroll to position [42, 0]
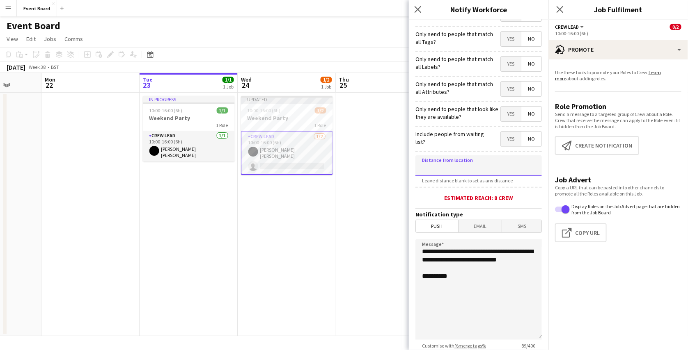
click at [471, 167] on input at bounding box center [478, 166] width 126 height 21
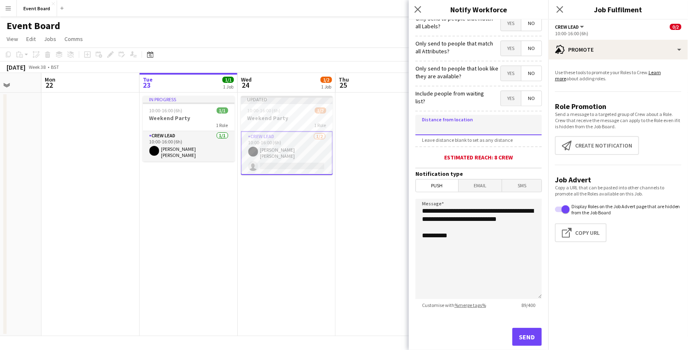
scroll to position [101, 0]
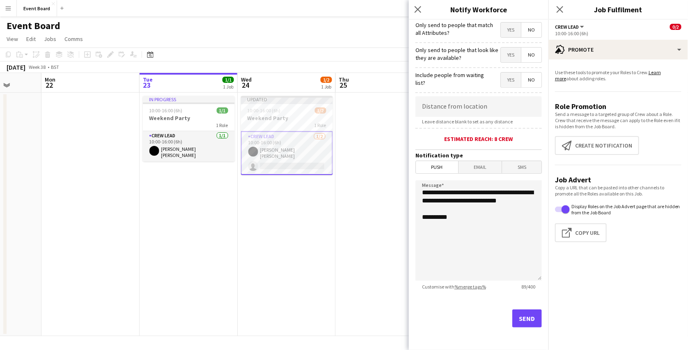
drag, startPoint x: 441, startPoint y: 137, endPoint x: 515, endPoint y: 142, distance: 74.9
click at [515, 142] on div "Estimated reach: 8 crew" at bounding box center [478, 138] width 126 height 7
click at [510, 139] on div "Estimated reach: 8 crew" at bounding box center [478, 138] width 126 height 7
click at [568, 235] on app-icon "Click to copy URL" at bounding box center [568, 233] width 13 height 10
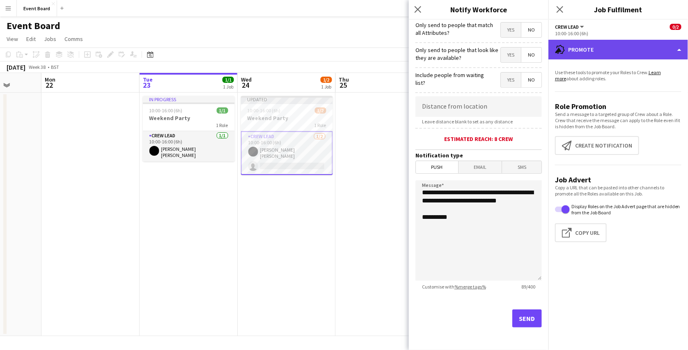
click at [586, 53] on div "advertising-megaphone Promote" at bounding box center [618, 50] width 140 height 20
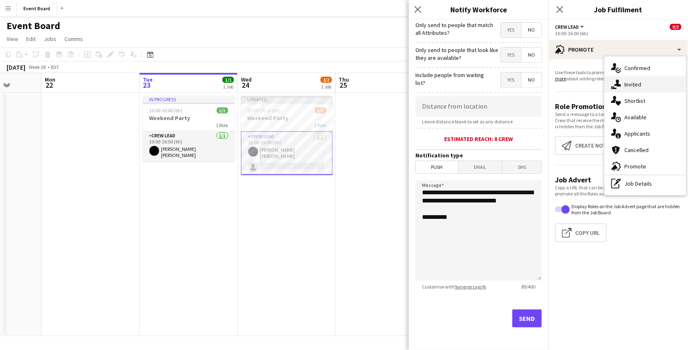
click at [631, 76] on div "single-neutral-actions-share-1 Invited" at bounding box center [644, 84] width 81 height 16
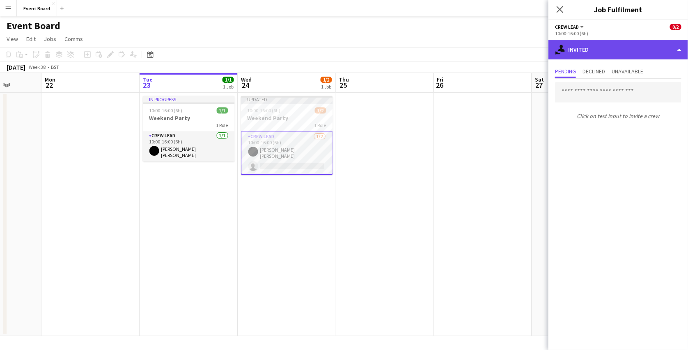
click at [636, 52] on div "single-neutral-actions-share-1 Invited" at bounding box center [618, 50] width 140 height 20
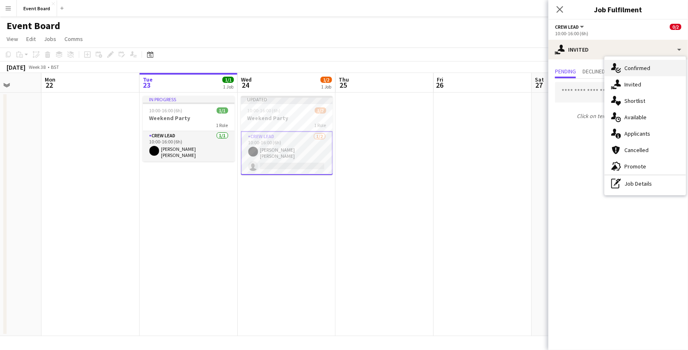
click at [636, 68] on span "Confirmed" at bounding box center [637, 67] width 26 height 7
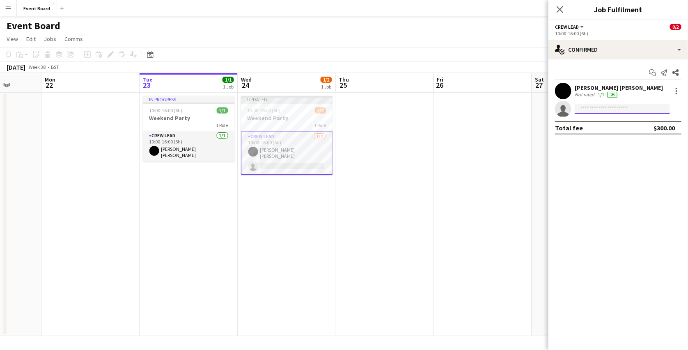
click at [619, 110] on input at bounding box center [622, 109] width 95 height 10
click at [620, 141] on mat-expansion-panel "check Confirmed Start chat Send notification Share Mary Jane Not rated 1/1 26 s…" at bounding box center [618, 205] width 140 height 291
click at [610, 110] on input at bounding box center [622, 109] width 95 height 10
type input "****"
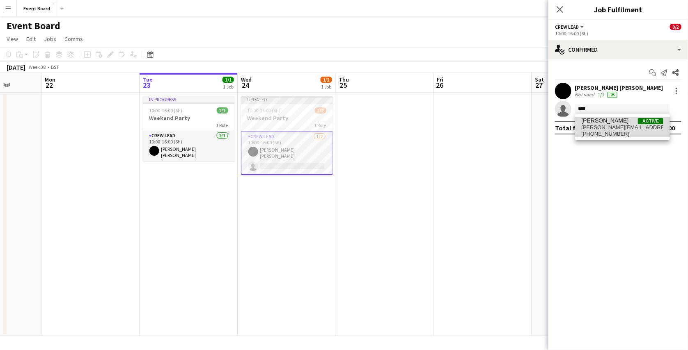
click at [613, 127] on span "[PERSON_NAME][EMAIL_ADDRESS][DOMAIN_NAME]" at bounding box center [623, 127] width 82 height 7
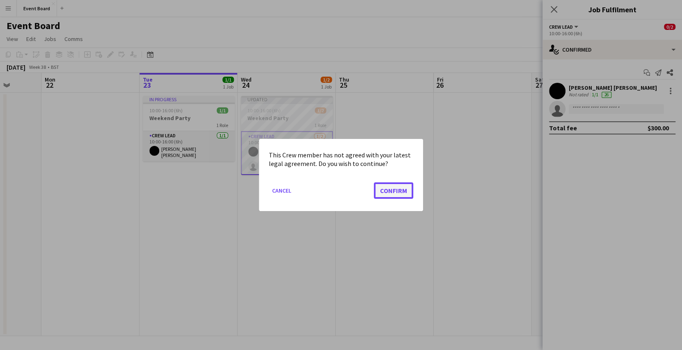
click at [389, 187] on button "Confirm" at bounding box center [393, 191] width 39 height 16
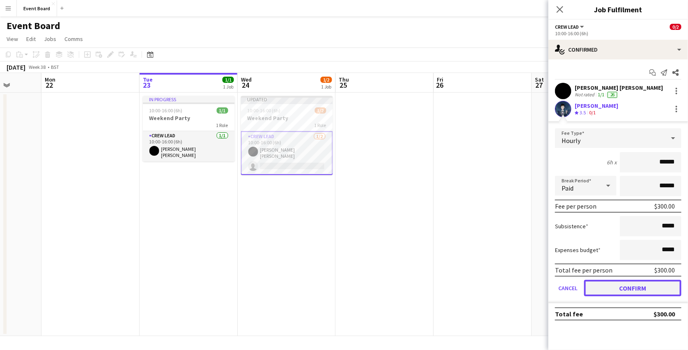
click at [646, 286] on button "Confirm" at bounding box center [632, 288] width 97 height 16
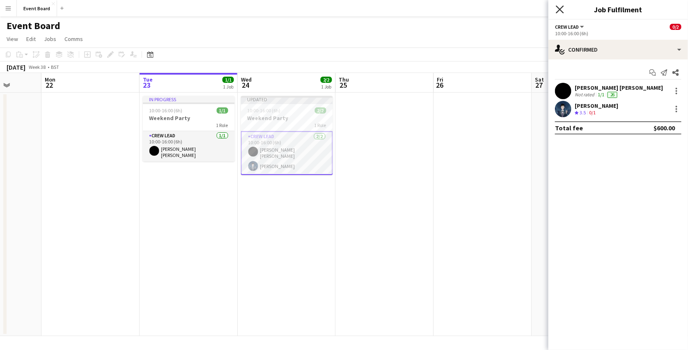
click at [561, 9] on icon "Close pop-in" at bounding box center [560, 9] width 8 height 8
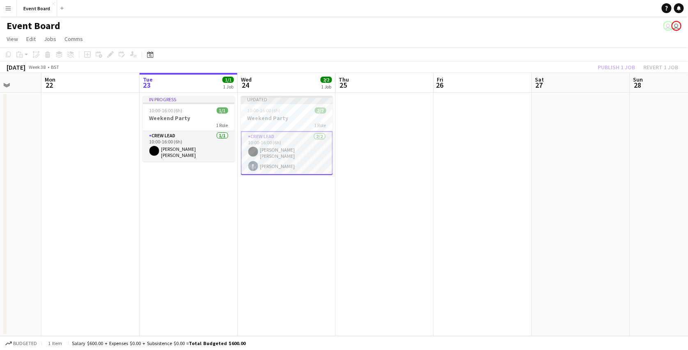
click at [430, 73] on app-board-header-date "Thu 25" at bounding box center [385, 83] width 98 height 20
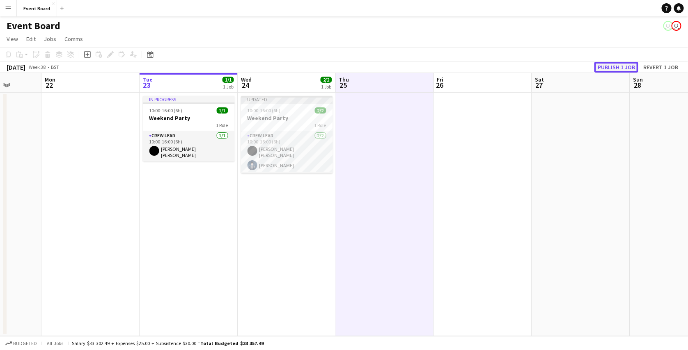
click at [624, 64] on button "Publish 1 job" at bounding box center [616, 67] width 44 height 11
click at [264, 218] on app-date-cell "10:00-16:00 (6h) 2/2 Weekend Party 1 Role Crew Lead [DATE] 10:00-16:00 (6h) [PE…" at bounding box center [287, 215] width 98 height 244
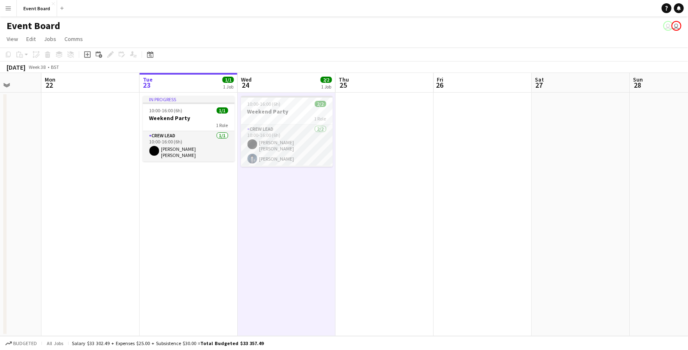
click at [9, 12] on button "Menu" at bounding box center [8, 8] width 16 height 16
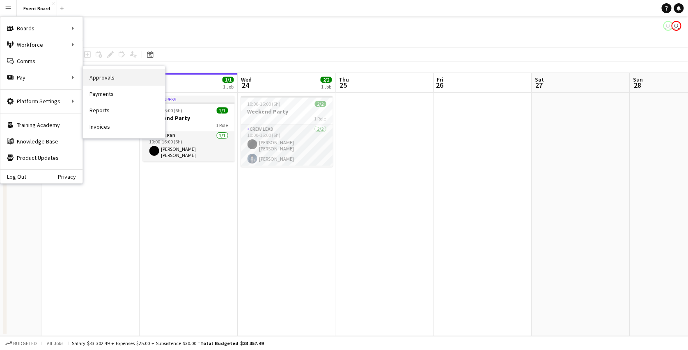
click at [108, 80] on link "Approvals" at bounding box center [124, 77] width 82 height 16
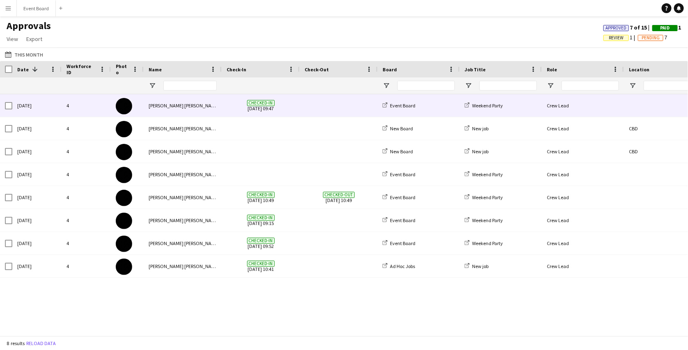
click at [190, 104] on div "[PERSON_NAME] [PERSON_NAME]" at bounding box center [183, 105] width 78 height 23
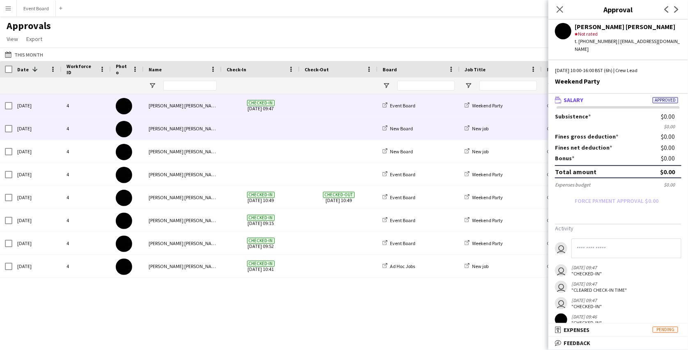
click at [325, 127] on span at bounding box center [338, 128] width 68 height 23
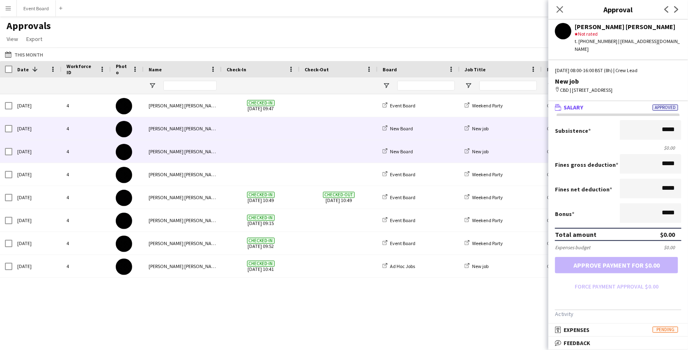
click at [316, 159] on span at bounding box center [338, 151] width 68 height 23
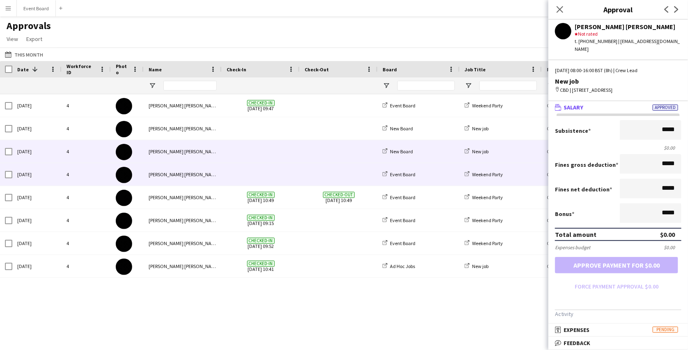
click at [315, 179] on span at bounding box center [338, 174] width 68 height 23
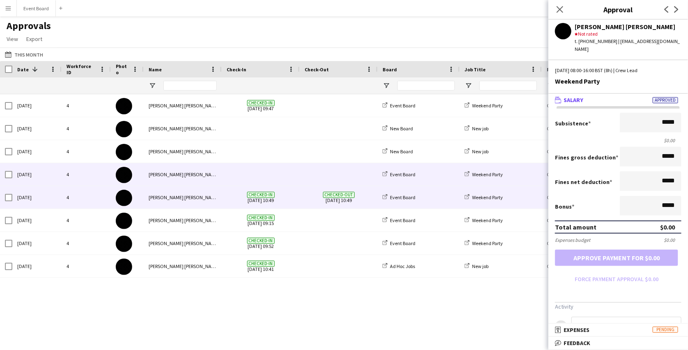
click at [315, 192] on span "Checked-out 15-09-2025 10:49" at bounding box center [338, 197] width 68 height 23
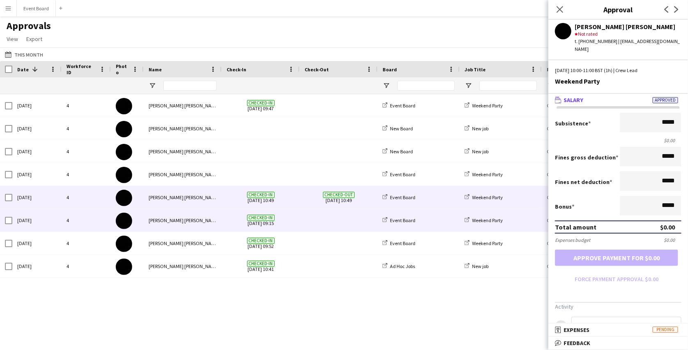
click at [315, 214] on span at bounding box center [338, 220] width 68 height 23
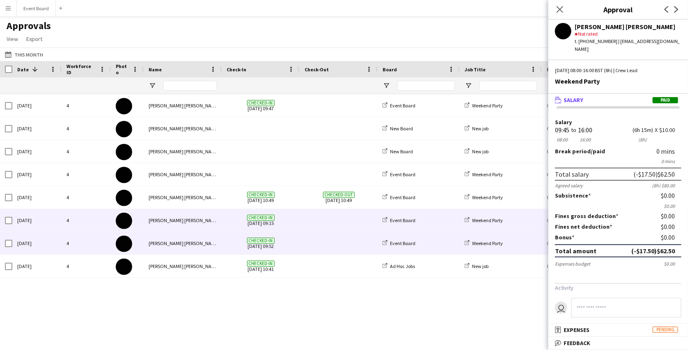
click at [314, 243] on span at bounding box center [338, 243] width 68 height 23
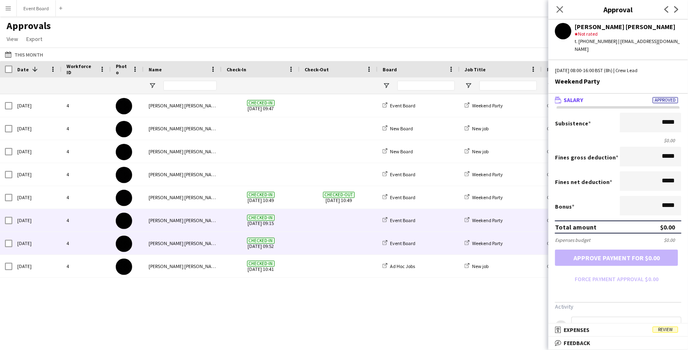
click at [319, 225] on span at bounding box center [338, 220] width 68 height 23
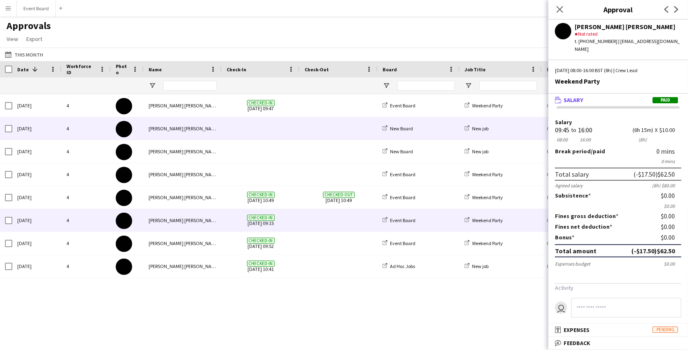
click at [295, 130] on div at bounding box center [261, 128] width 78 height 23
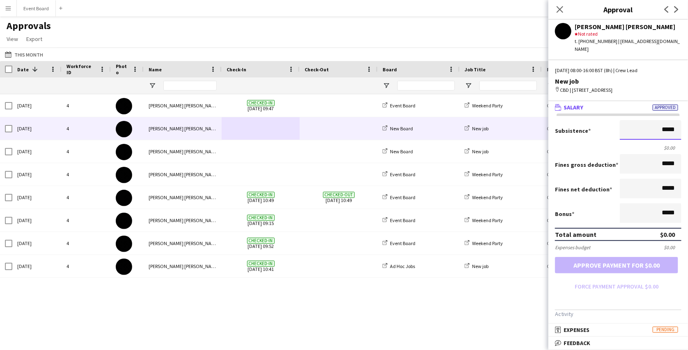
click at [658, 130] on input "*****" at bounding box center [651, 130] width 62 height 20
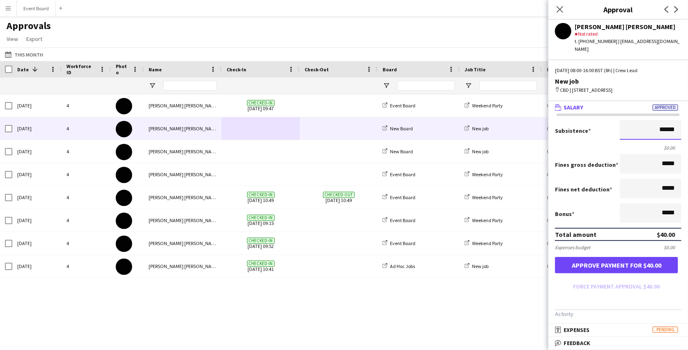
type input "******"
click at [656, 215] on input "*****" at bounding box center [651, 214] width 62 height 20
click at [645, 268] on button "Approve payment for $40.00" at bounding box center [616, 265] width 123 height 16
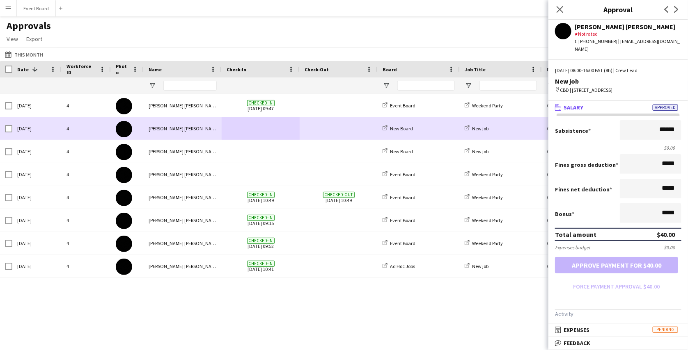
scroll to position [0, 85]
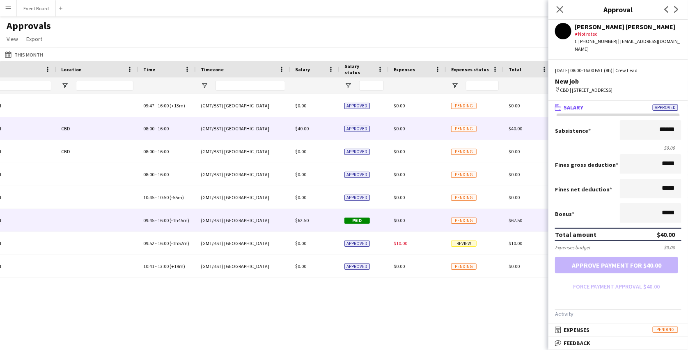
click at [323, 222] on div "$62.50" at bounding box center [314, 220] width 49 height 23
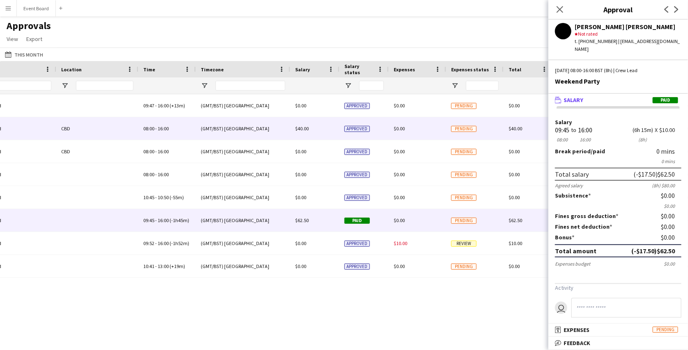
click at [332, 136] on div "$40.00" at bounding box center [314, 128] width 49 height 23
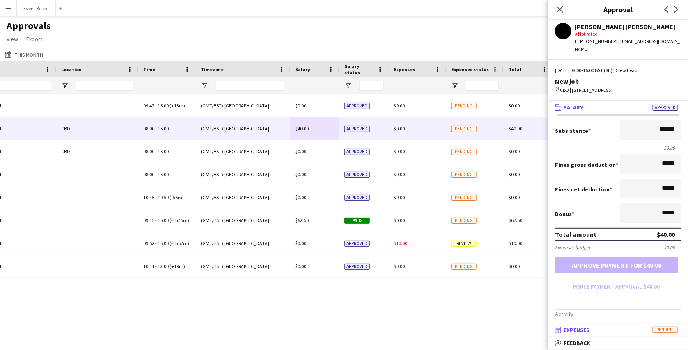
click at [577, 329] on span "Expenses" at bounding box center [576, 330] width 26 height 7
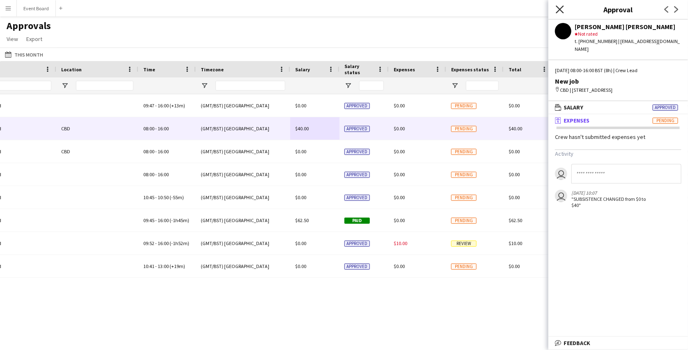
click at [559, 13] on icon "Close pop-in" at bounding box center [560, 9] width 8 height 8
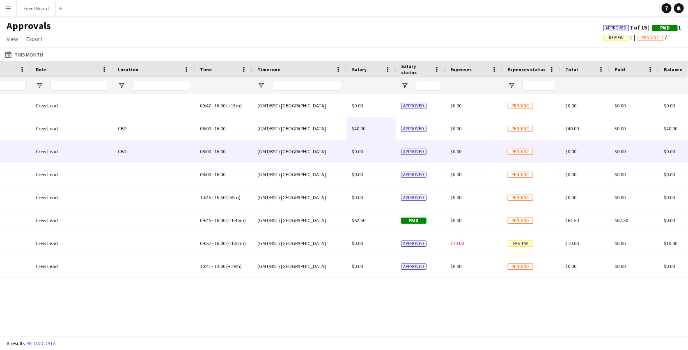
scroll to position [0, 493]
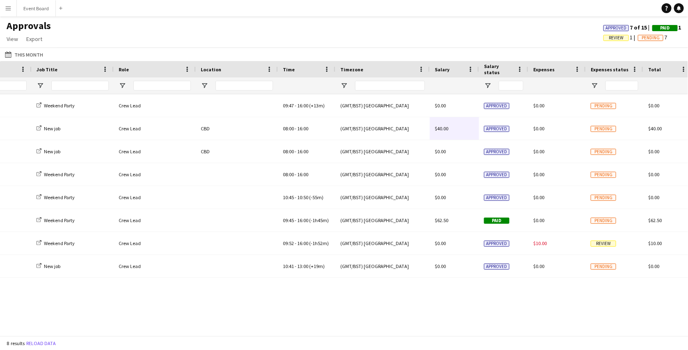
click at [7, 9] on app-icon "Menu" at bounding box center [8, 8] width 7 height 7
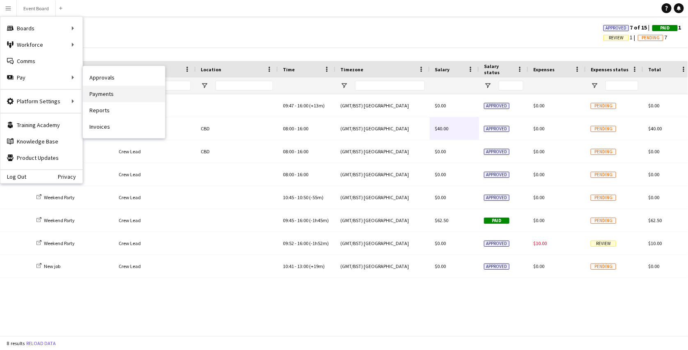
click at [112, 99] on link "Payments" at bounding box center [124, 94] width 82 height 16
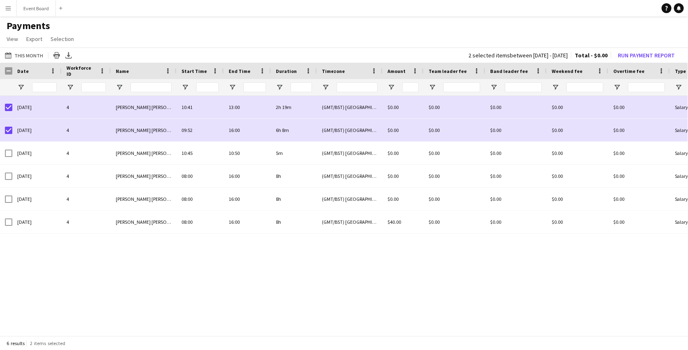
click at [10, 5] on app-icon "Menu" at bounding box center [8, 8] width 7 height 7
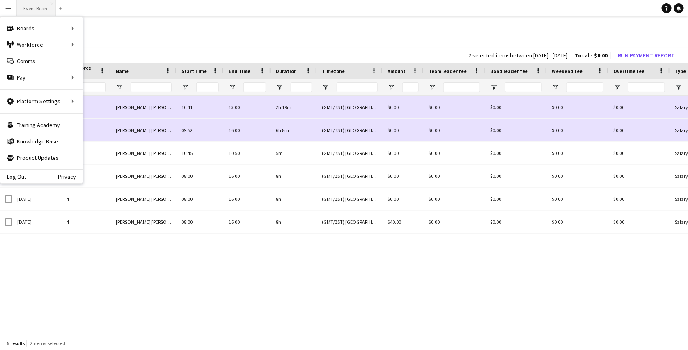
click at [40, 12] on button "Event Board Close" at bounding box center [36, 8] width 39 height 16
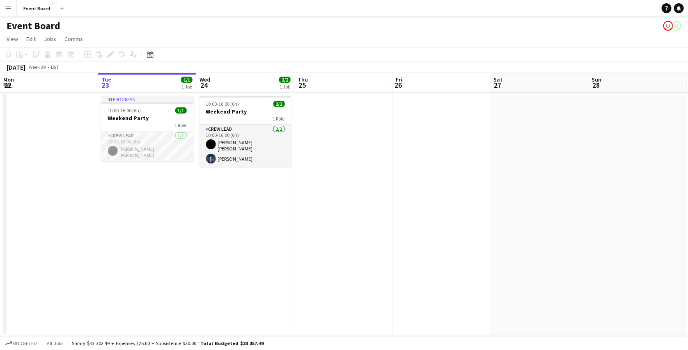
click at [6, 3] on button "Menu" at bounding box center [8, 8] width 16 height 16
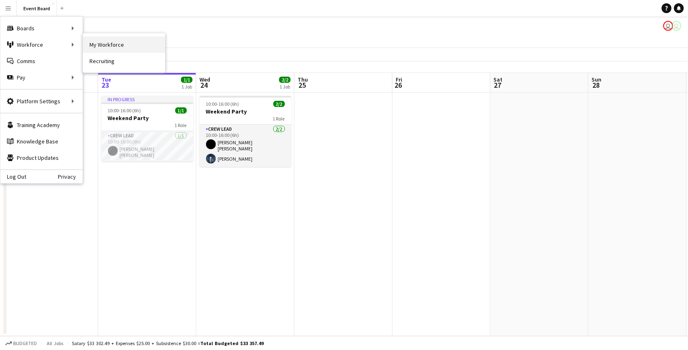
click at [110, 45] on link "My Workforce" at bounding box center [124, 45] width 82 height 16
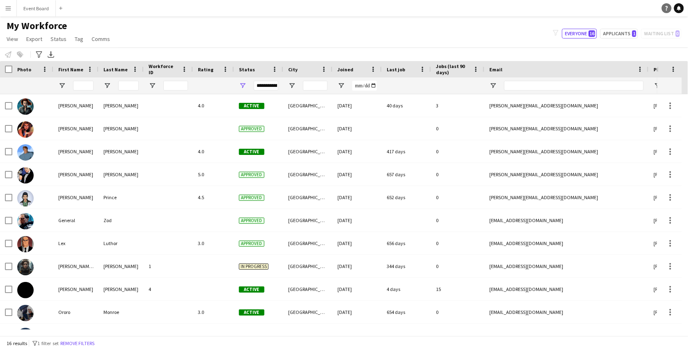
click at [666, 9] on icon "Help" at bounding box center [666, 8] width 5 height 5
